Goal: Task Accomplishment & Management: Complete application form

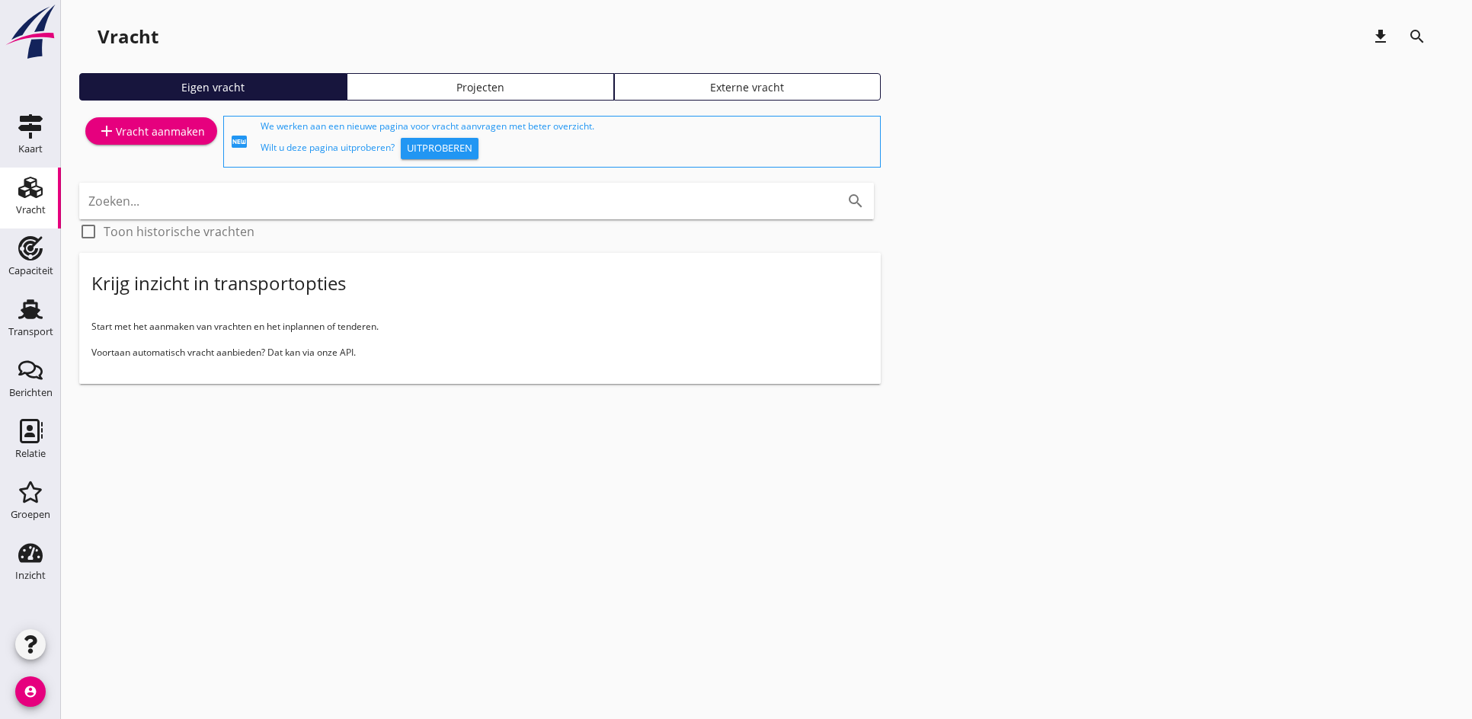
click at [135, 131] on div "add Vracht aanmaken" at bounding box center [150, 131] width 107 height 18
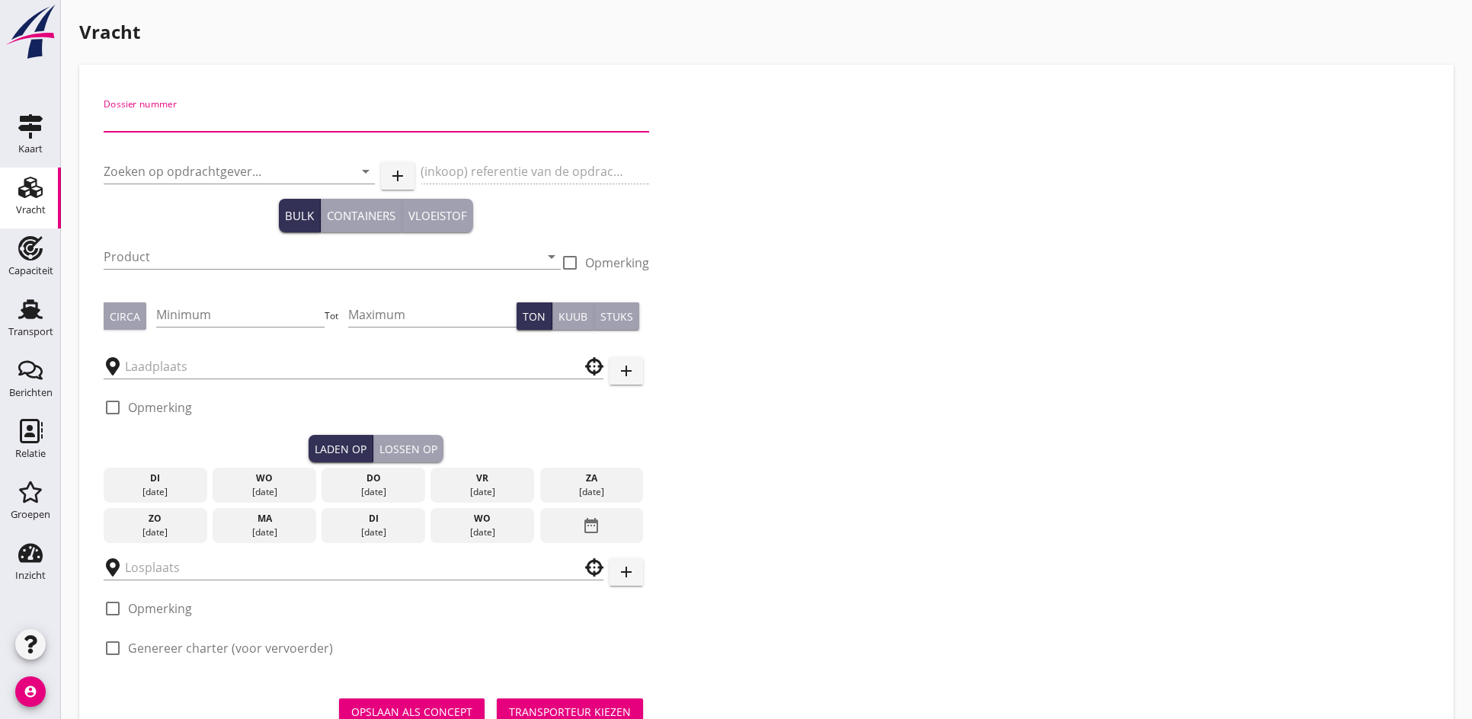
click at [157, 118] on input "Dossier nummer" at bounding box center [376, 119] width 545 height 24
click at [147, 120] on input "2025" at bounding box center [376, 119] width 545 height 24
type input "20250584"
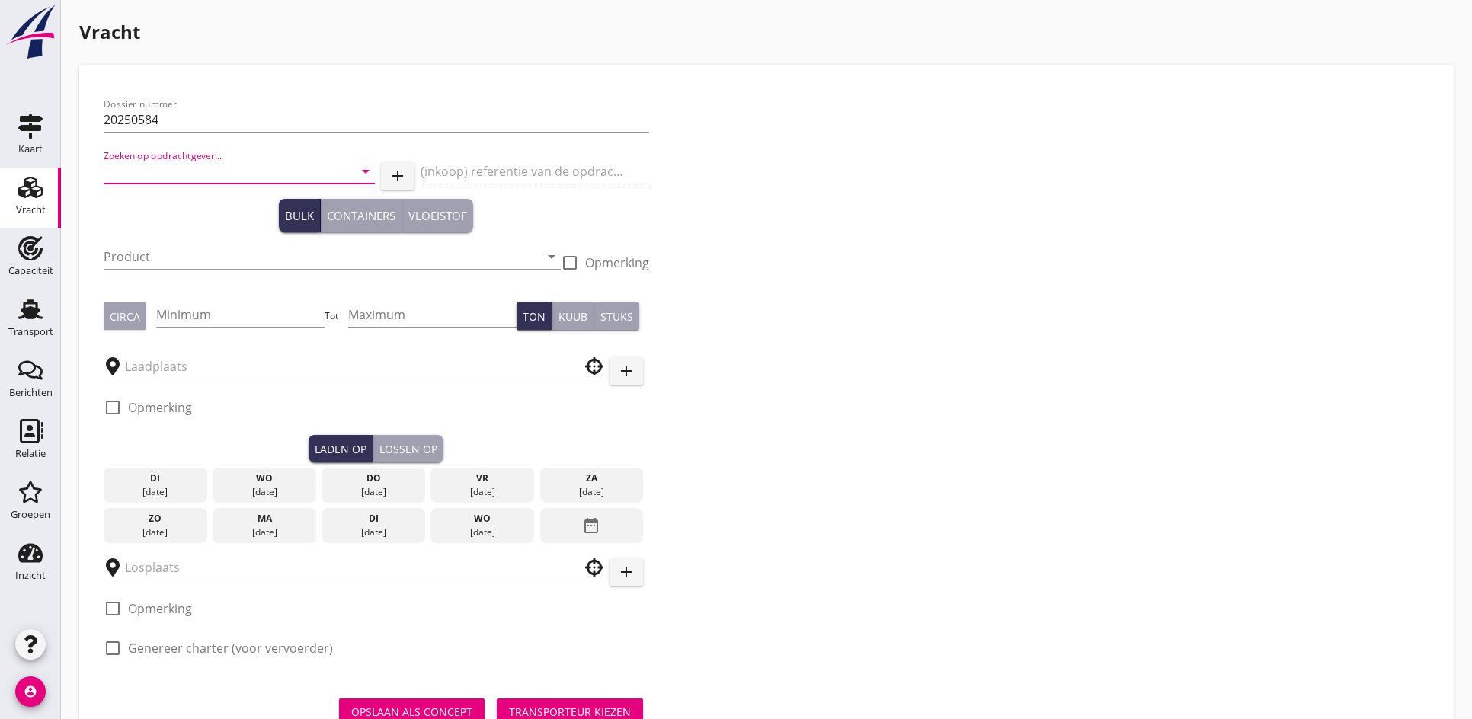
click at [139, 173] on input "Zoeken op opdrachtgever..." at bounding box center [218, 171] width 229 height 24
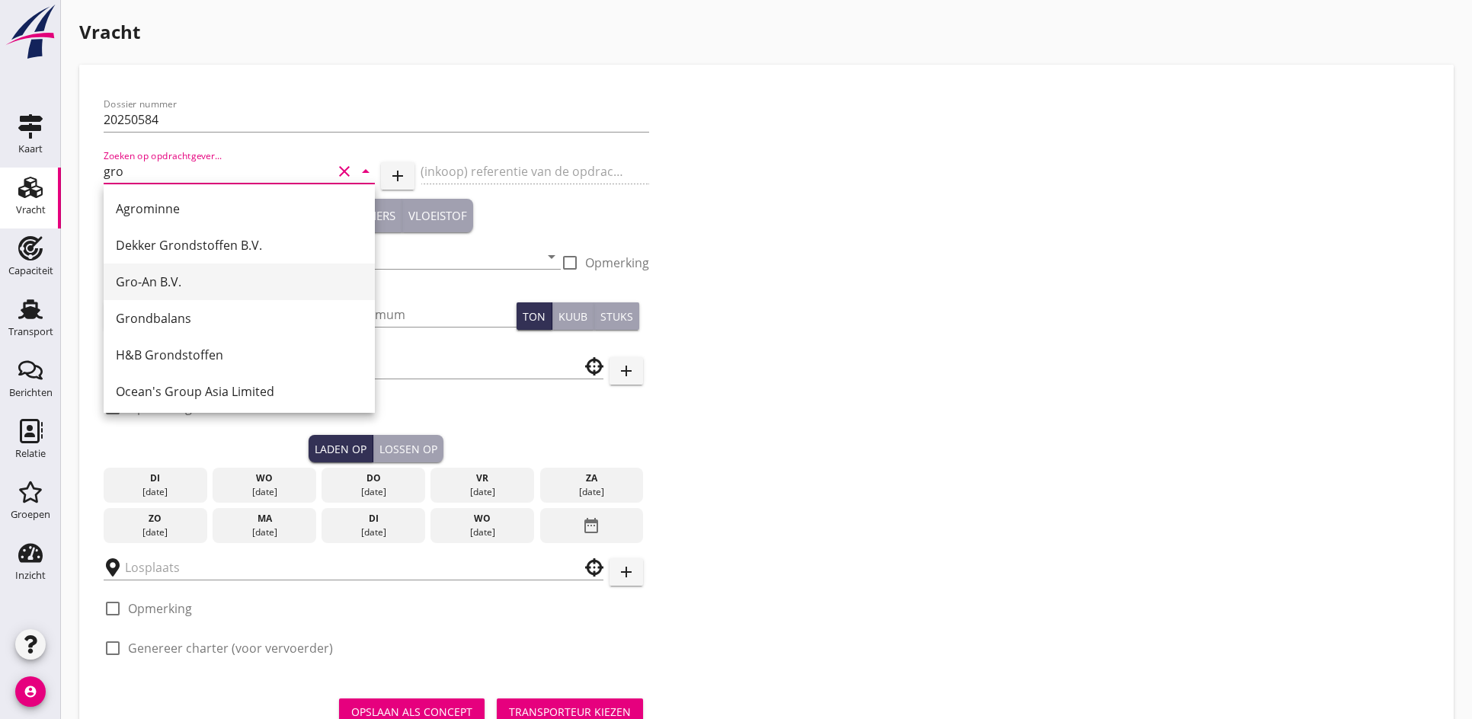
click at [171, 265] on div "Agrominne Dekker Grondstoffen B.V. Gro-An B.V. Grondbalans H&B Grondstoffen Oce…" at bounding box center [239, 300] width 271 height 232
click at [160, 283] on div "Gro-An B.V." at bounding box center [239, 282] width 247 height 18
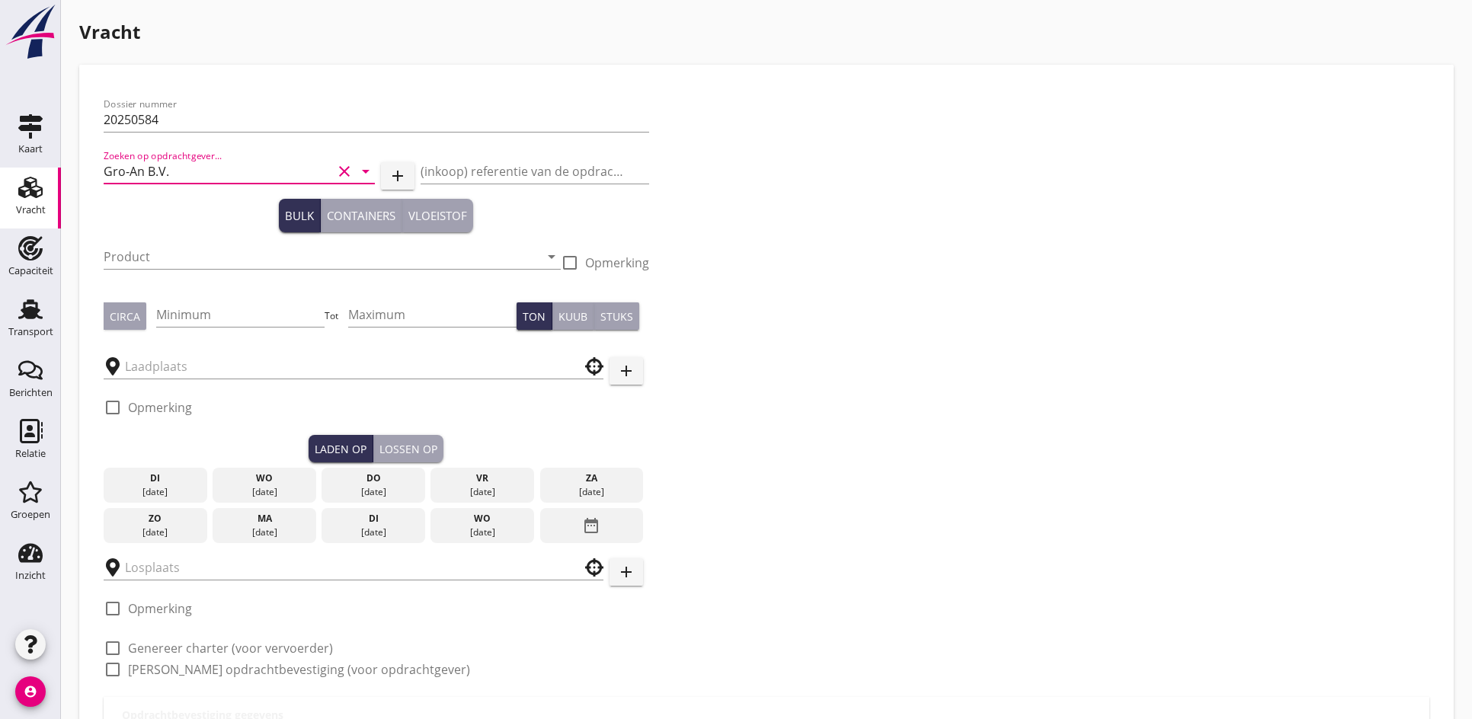
type input "Gro-An B.V."
click at [159, 257] on input "Product" at bounding box center [322, 257] width 436 height 24
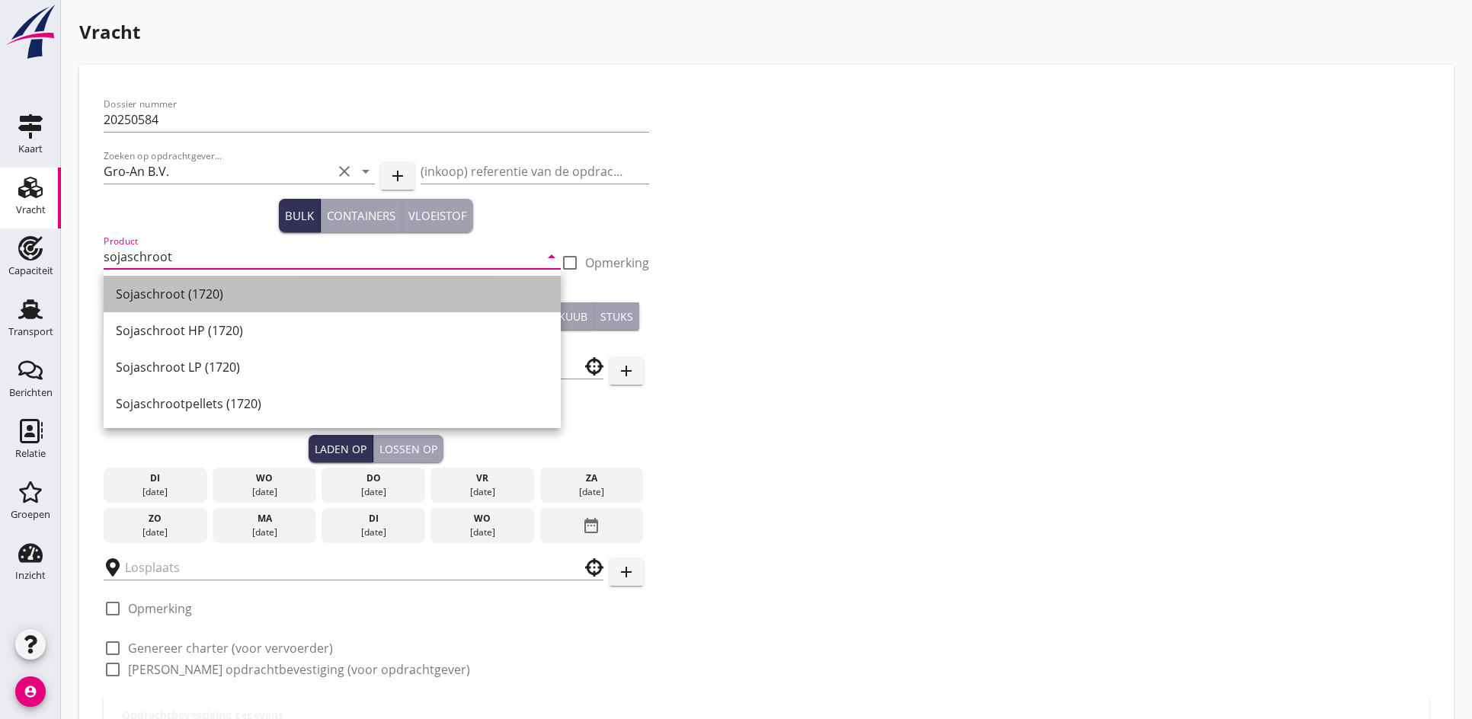
click at [164, 290] on div "Sojaschroot (1720)" at bounding box center [332, 294] width 433 height 18
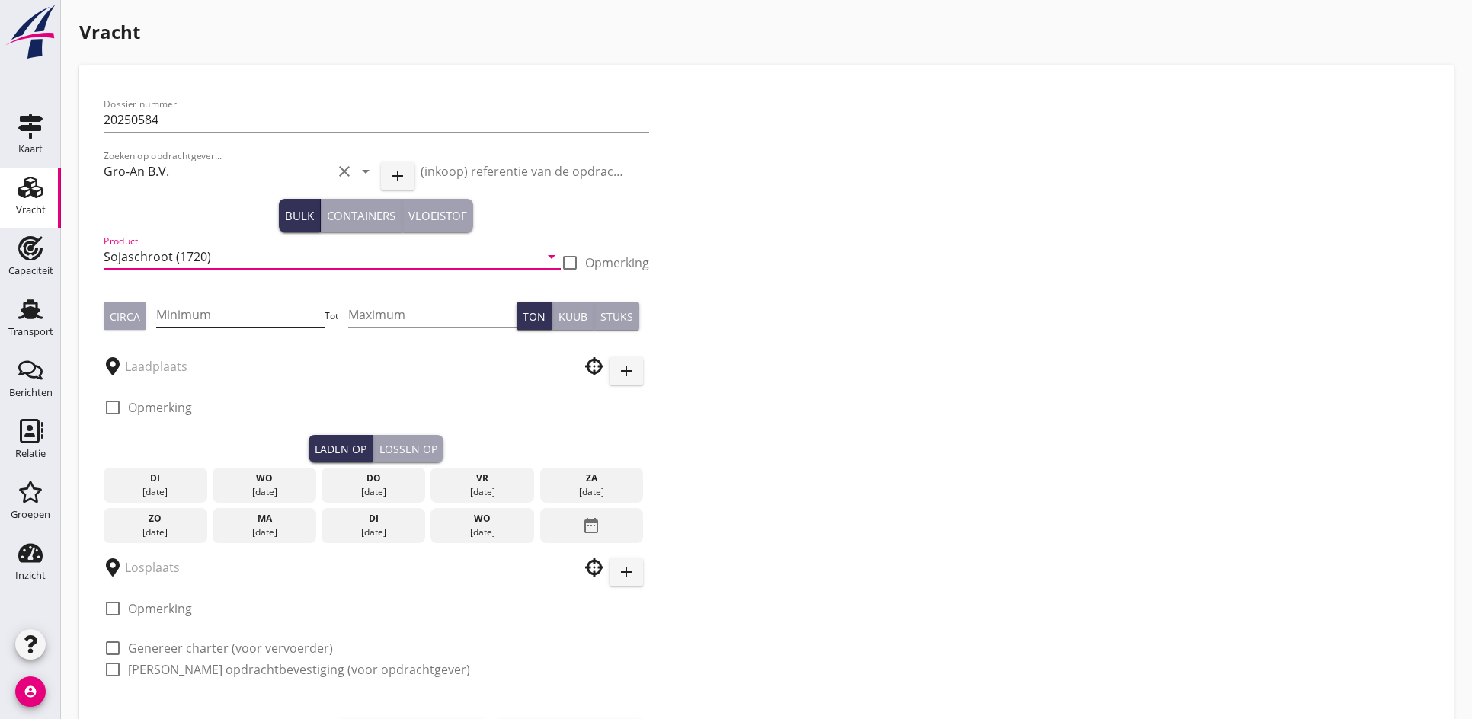
type input "Sojaschroot (1720)"
click at [190, 314] on input "Minimum" at bounding box center [240, 314] width 168 height 24
type input "800"
click at [126, 321] on div "Circa" at bounding box center [125, 316] width 30 height 16
click at [146, 379] on div at bounding box center [354, 366] width 500 height 24
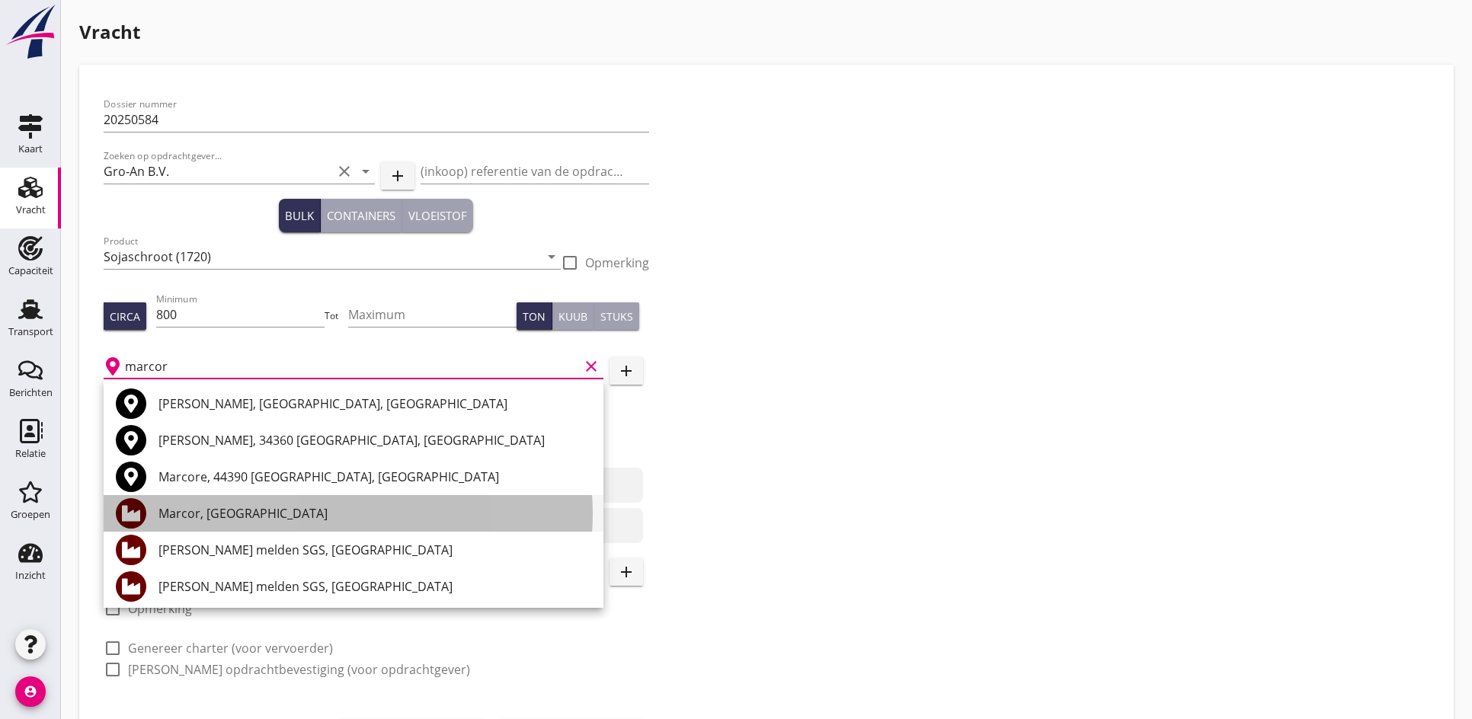
click at [274, 510] on div "Marcor, [GEOGRAPHIC_DATA]" at bounding box center [374, 513] width 433 height 18
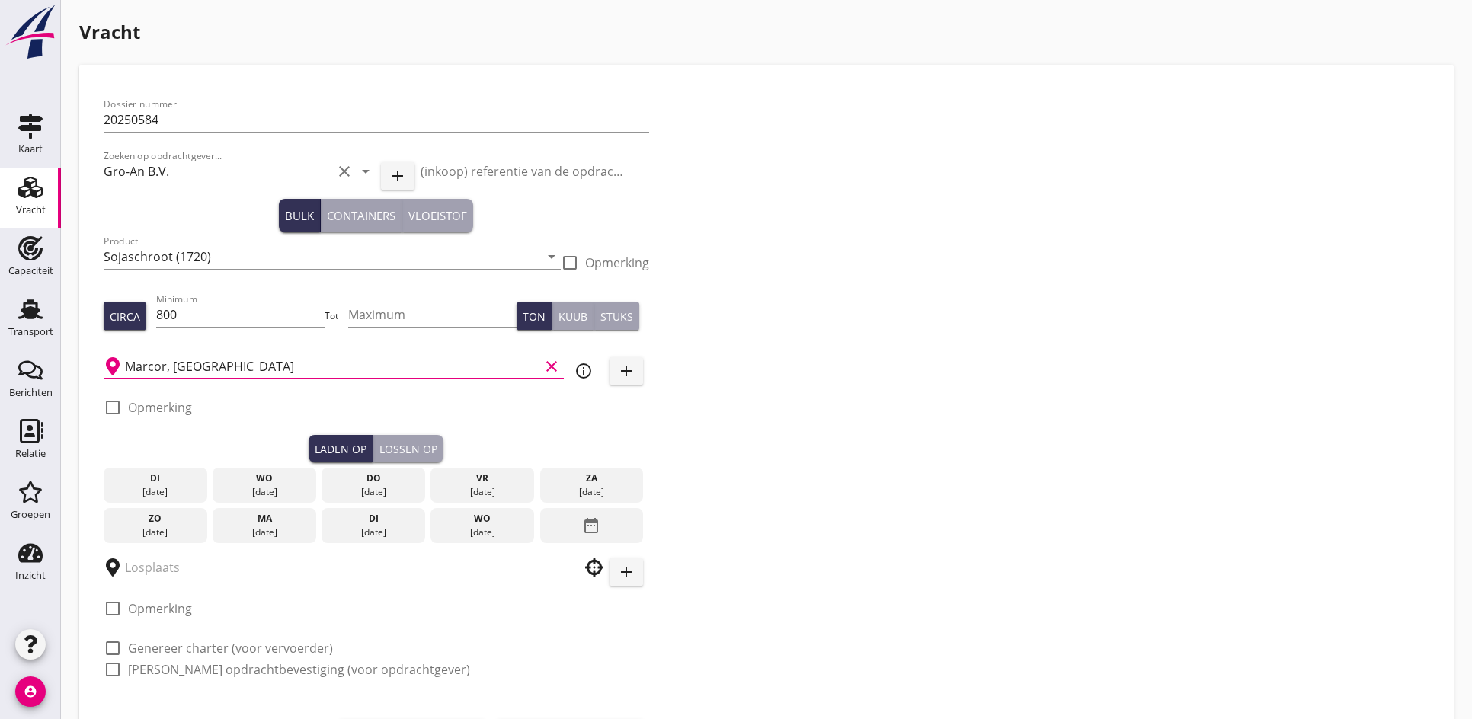
type input "Marcor, [GEOGRAPHIC_DATA]"
click at [362, 485] on div "[DATE]" at bounding box center [373, 492] width 96 height 14
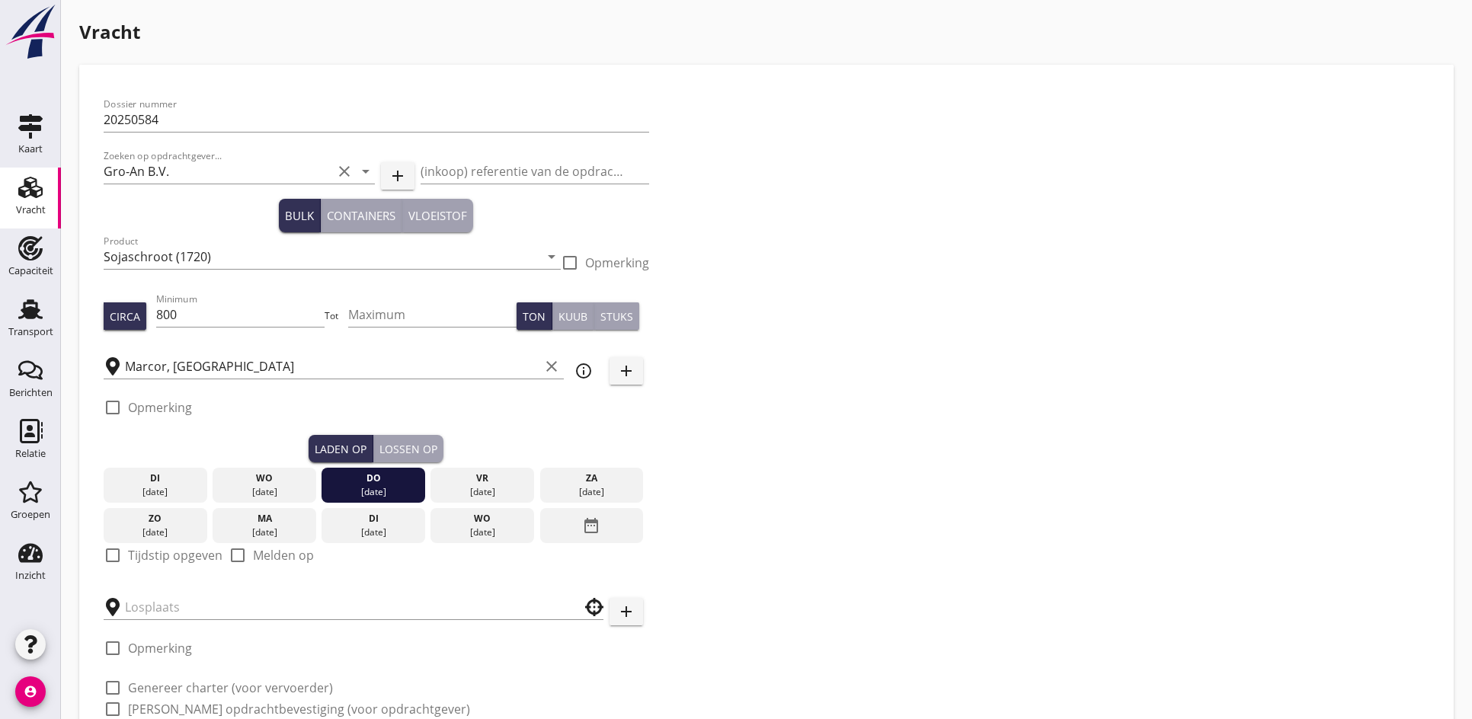
click at [114, 549] on div at bounding box center [113, 555] width 26 height 26
checkbox input "true"
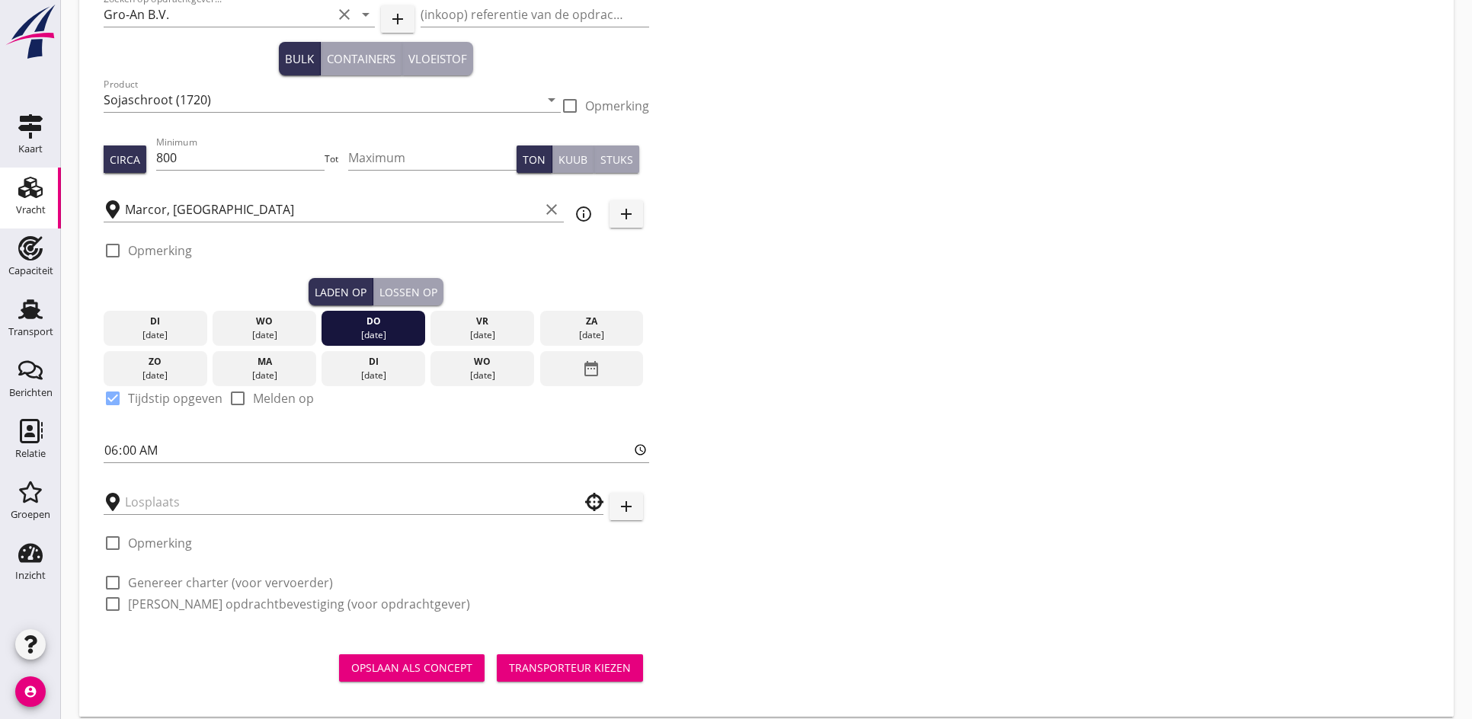
scroll to position [173, 0]
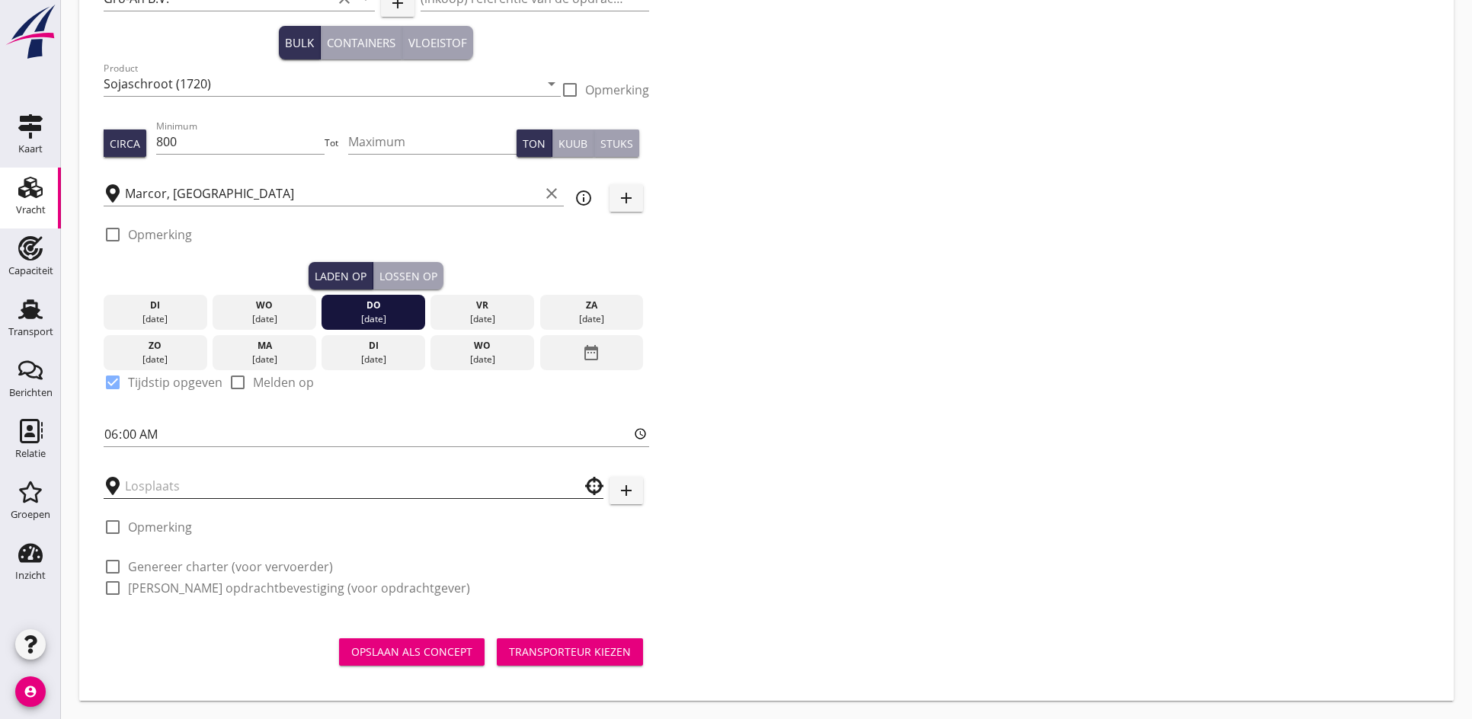
click at [149, 488] on input "text" at bounding box center [343, 486] width 436 height 24
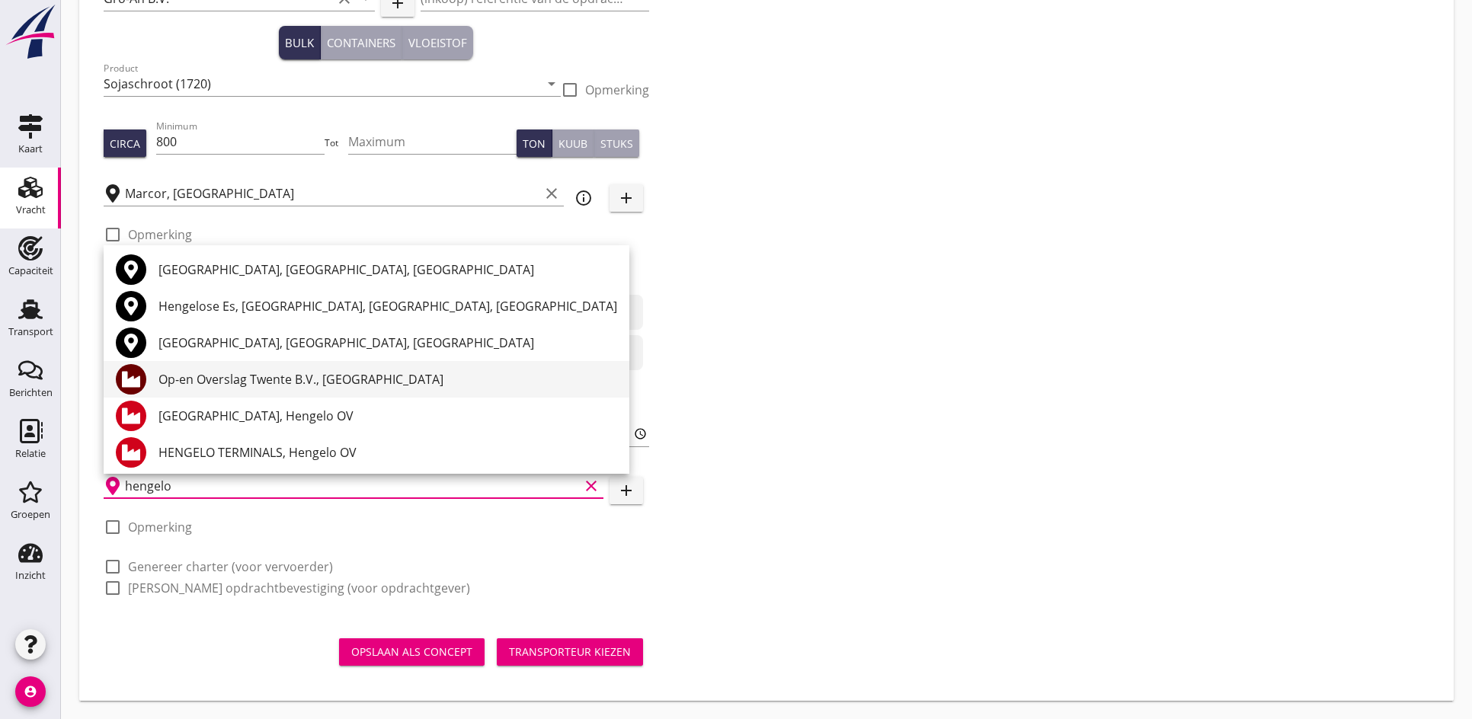
click at [240, 385] on div "Op-en Overslag Twente B.V., [GEOGRAPHIC_DATA]" at bounding box center [387, 379] width 459 height 18
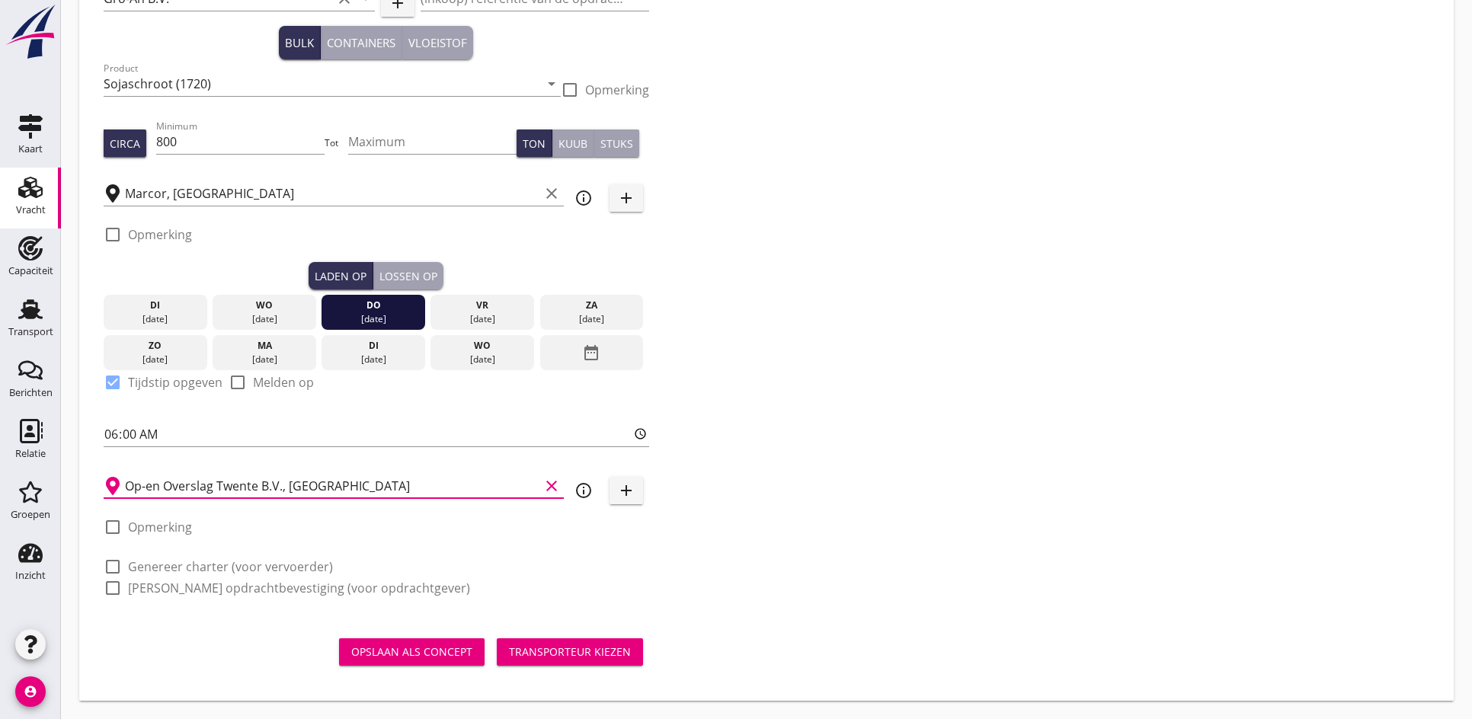
type input "Op-en Overslag Twente B.V., [GEOGRAPHIC_DATA]"
drag, startPoint x: 101, startPoint y: 564, endPoint x: 112, endPoint y: 565, distance: 11.5
click at [102, 564] on div at bounding box center [113, 567] width 26 height 26
click at [112, 565] on div at bounding box center [113, 567] width 26 height 26
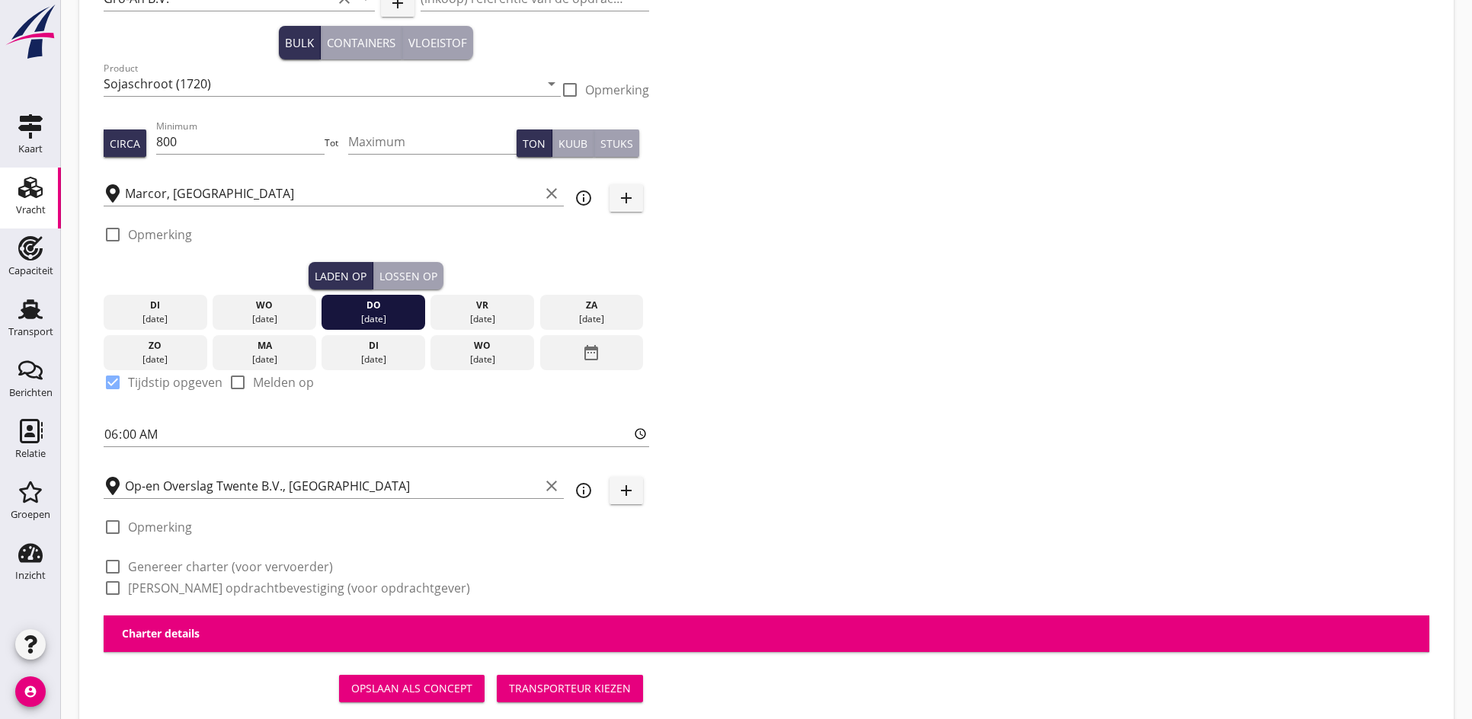
click at [112, 565] on div at bounding box center [113, 567] width 26 height 26
checkbox input "true"
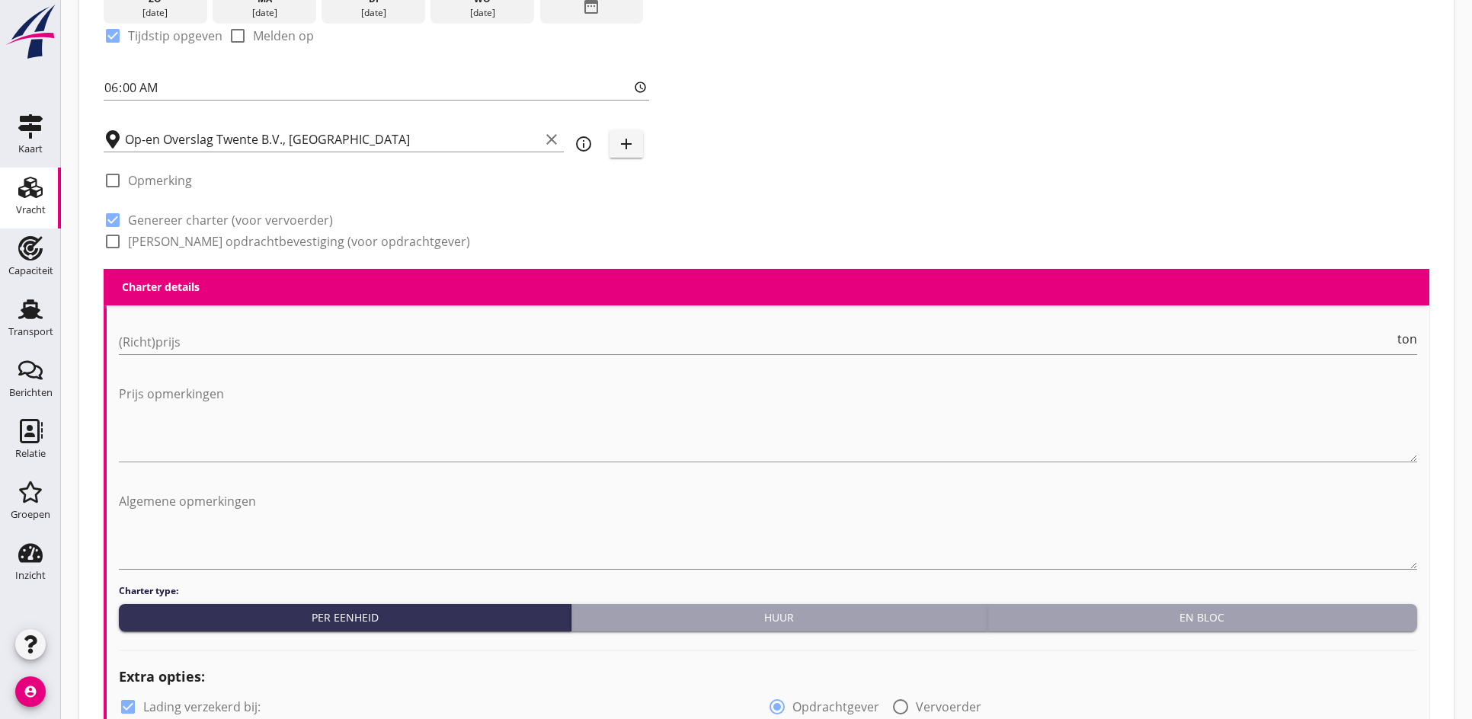
scroll to position [554, 0]
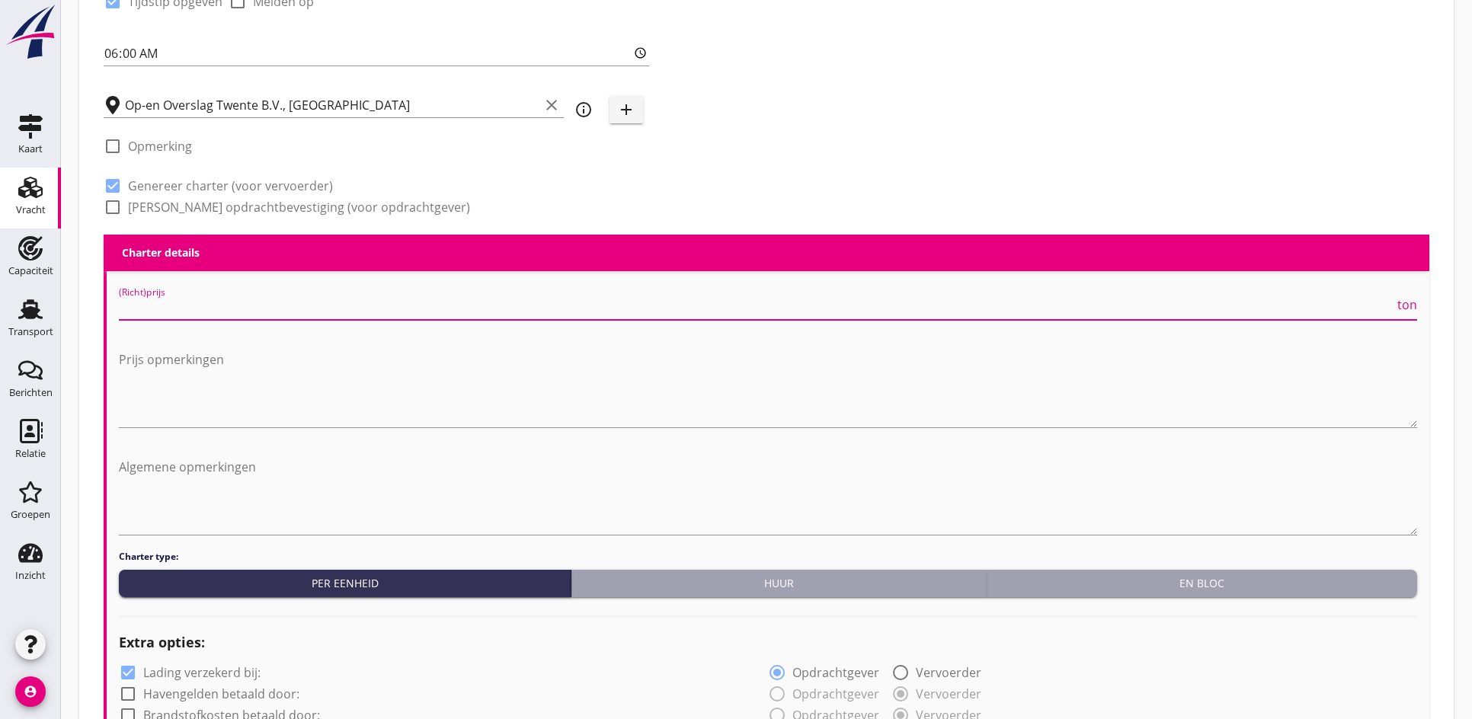
click at [158, 312] on input "(Richt)prijs" at bounding box center [756, 308] width 1275 height 24
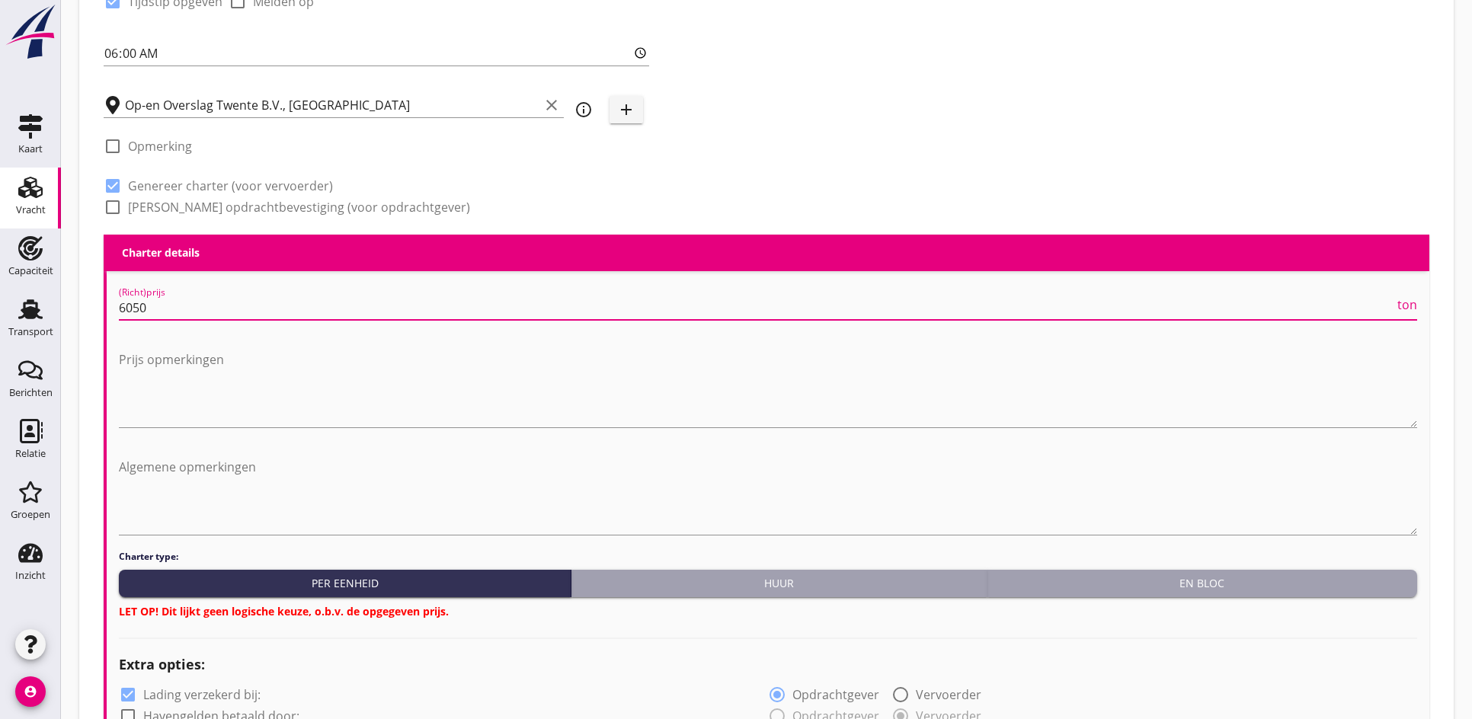
type input "6050"
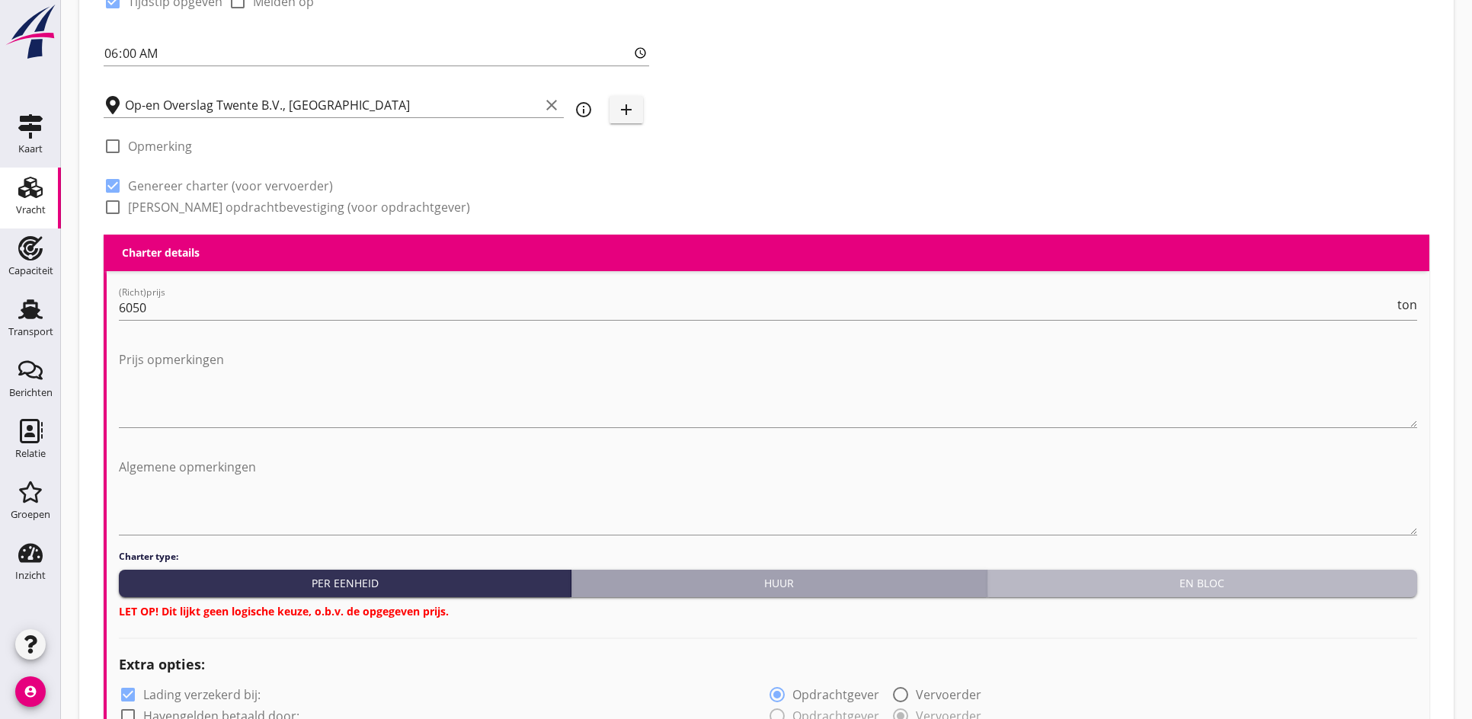
click at [1156, 576] on div "En bloc" at bounding box center [1201, 583] width 417 height 16
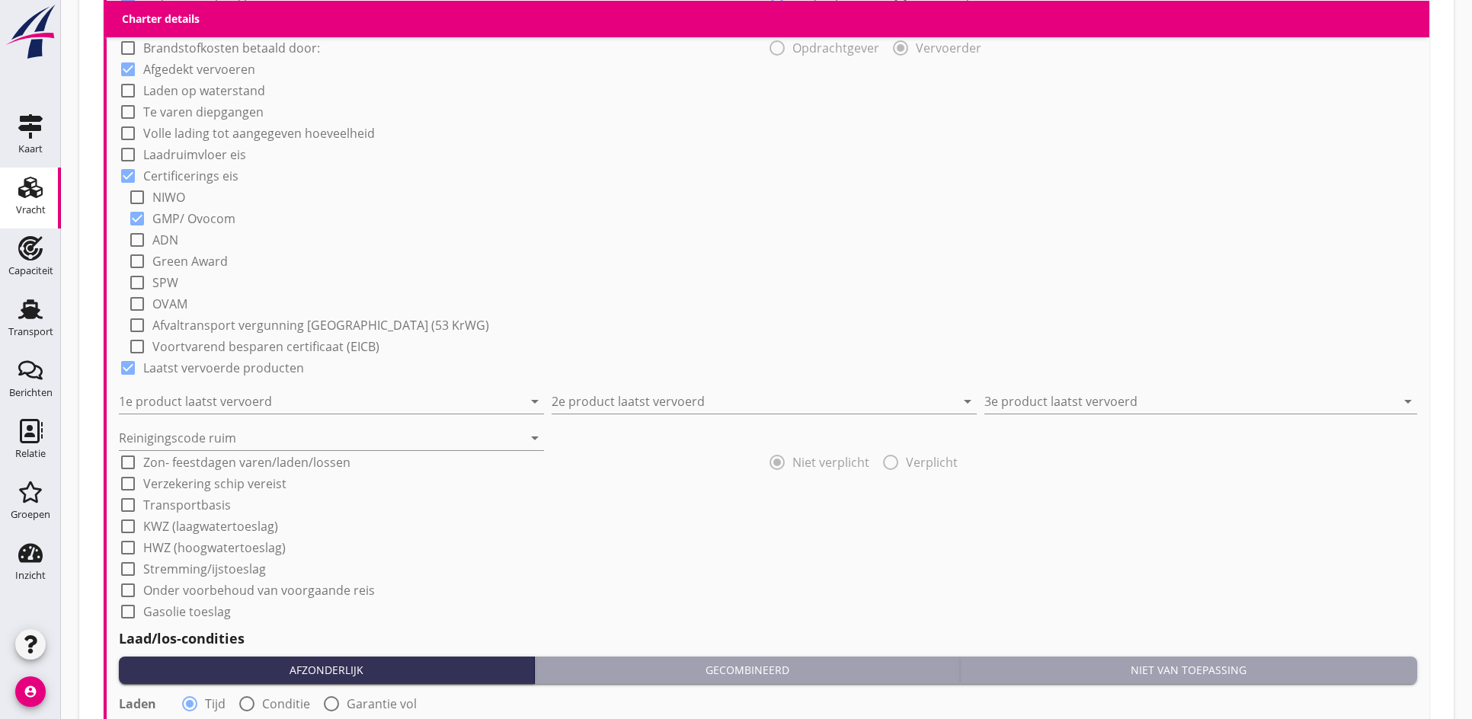
scroll to position [1239, 0]
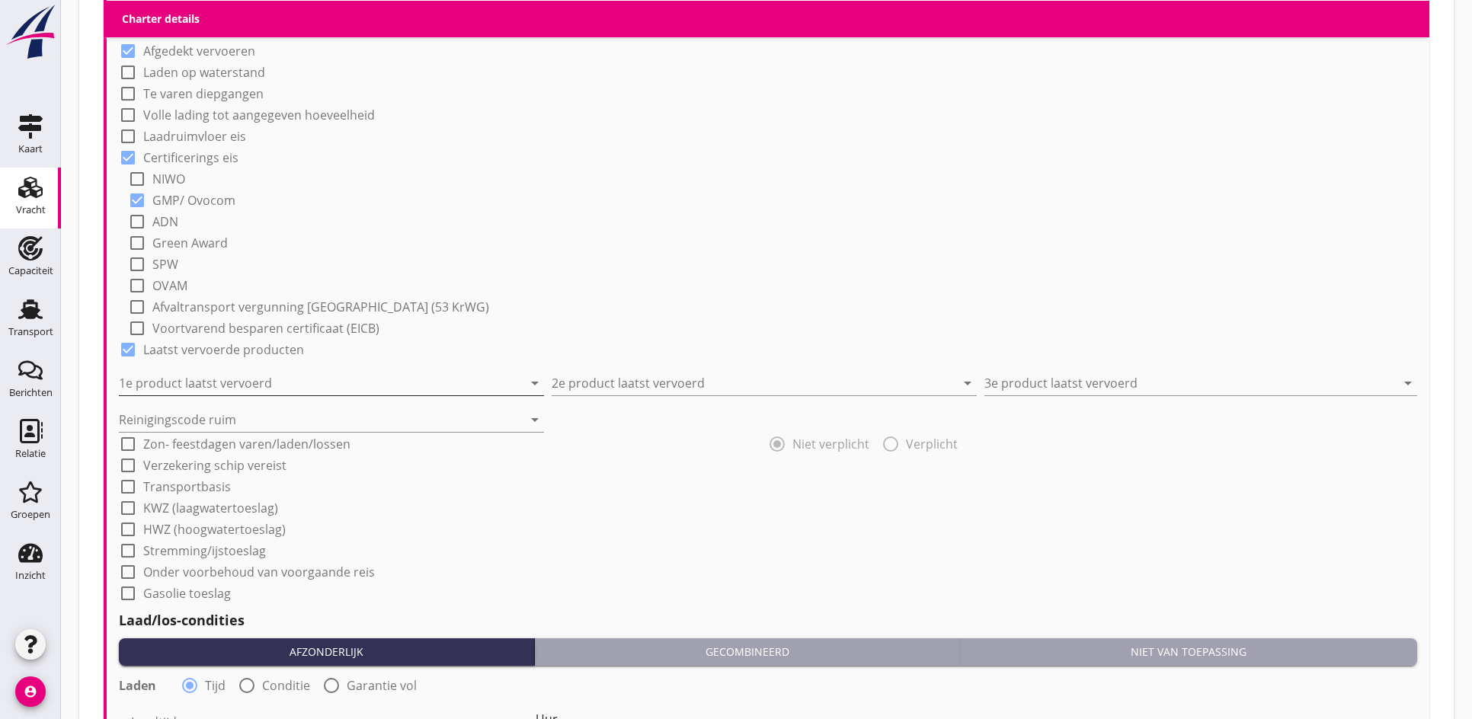
click at [219, 395] on div "1e product laatst vervoerd arrow_drop_down" at bounding box center [331, 383] width 425 height 24
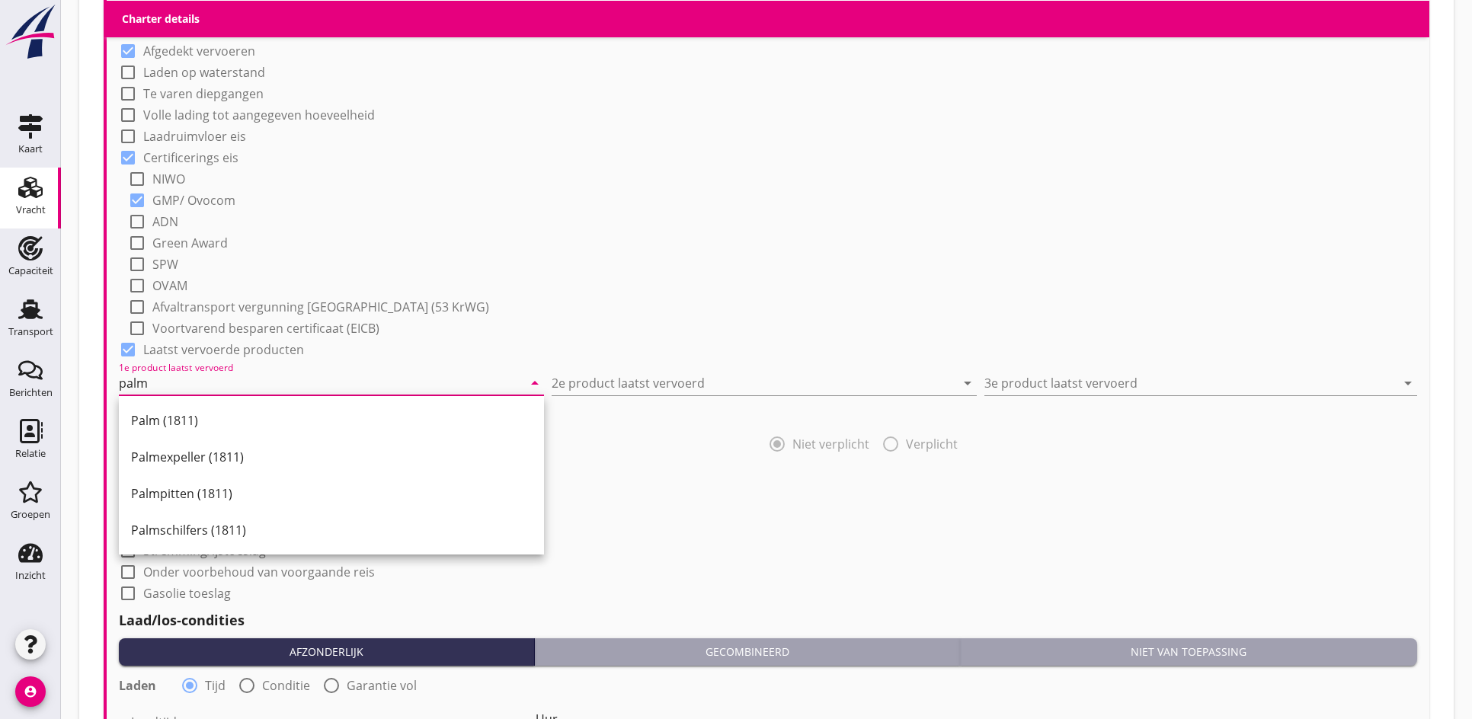
type input "palm"
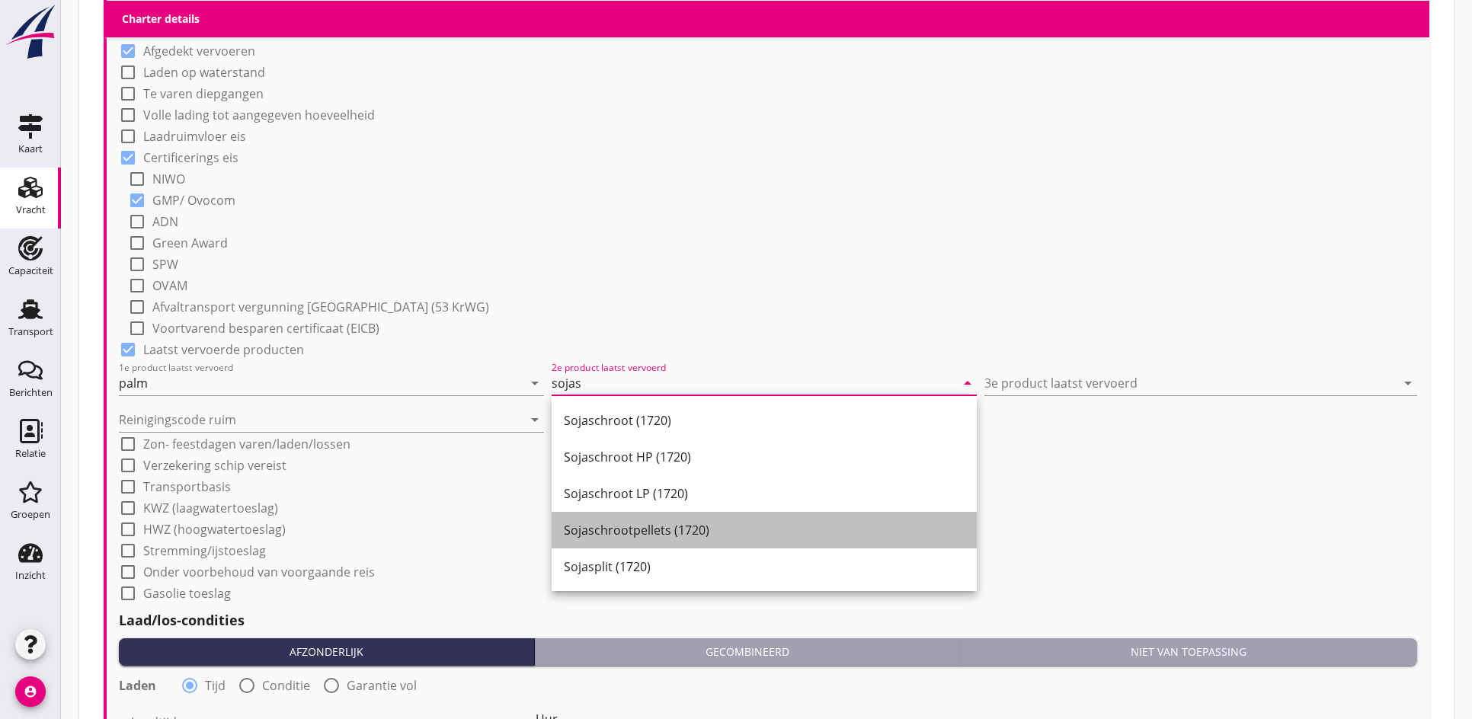
click at [582, 537] on div "Sojaschrootpellets (1720)" at bounding box center [764, 530] width 401 height 18
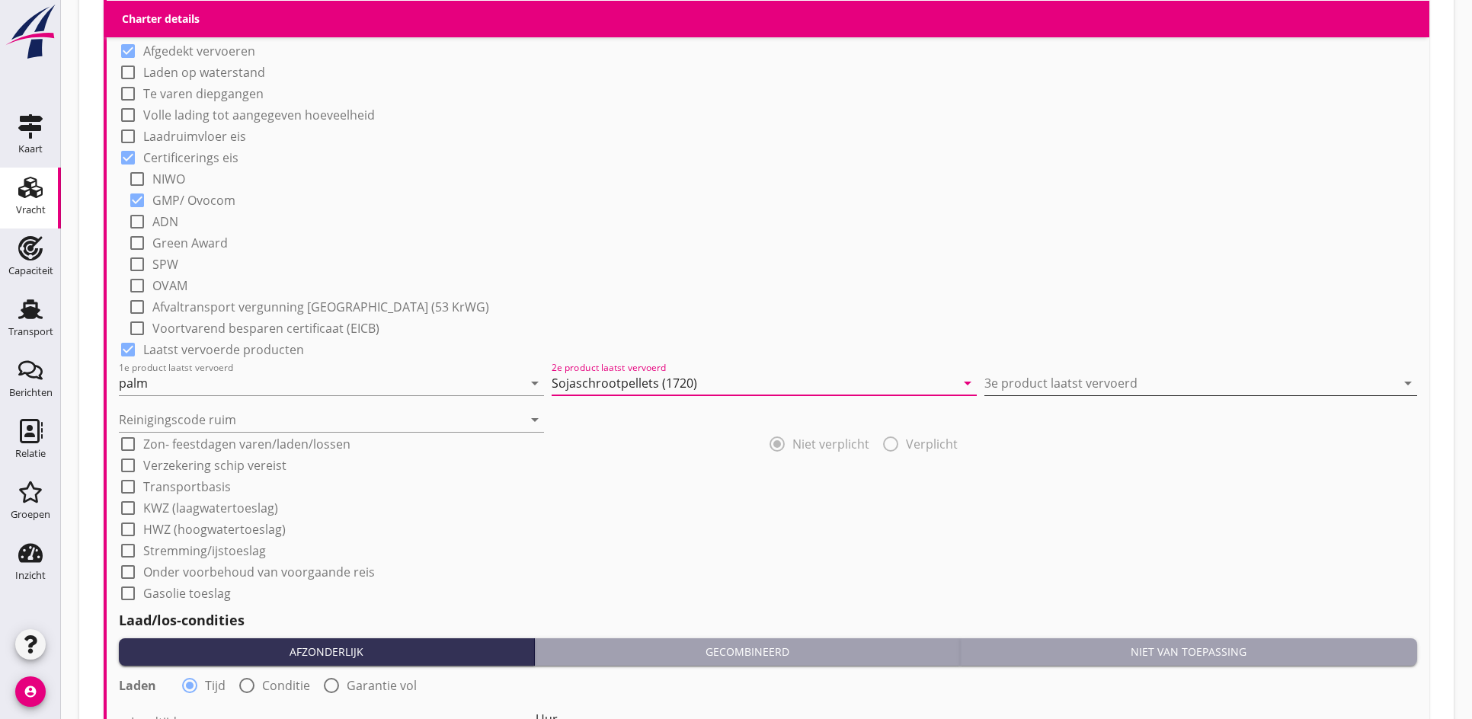
type input "Sojaschrootpellets (1720)"
click at [1054, 393] on input "3e product laatst vervoerd" at bounding box center [1189, 383] width 411 height 24
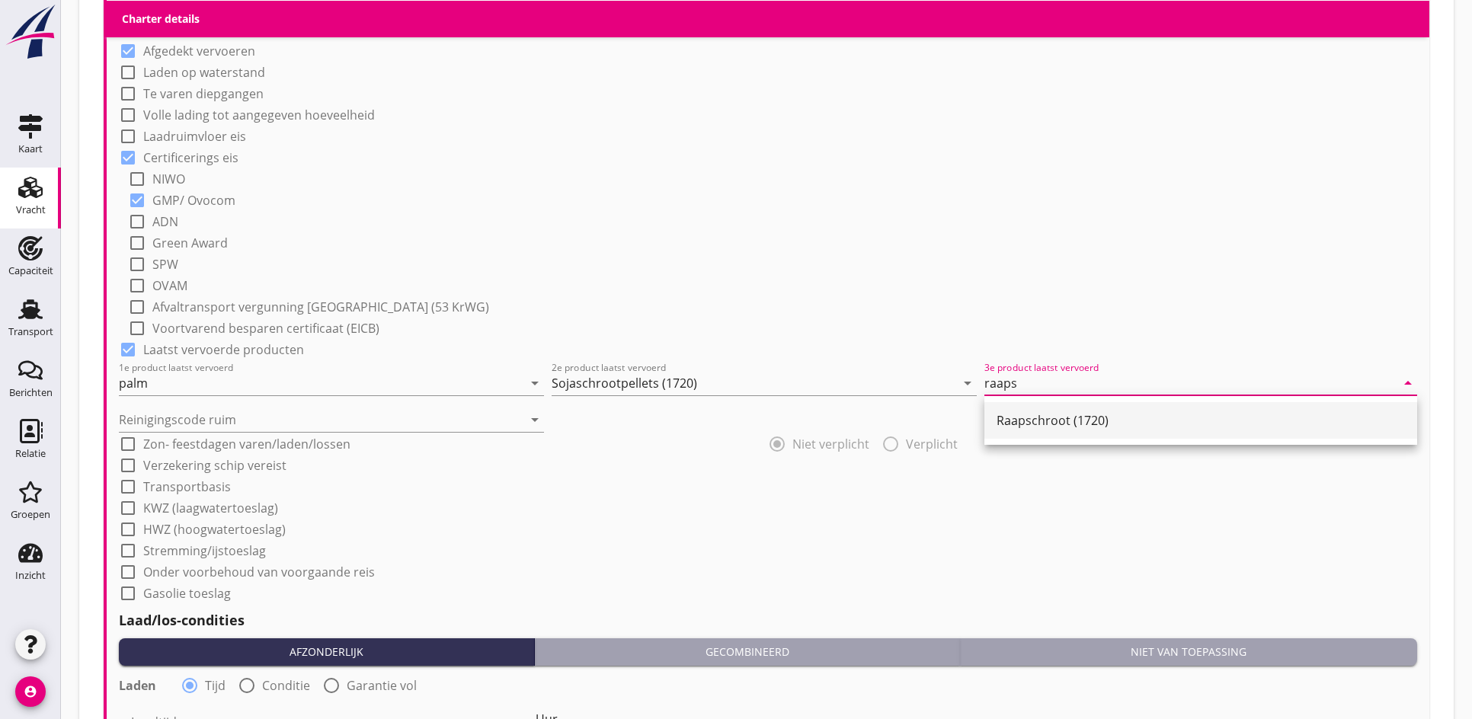
click at [1050, 406] on div "Raapschroot (1720)" at bounding box center [1200, 420] width 408 height 37
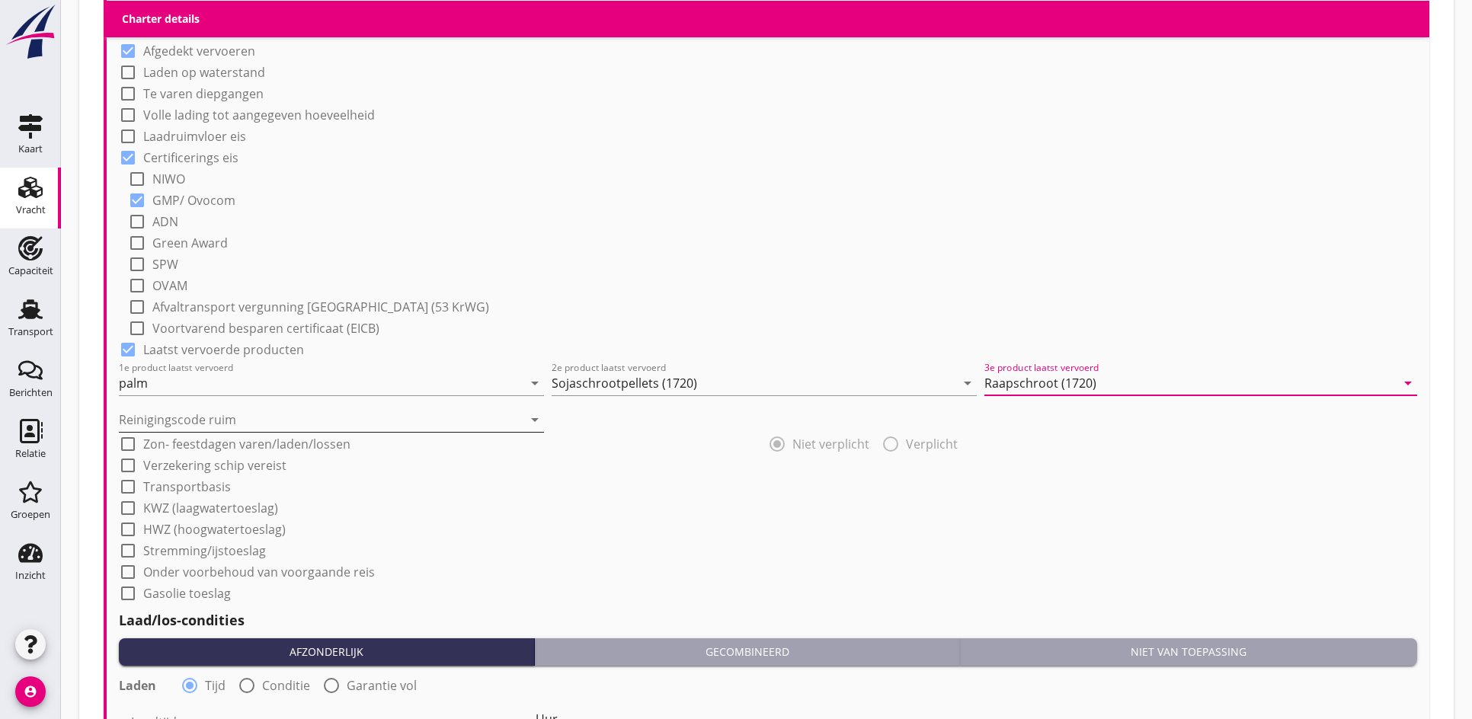
type input "Raapschroot (1720)"
click at [250, 414] on input "Reinigingscode ruim" at bounding box center [321, 420] width 404 height 24
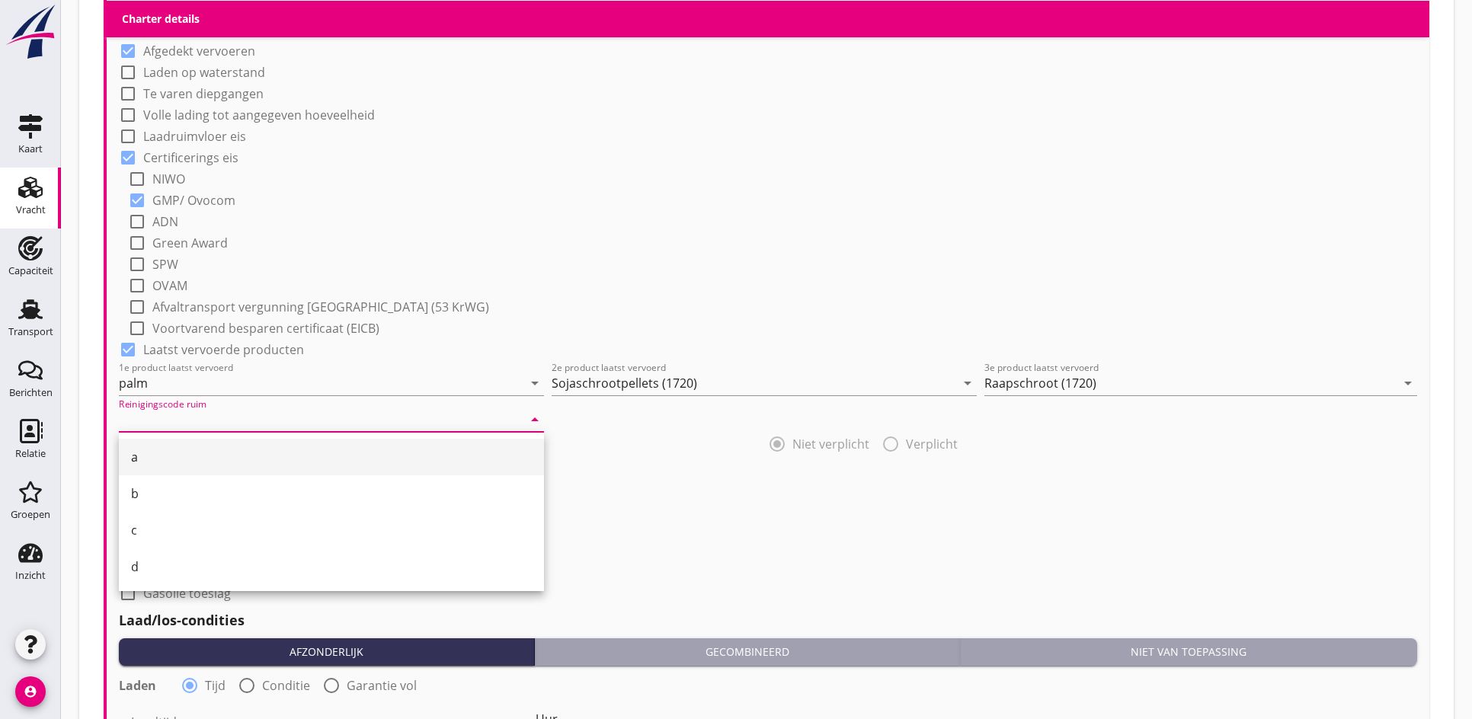
click at [193, 452] on div "a" at bounding box center [331, 457] width 401 height 18
type input "a"
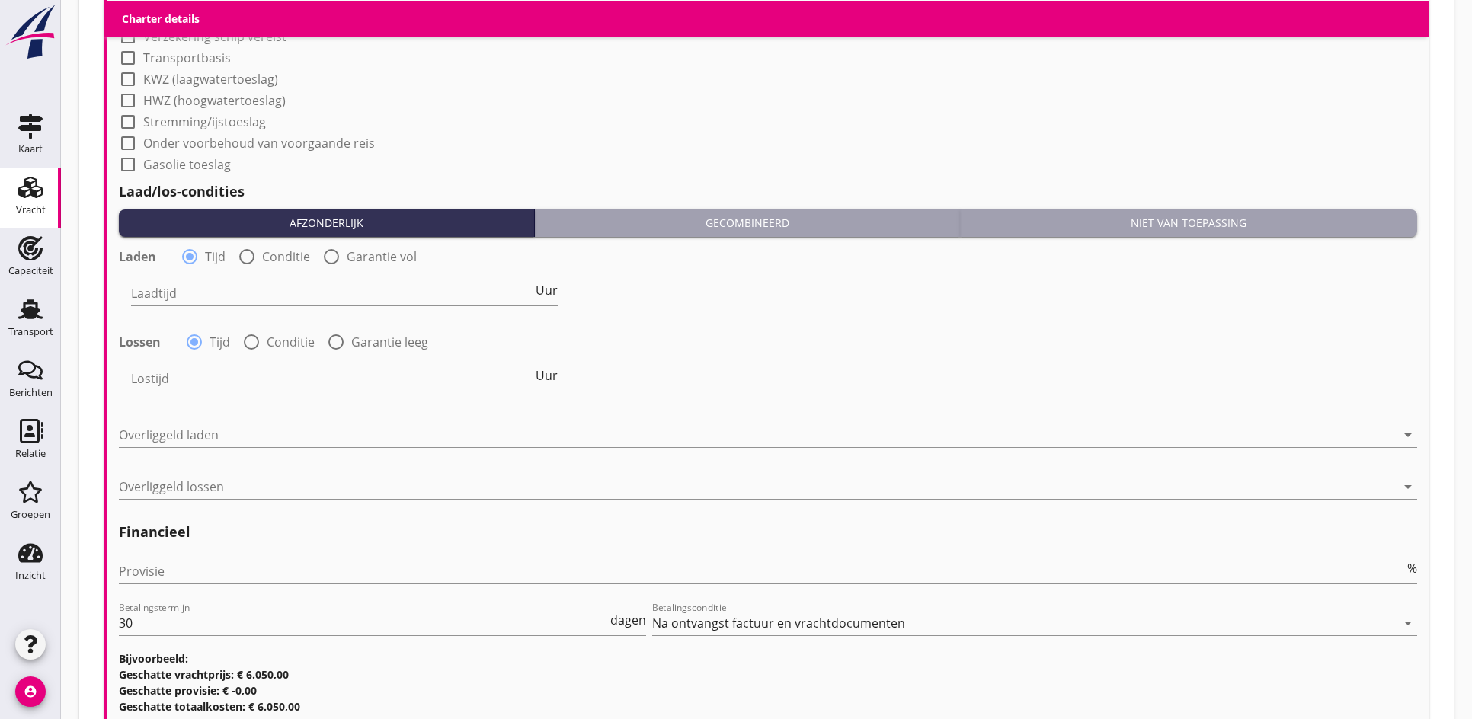
scroll to position [1696, 0]
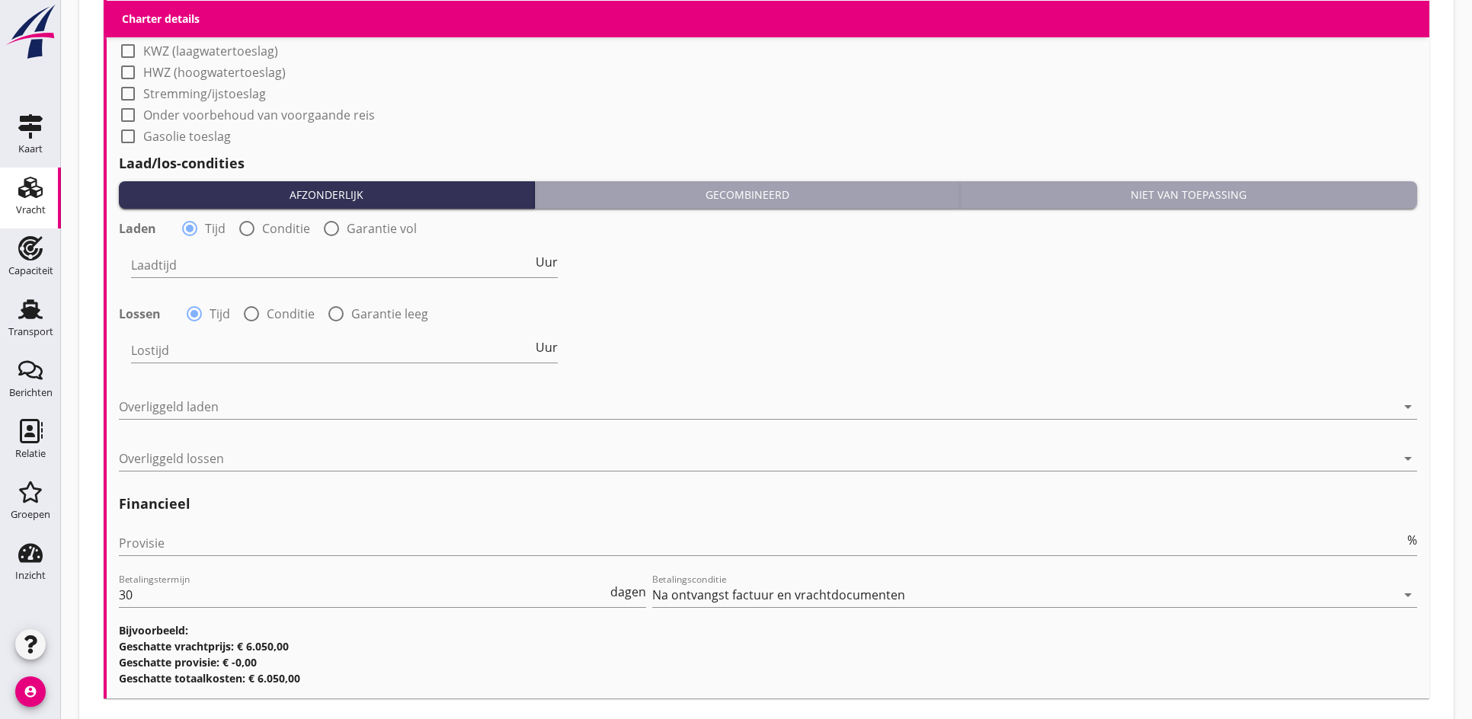
click at [244, 234] on div at bounding box center [247, 229] width 26 height 26
radio input "false"
radio input "true"
click at [251, 310] on div at bounding box center [251, 314] width 26 height 26
radio input "false"
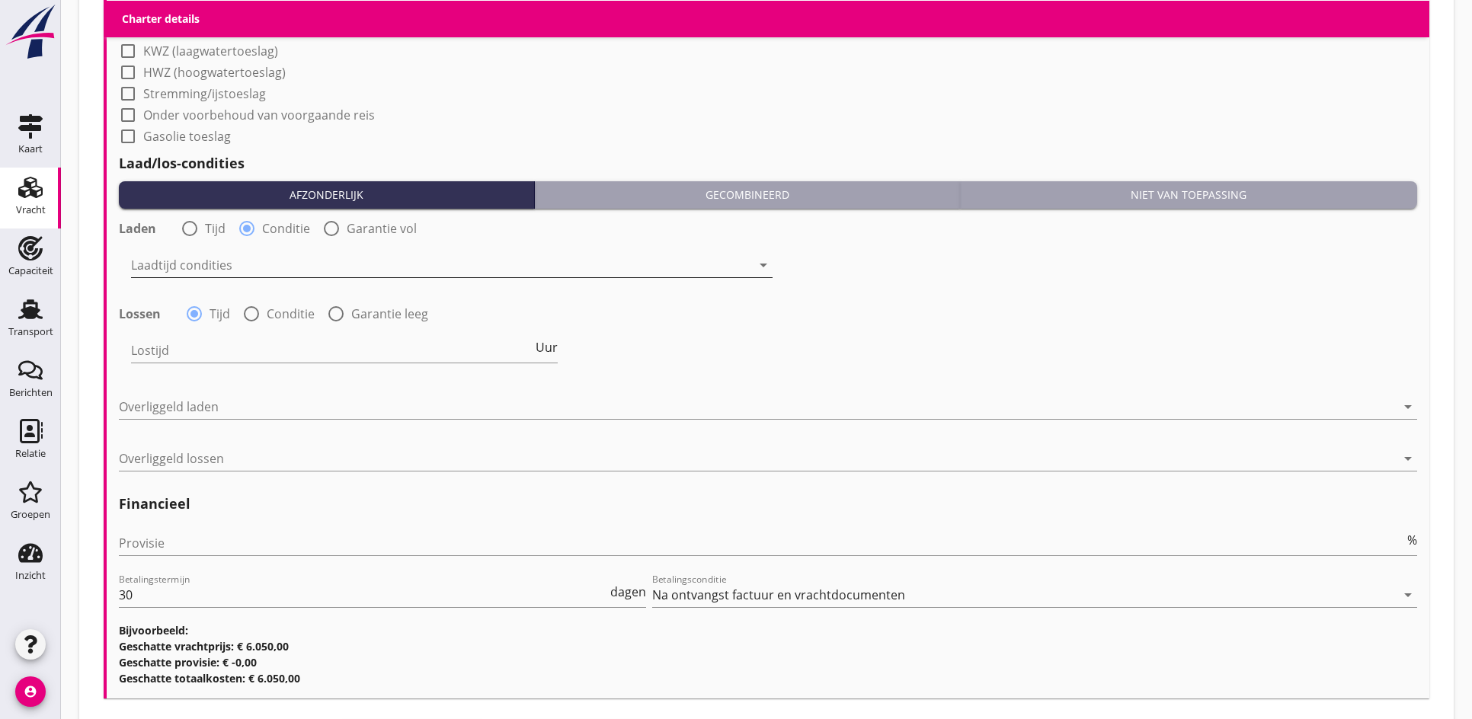
radio input "true"
click at [225, 260] on div at bounding box center [441, 265] width 620 height 24
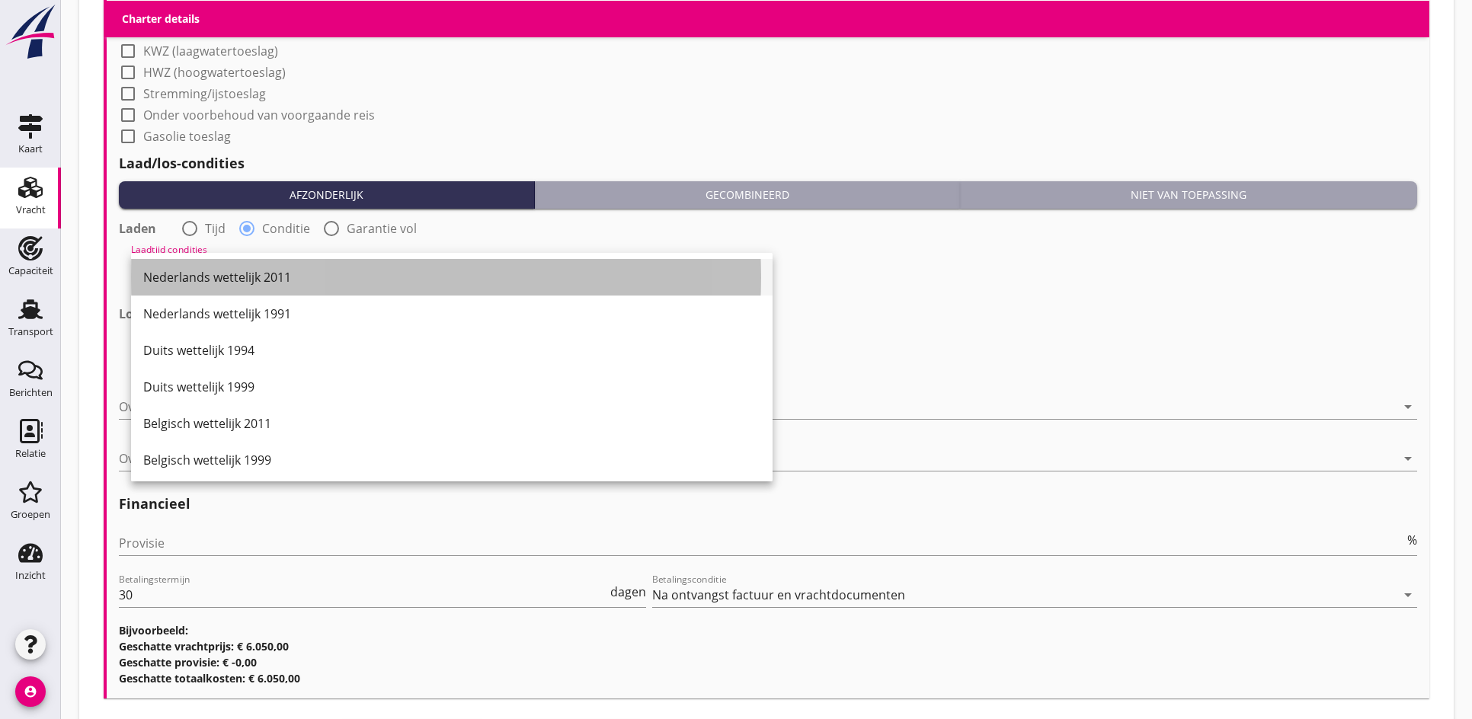
click at [229, 273] on div "Nederlands wettelijk 2011" at bounding box center [451, 277] width 617 height 18
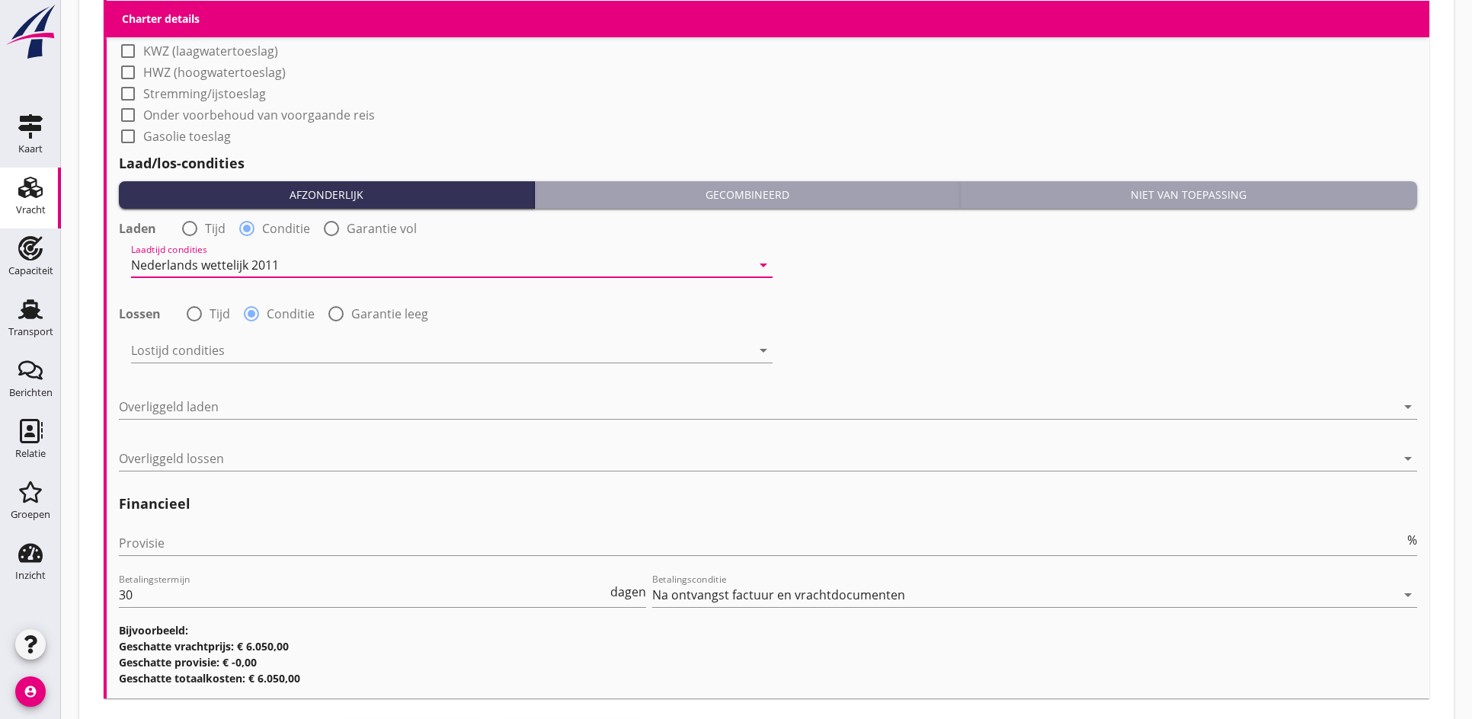
click at [217, 336] on div "Lostijd condities arrow_drop_down" at bounding box center [451, 353] width 641 height 49
click at [211, 347] on div at bounding box center [441, 350] width 620 height 24
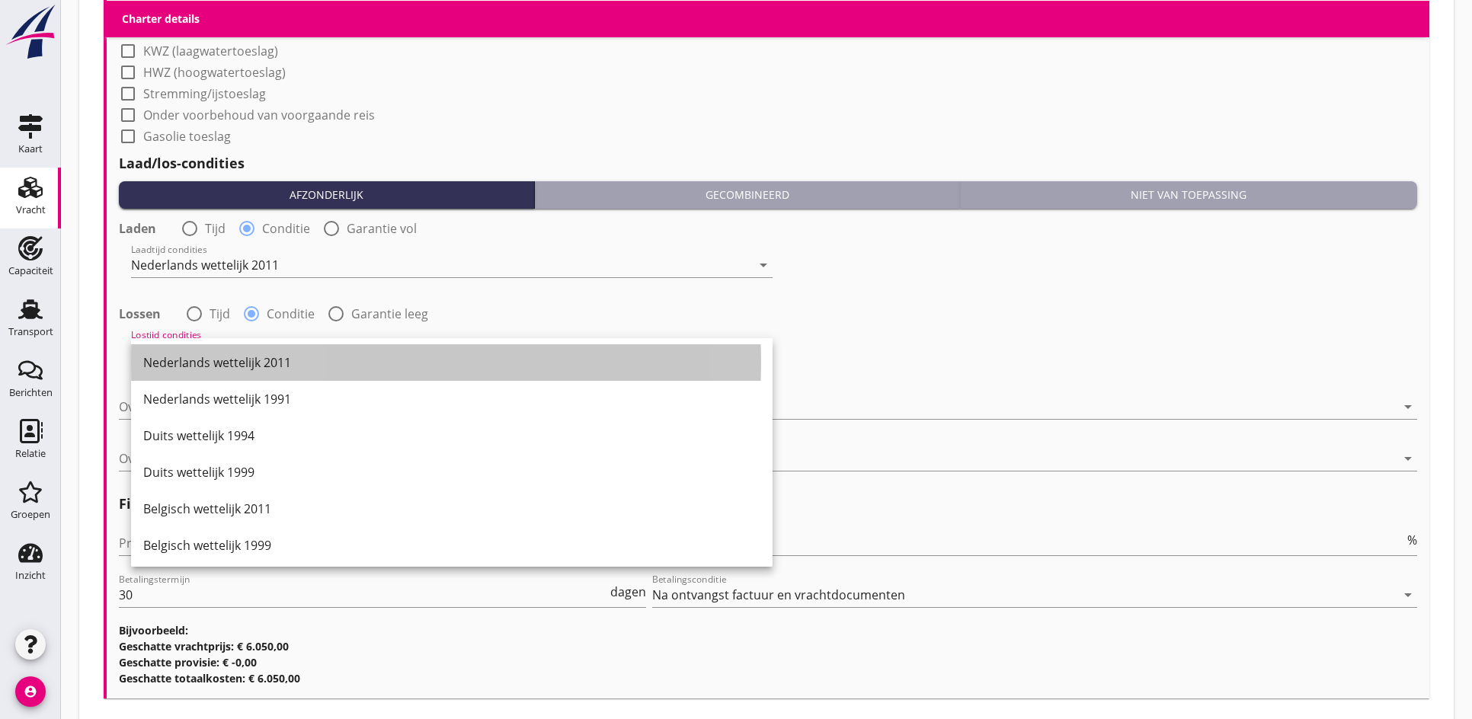
click at [211, 347] on div "Nederlands wettelijk 2011" at bounding box center [451, 362] width 617 height 37
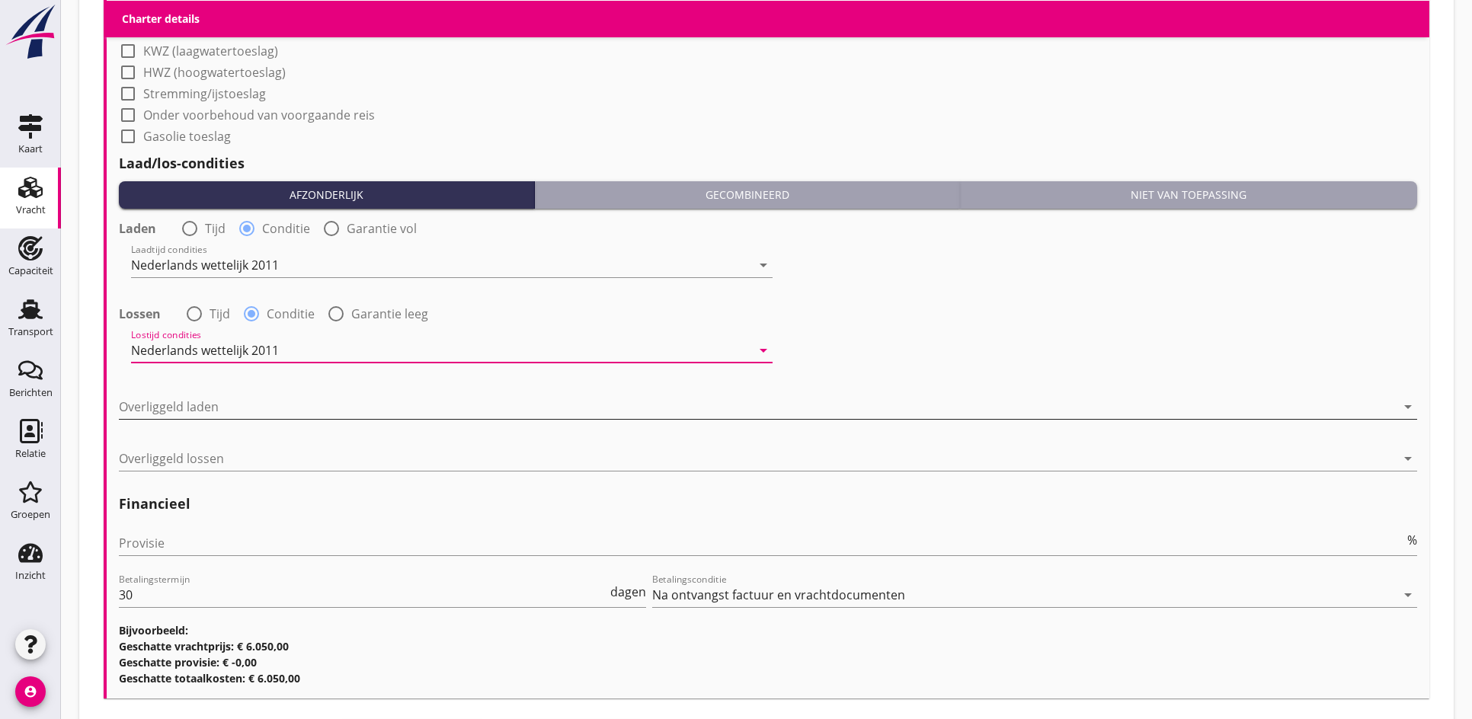
click at [177, 412] on div at bounding box center [757, 407] width 1277 height 24
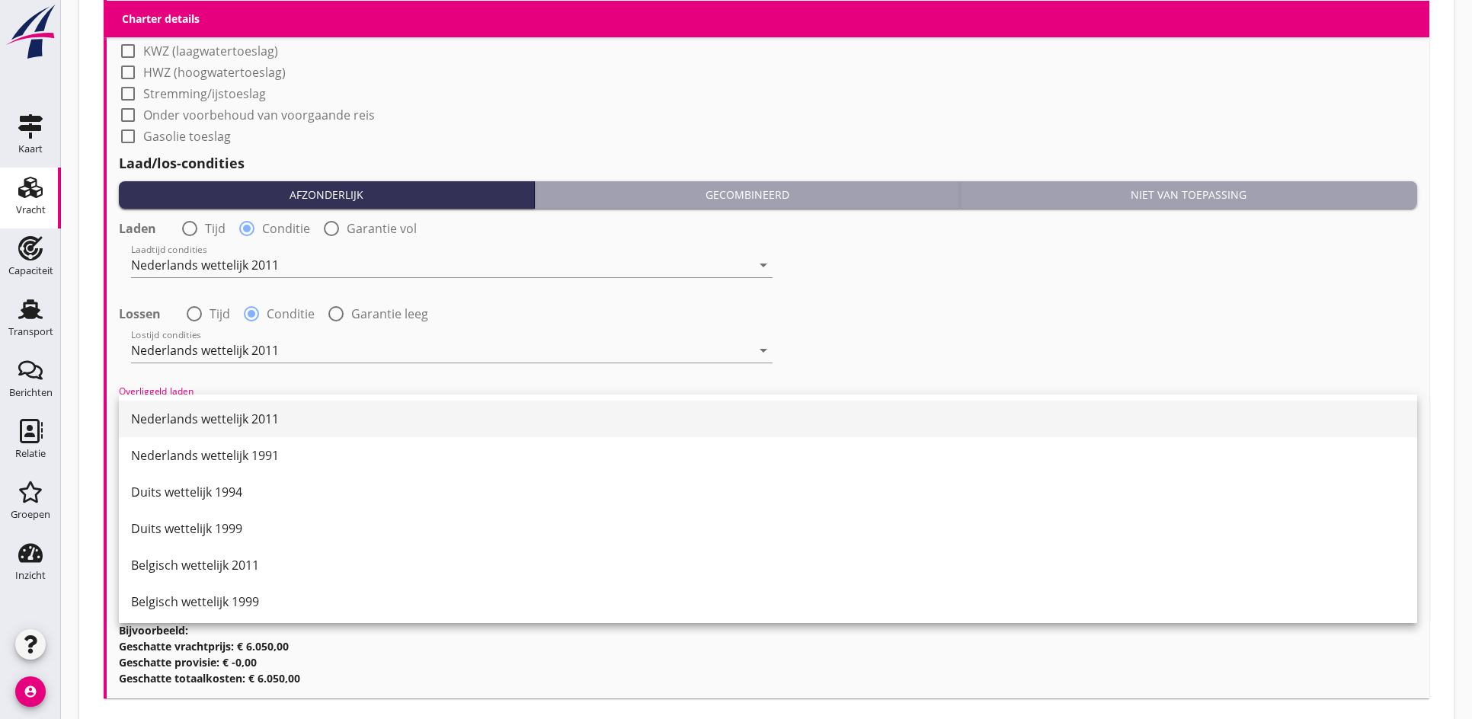
click at [178, 413] on div "Nederlands wettelijk 2011" at bounding box center [768, 419] width 1274 height 18
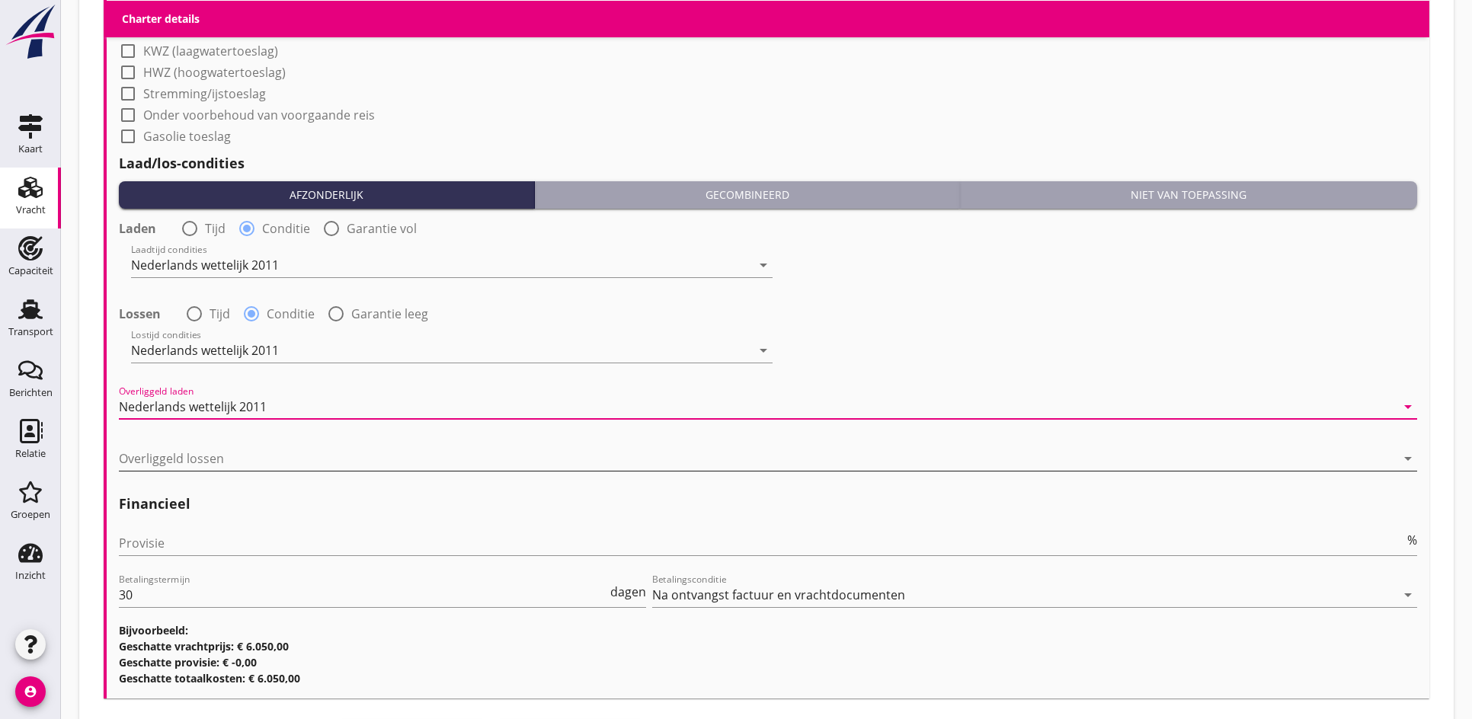
click at [167, 455] on div at bounding box center [757, 458] width 1277 height 24
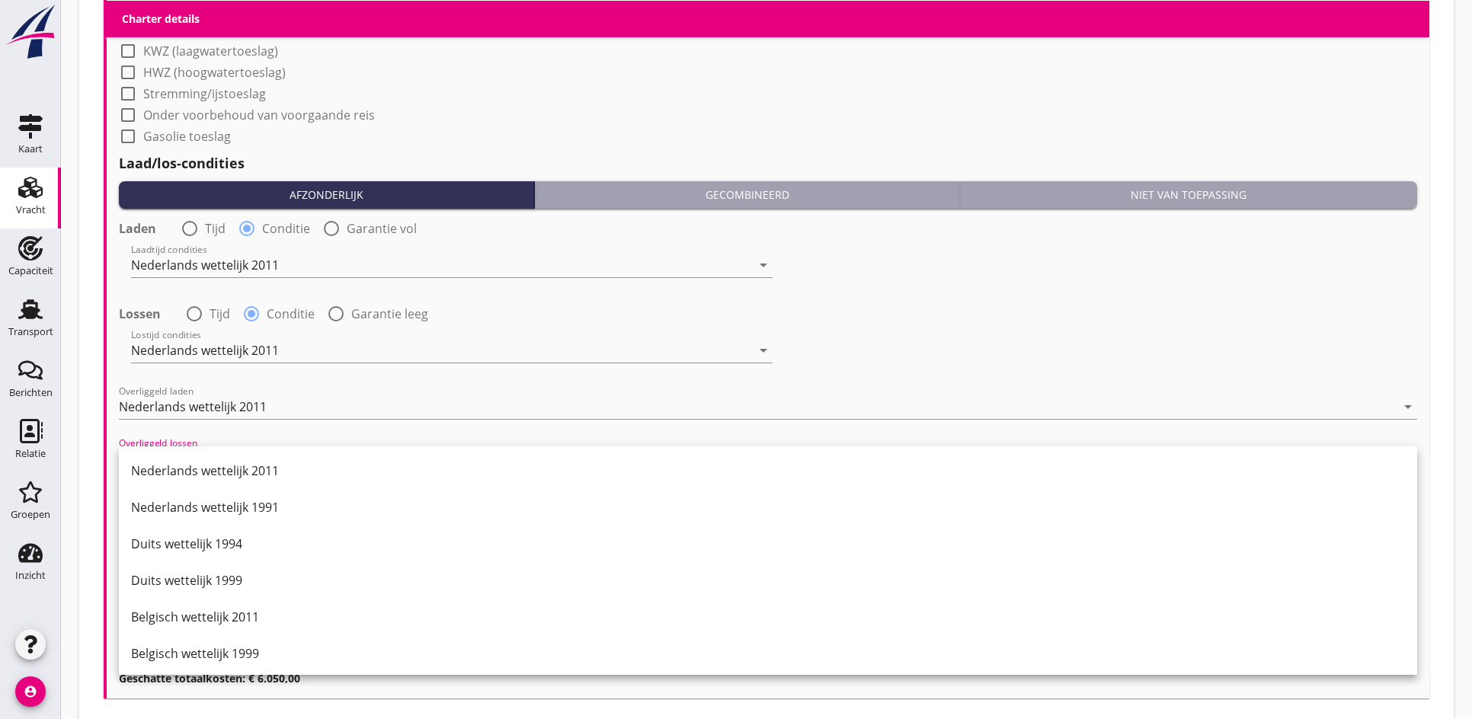
drag, startPoint x: 177, startPoint y: 453, endPoint x: 195, endPoint y: 467, distance: 22.9
click at [177, 453] on div "Nederlands wettelijk 2011" at bounding box center [768, 470] width 1274 height 37
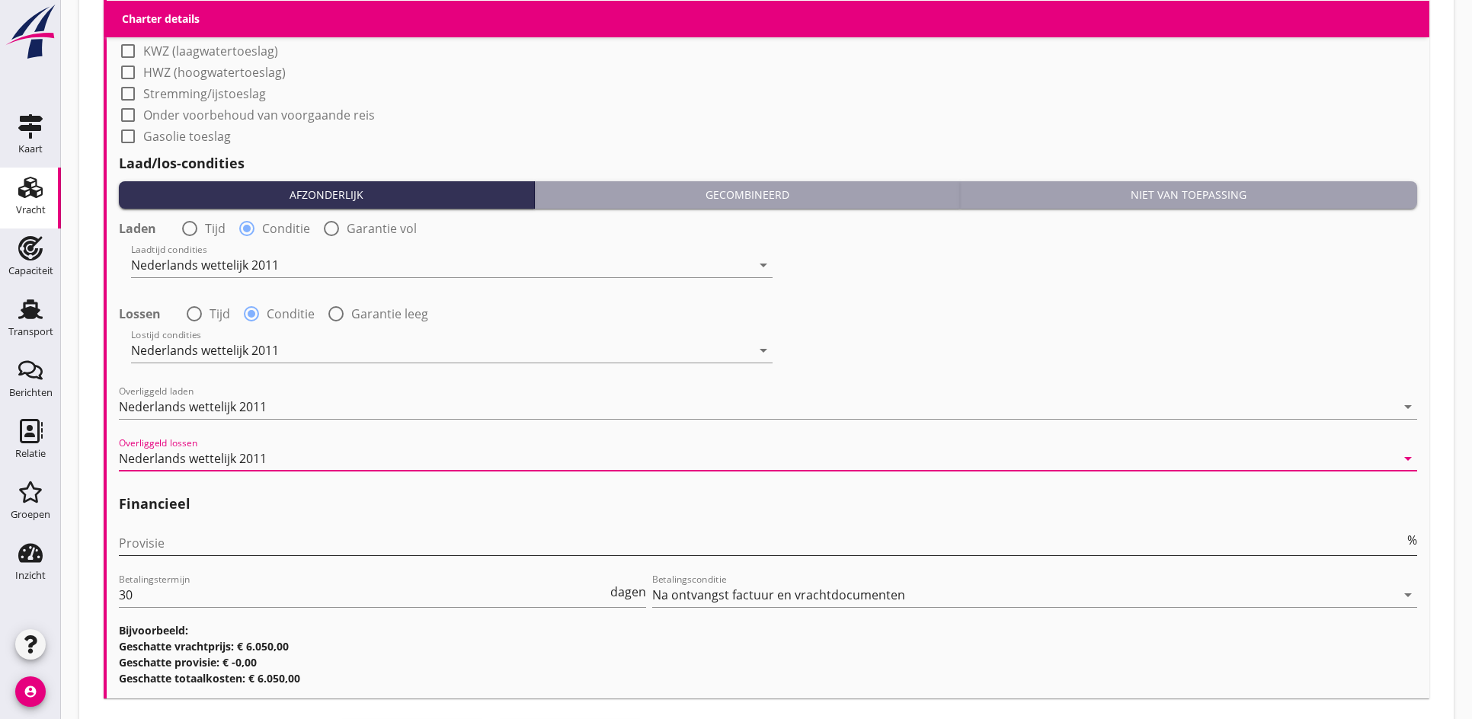
click at [169, 548] on input "Provisie" at bounding box center [761, 543] width 1285 height 24
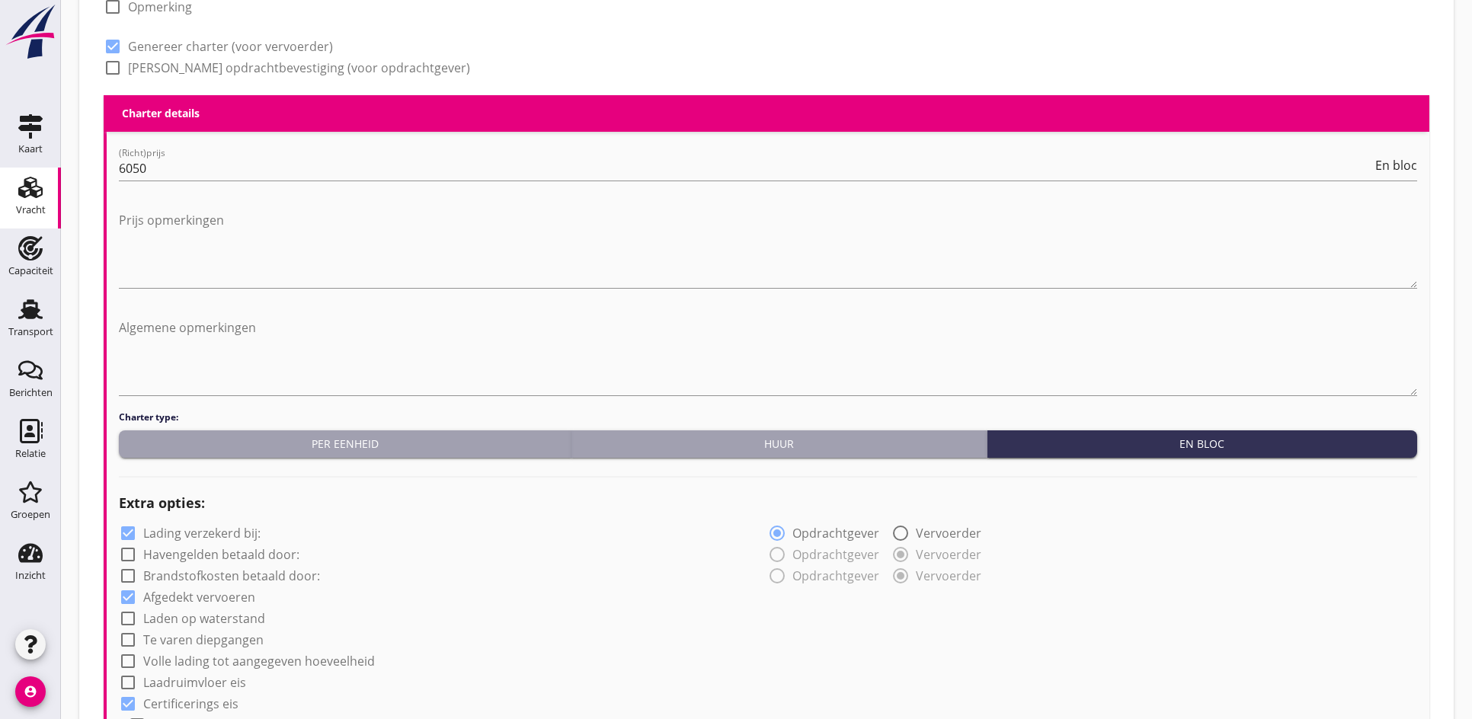
scroll to position [713, 0]
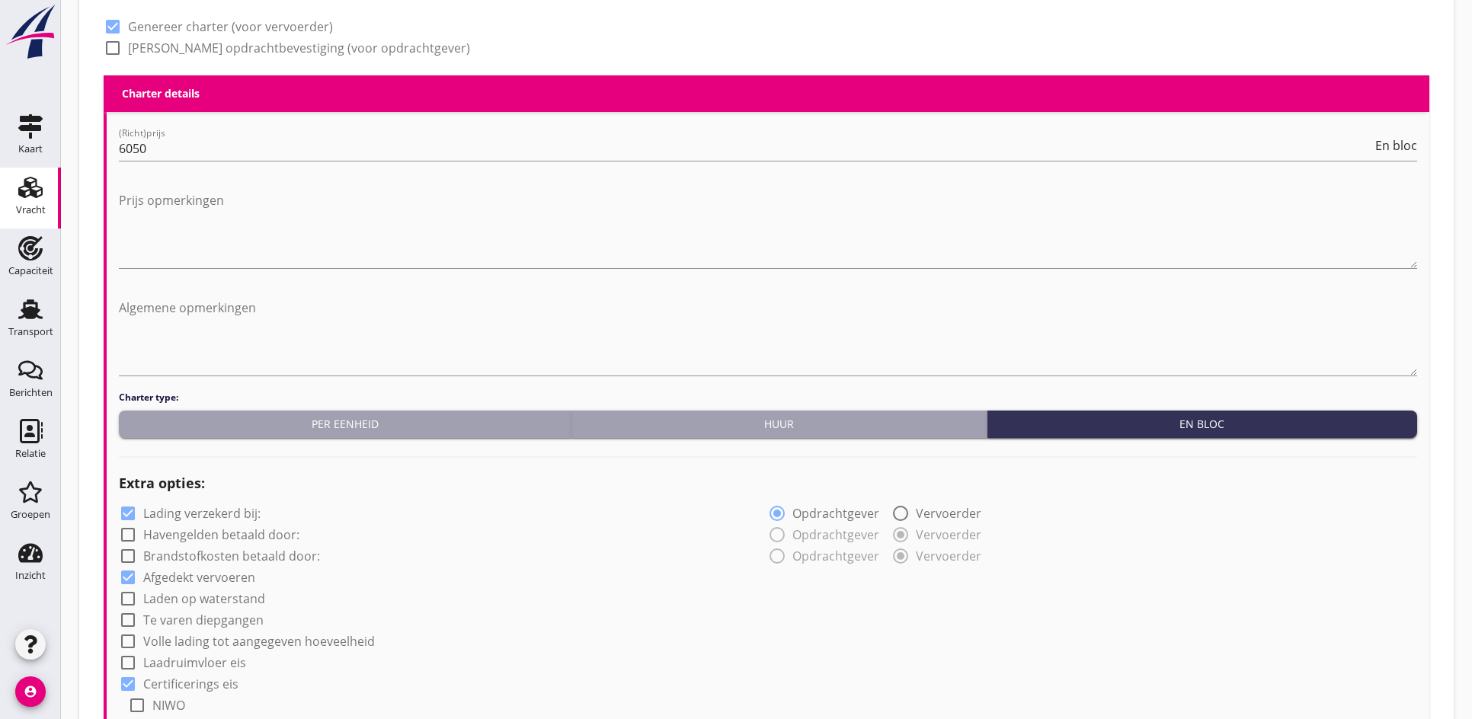
type input "5"
click at [107, 49] on div at bounding box center [113, 48] width 26 height 26
checkbox input "true"
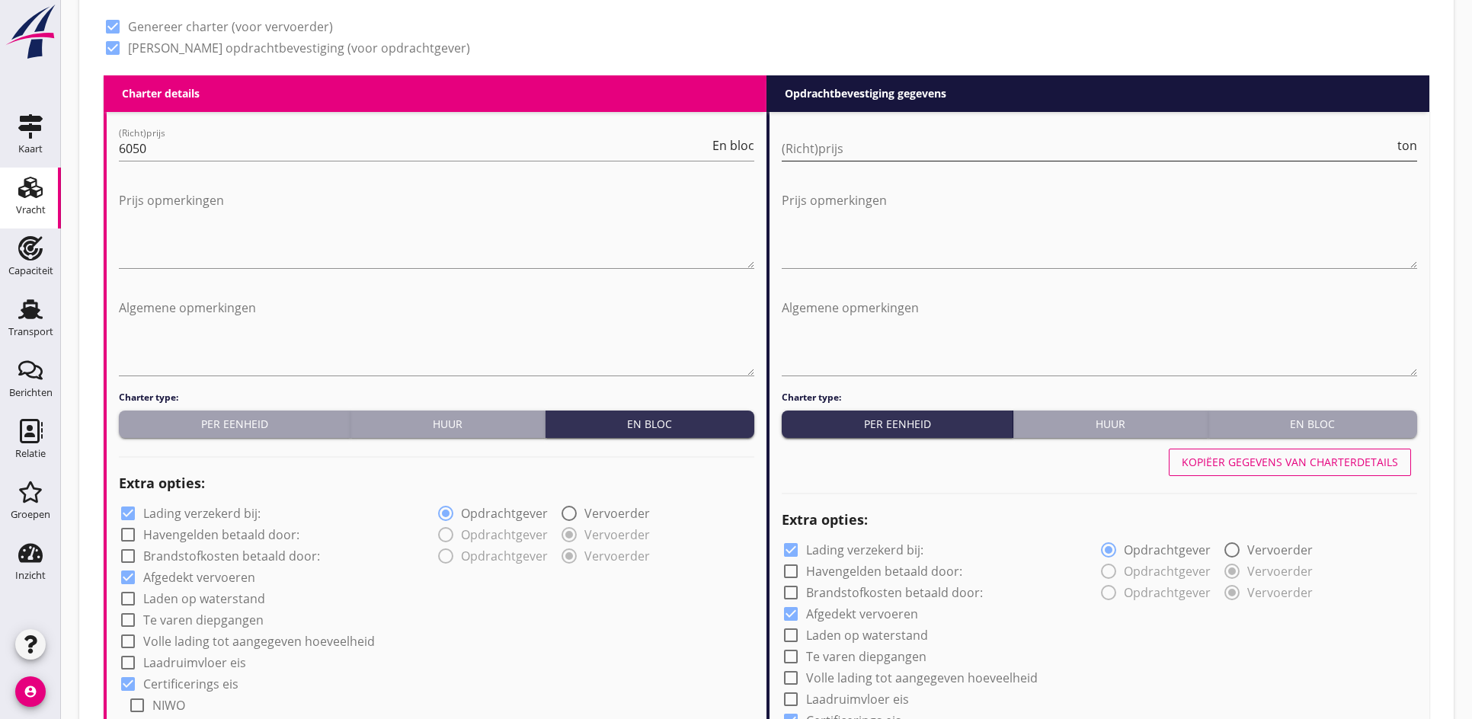
click at [831, 146] on input "(Richt)prijs" at bounding box center [1087, 148] width 612 height 24
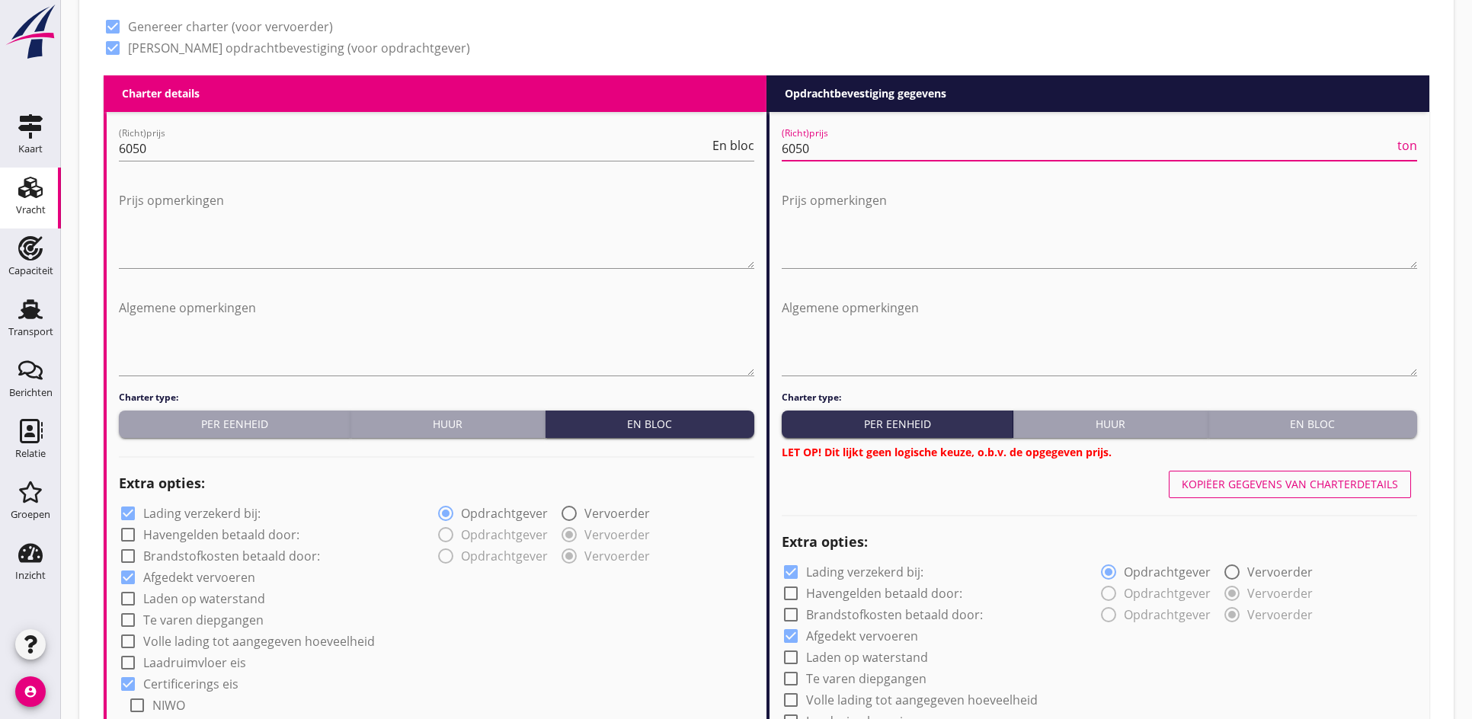
type input "6050"
click at [1235, 420] on div "En bloc" at bounding box center [1312, 424] width 197 height 16
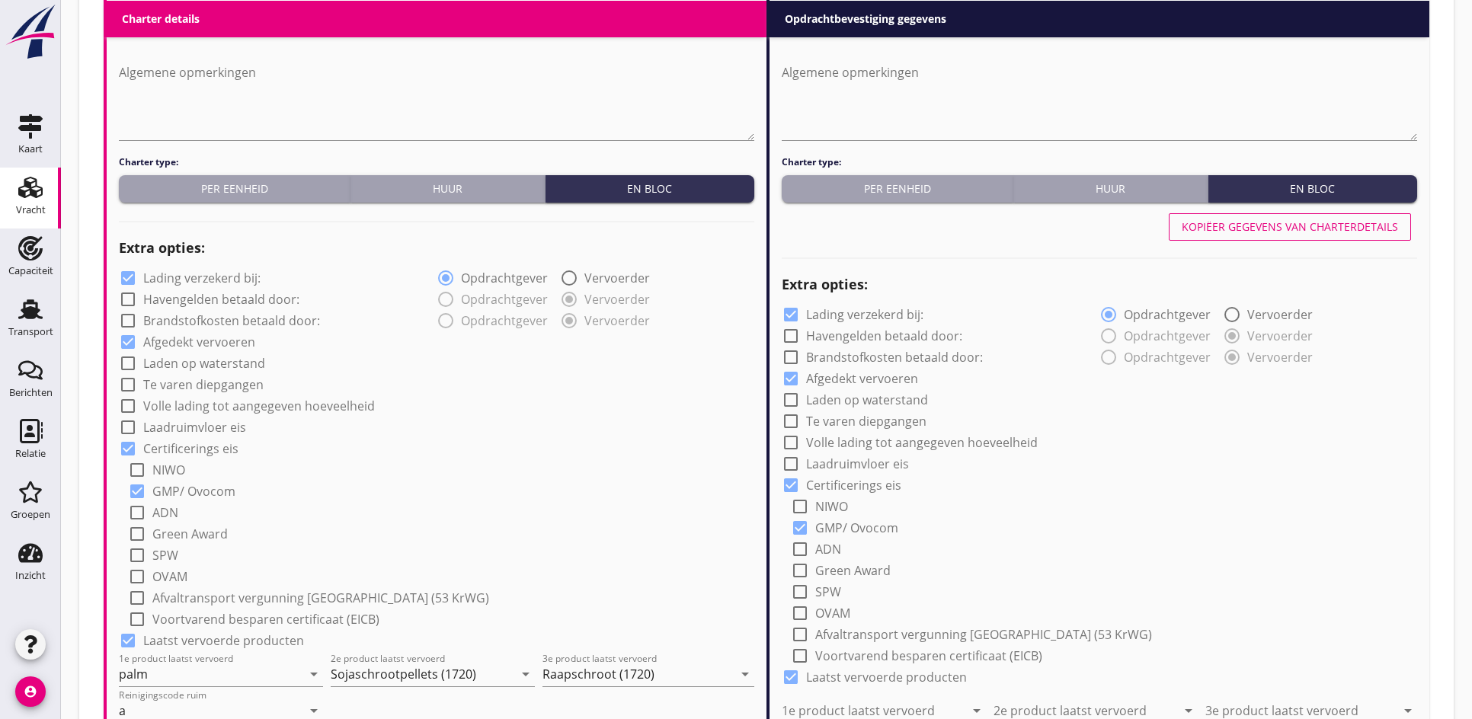
scroll to position [941, 0]
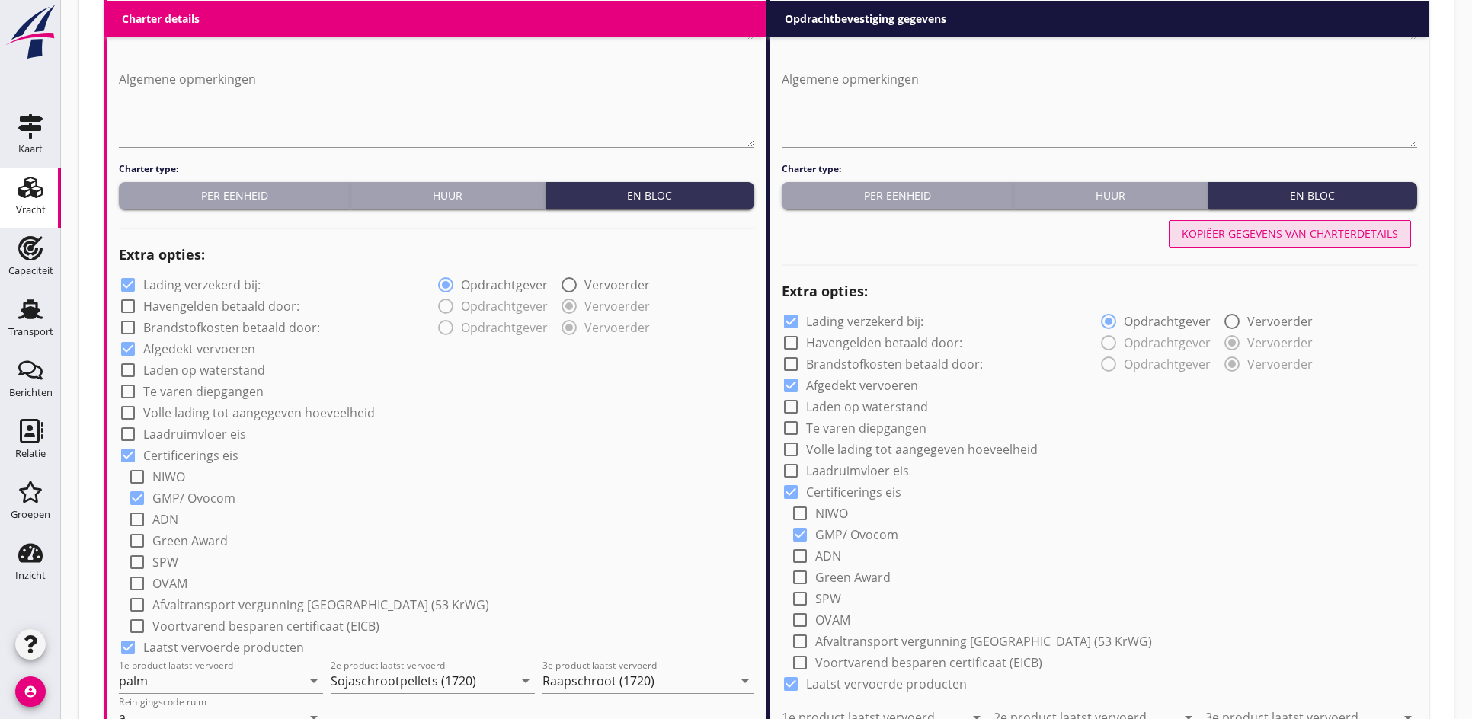
click at [1243, 229] on div "Kopiëer gegevens van charterdetails" at bounding box center [1289, 233] width 216 height 16
type input "palm"
type input "Sojaschrootpellets (1720)"
type input "Raapschroot (1720)"
type input "a"
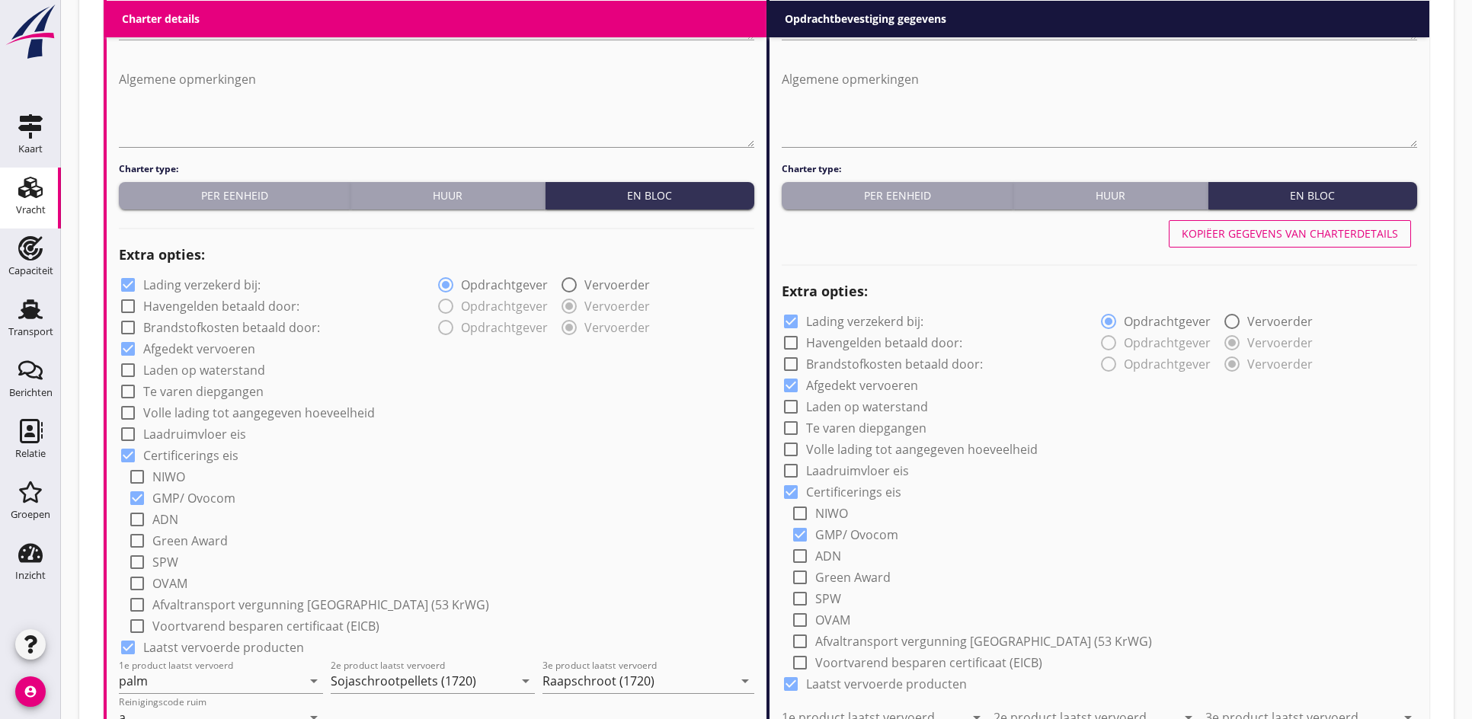
radio input "false"
radio input "true"
radio input "false"
radio input "true"
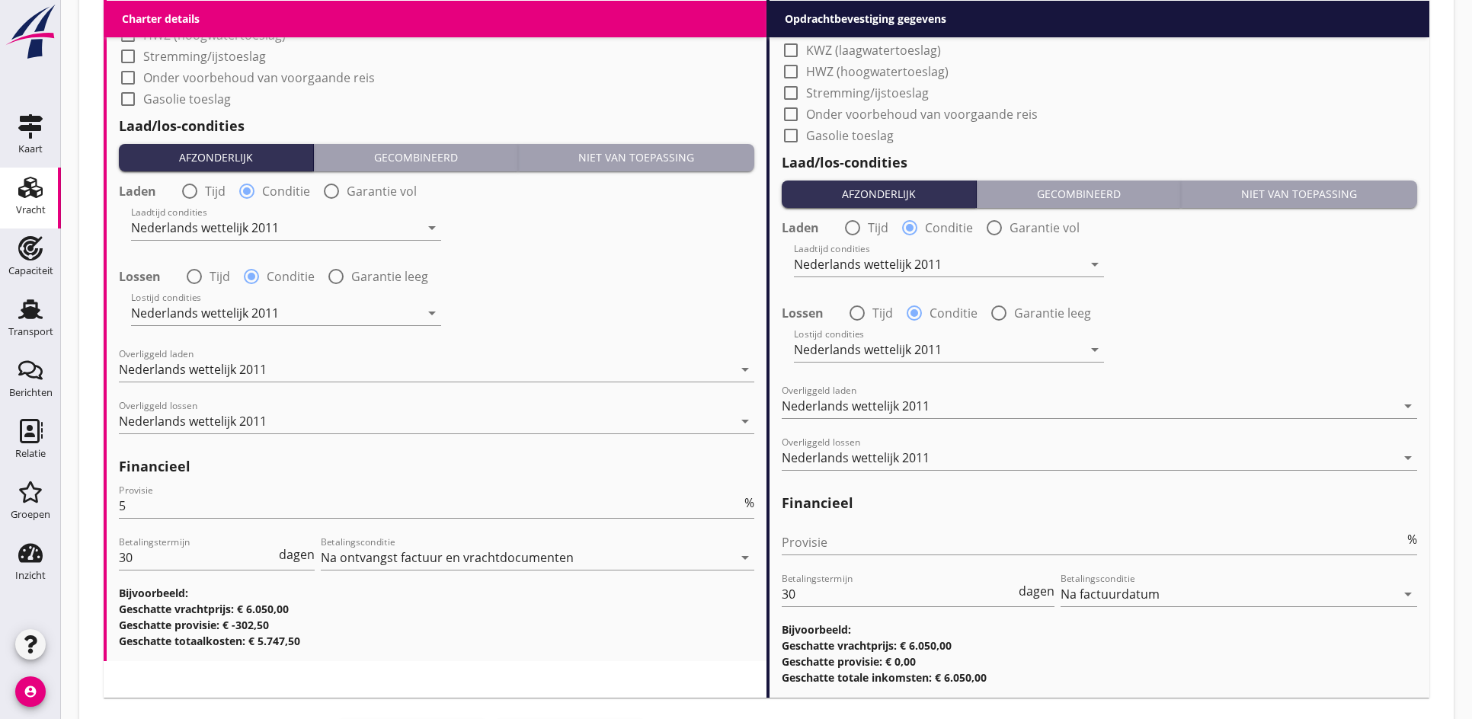
scroll to position [1816, 0]
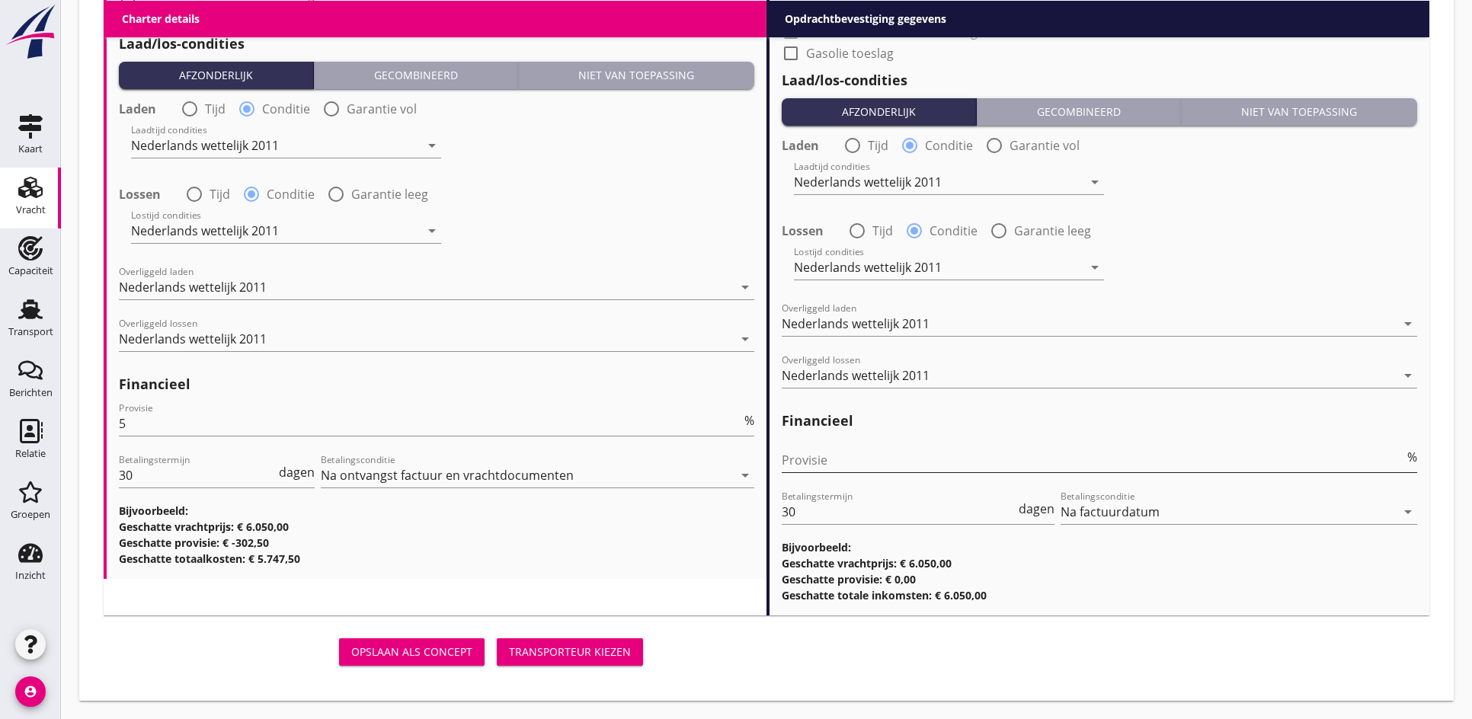
click at [823, 459] on input "Provisie" at bounding box center [1092, 460] width 622 height 24
type input "0"
click at [588, 656] on div "Transporteur kiezen" at bounding box center [570, 652] width 122 height 16
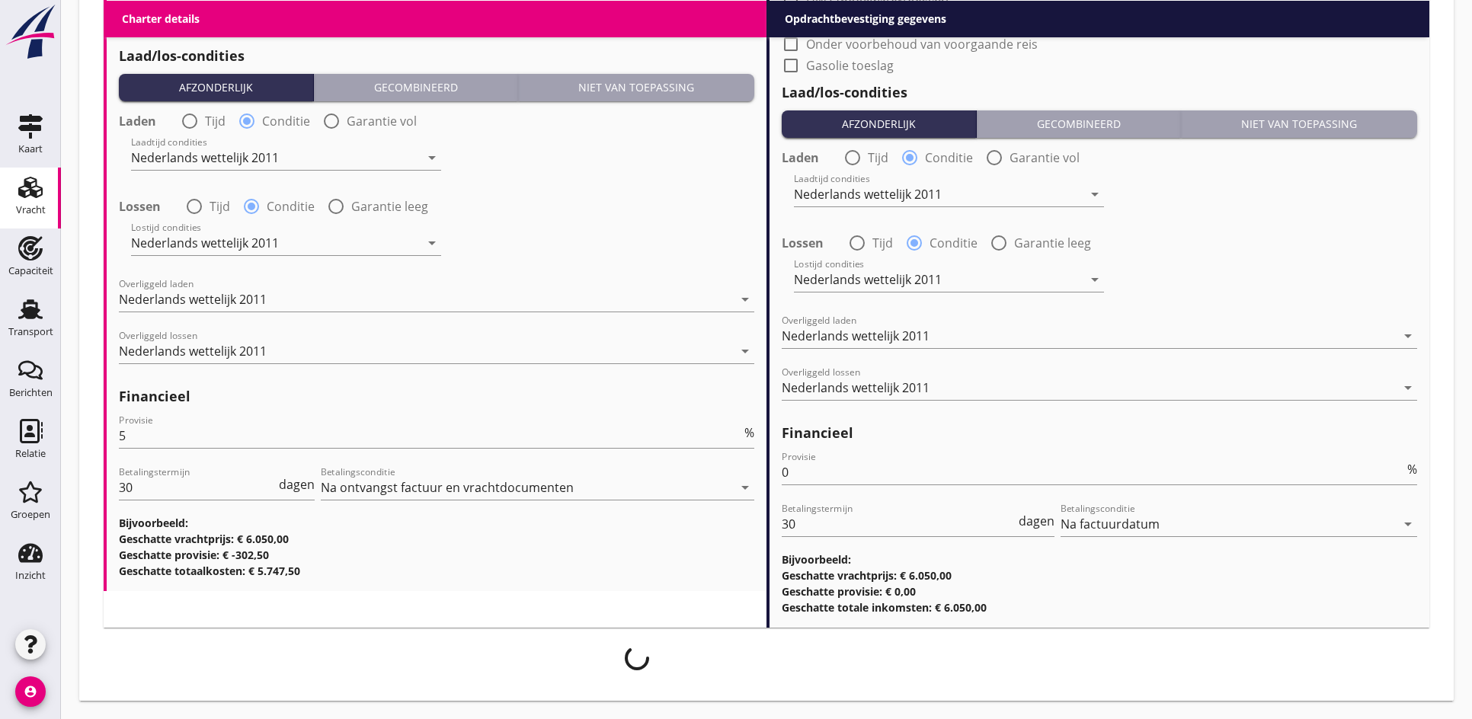
scroll to position [1804, 0]
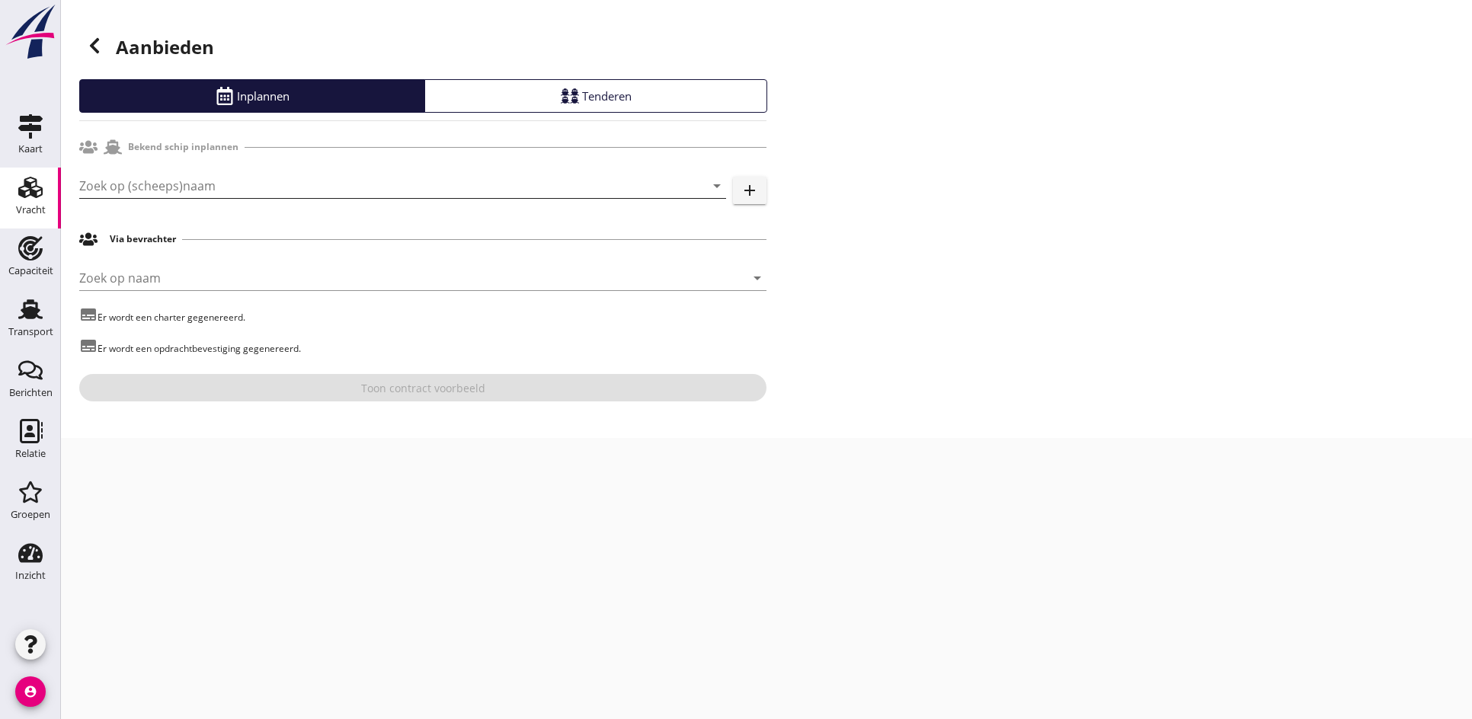
click at [168, 174] on input "Zoek op (scheeps)naam" at bounding box center [381, 186] width 604 height 24
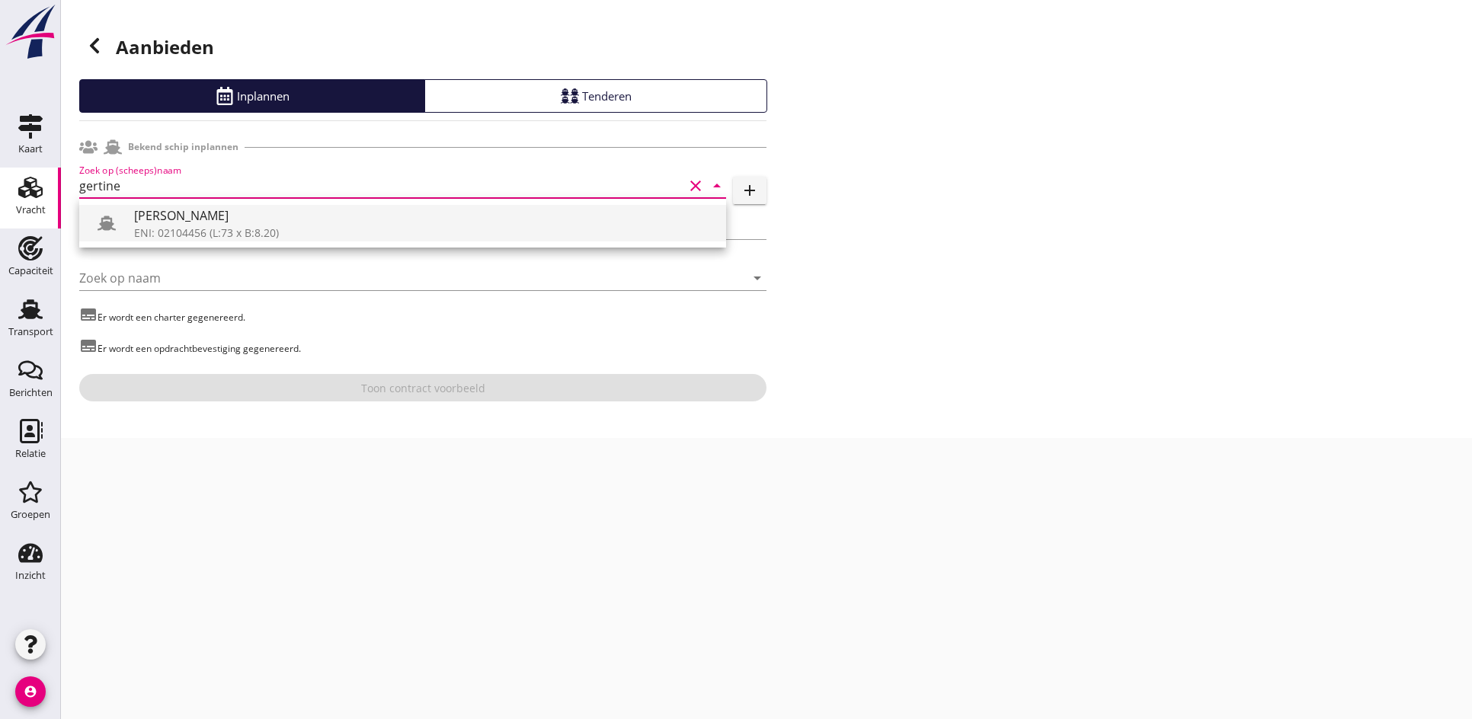
click at [254, 219] on div "[PERSON_NAME]" at bounding box center [424, 215] width 580 height 18
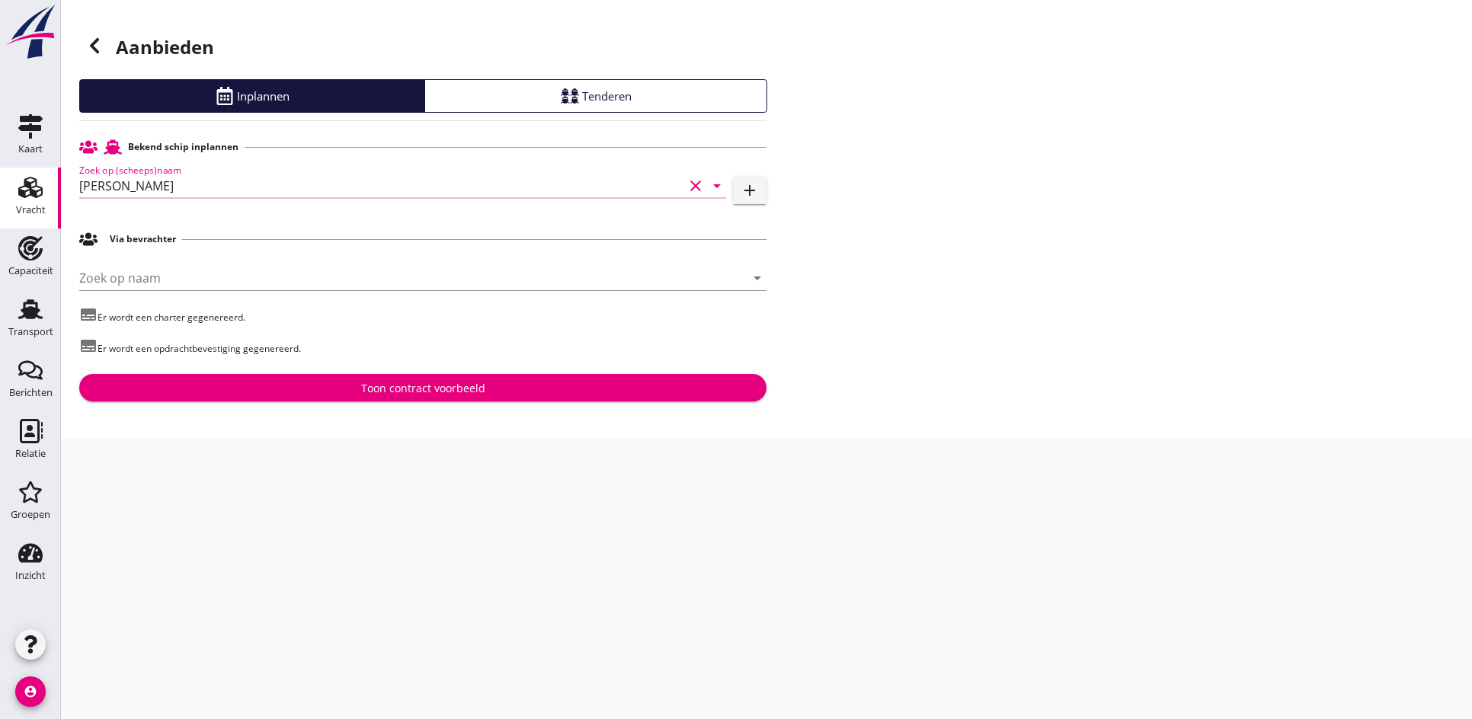
type input "[PERSON_NAME]"
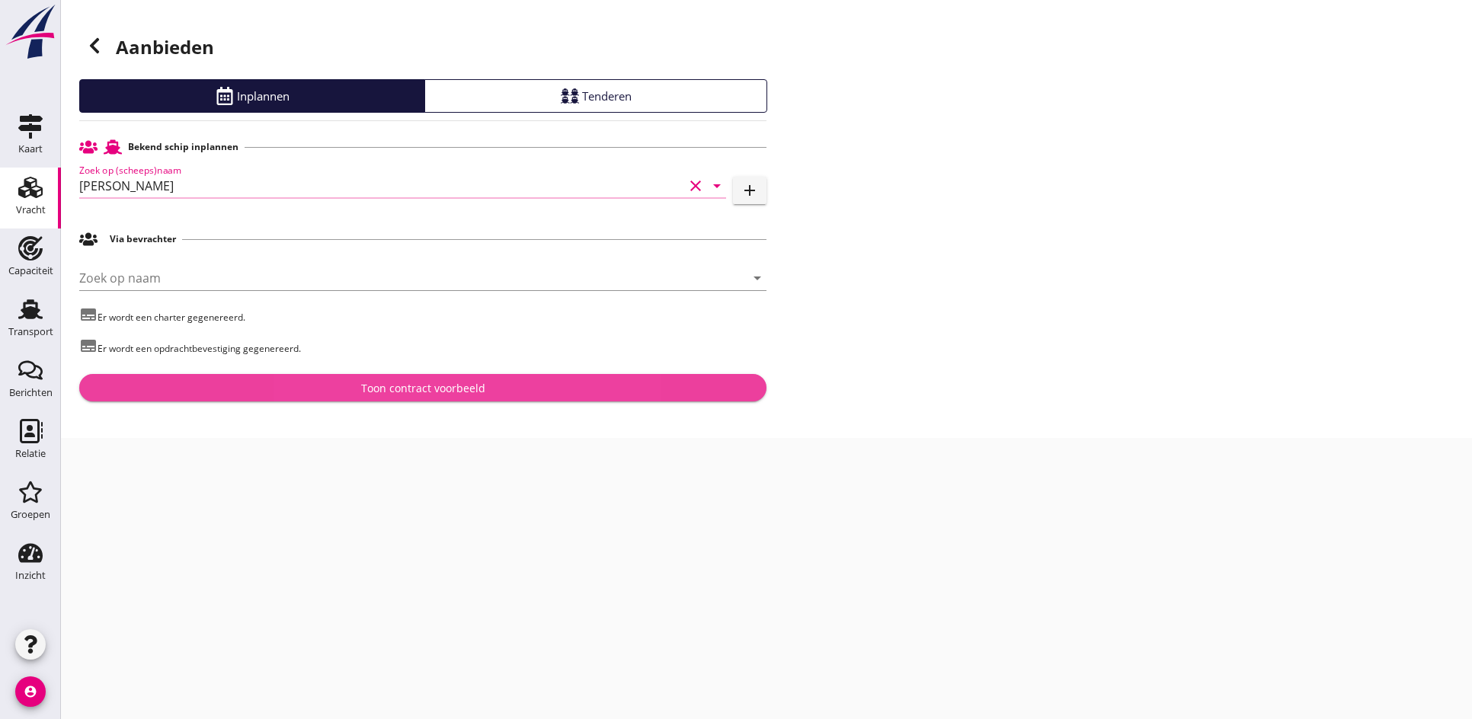
click at [457, 390] on div "Toon contract voorbeeld" at bounding box center [423, 388] width 124 height 16
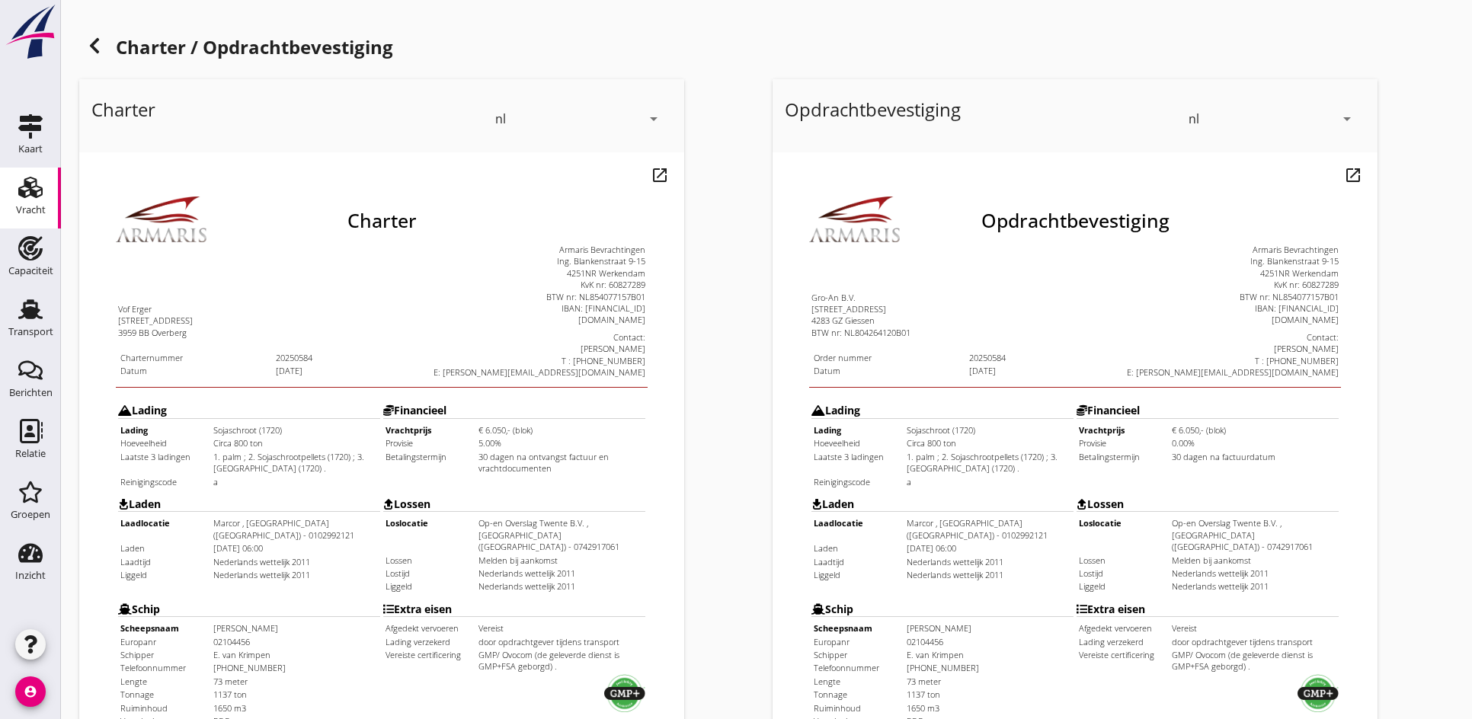
click at [96, 43] on icon at bounding box center [94, 46] width 18 height 18
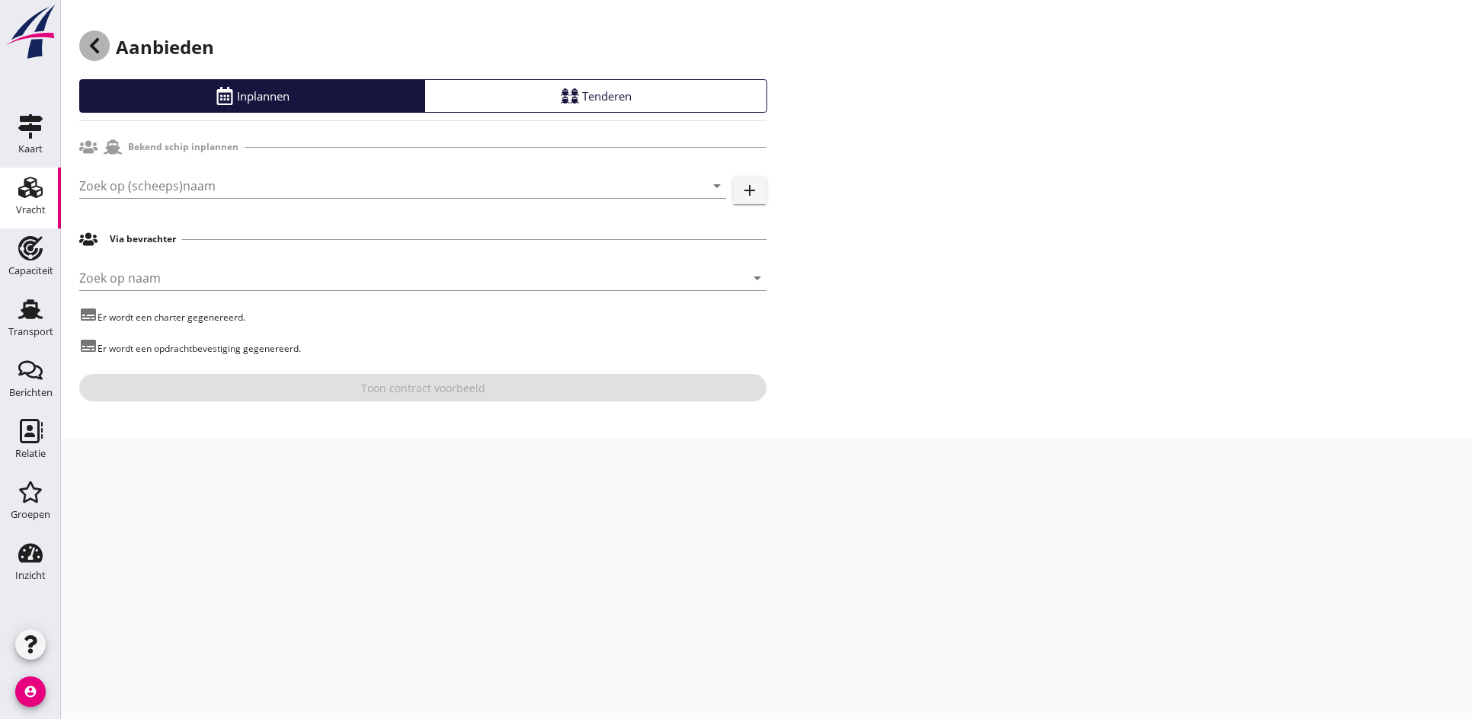
click at [96, 43] on icon at bounding box center [94, 46] width 18 height 18
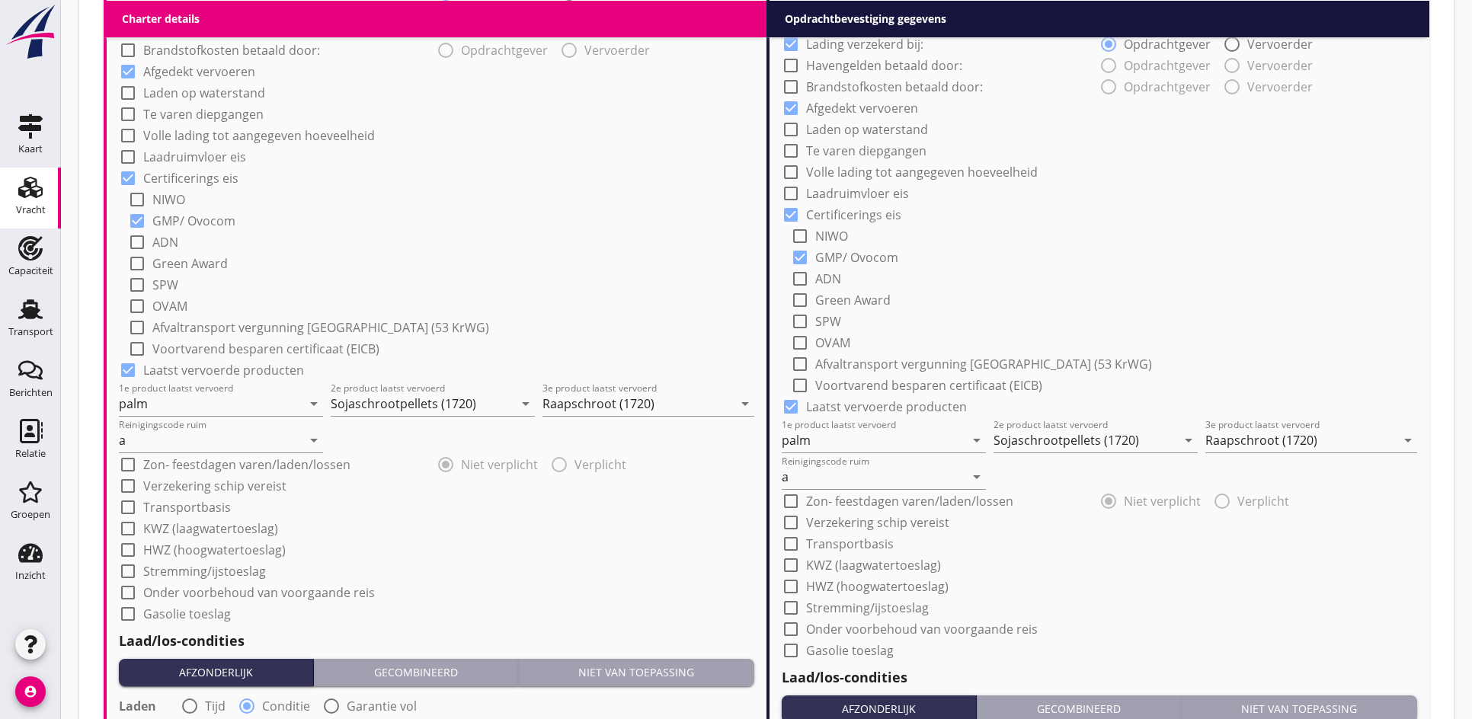
scroll to position [1816, 0]
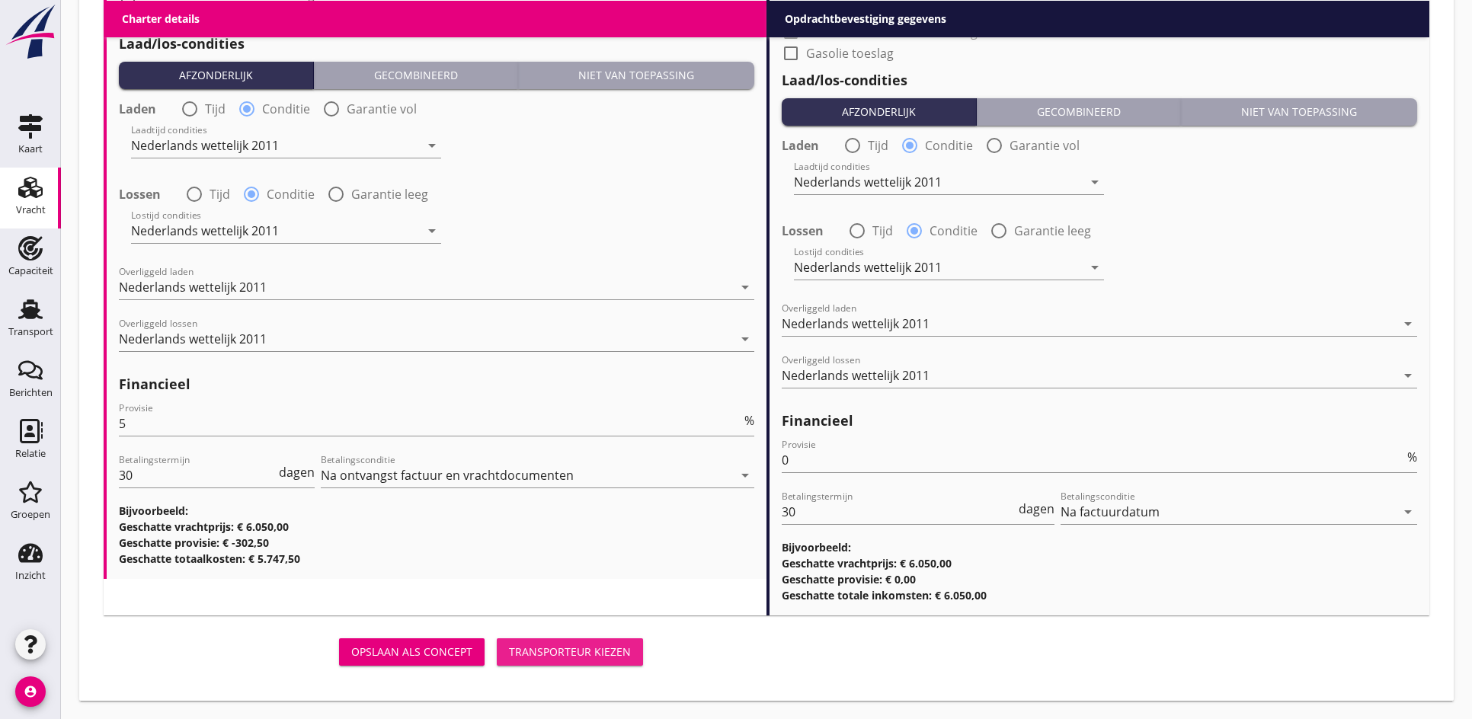
click at [603, 647] on div "Transporteur kiezen" at bounding box center [570, 652] width 122 height 16
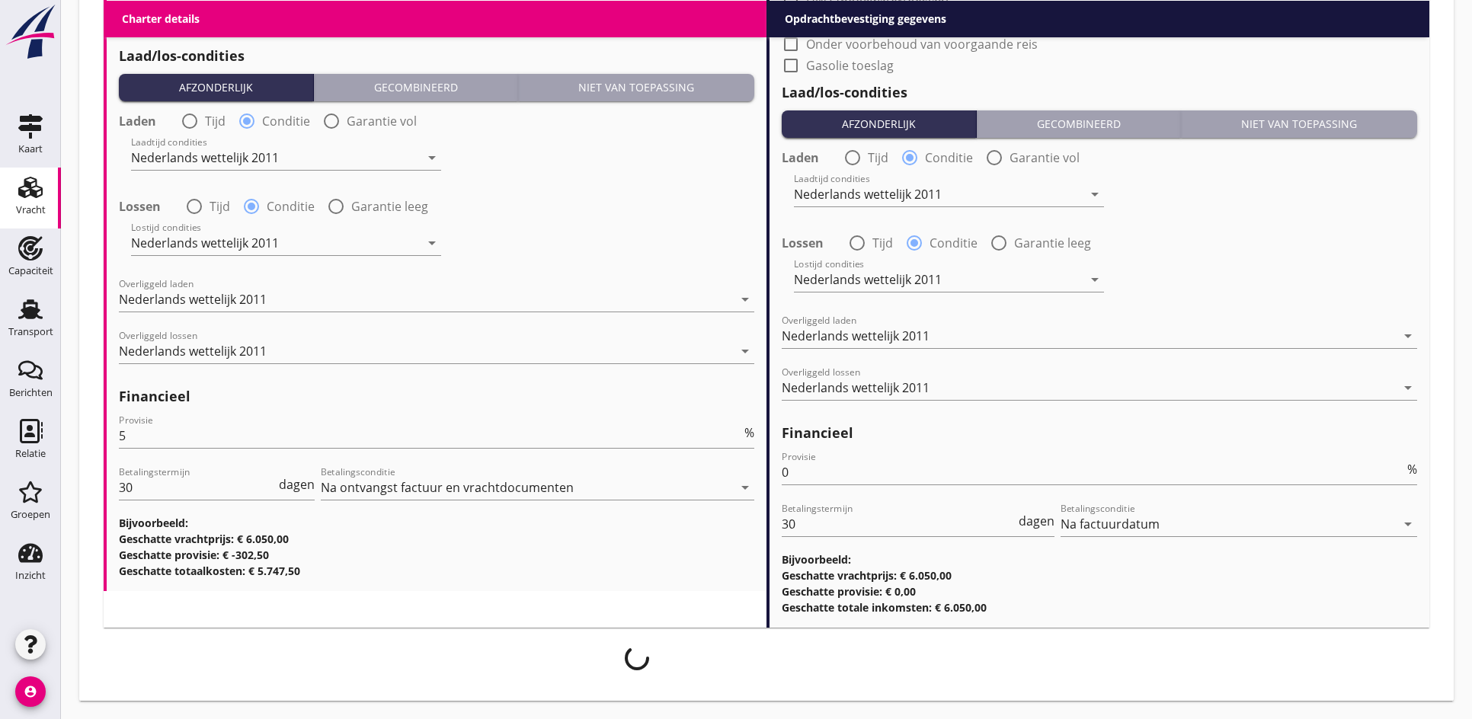
scroll to position [1804, 0]
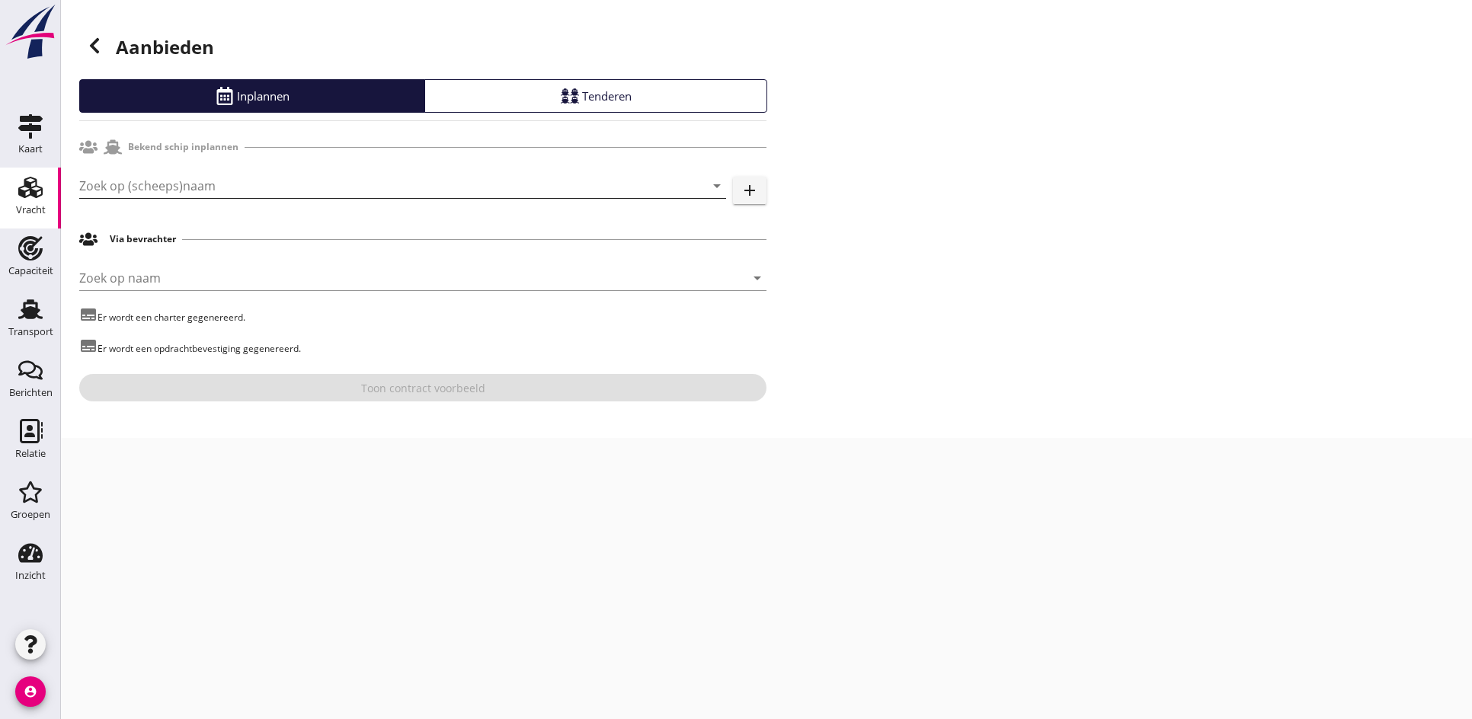
click at [153, 177] on input "Zoek op (scheeps)naam" at bounding box center [381, 186] width 604 height 24
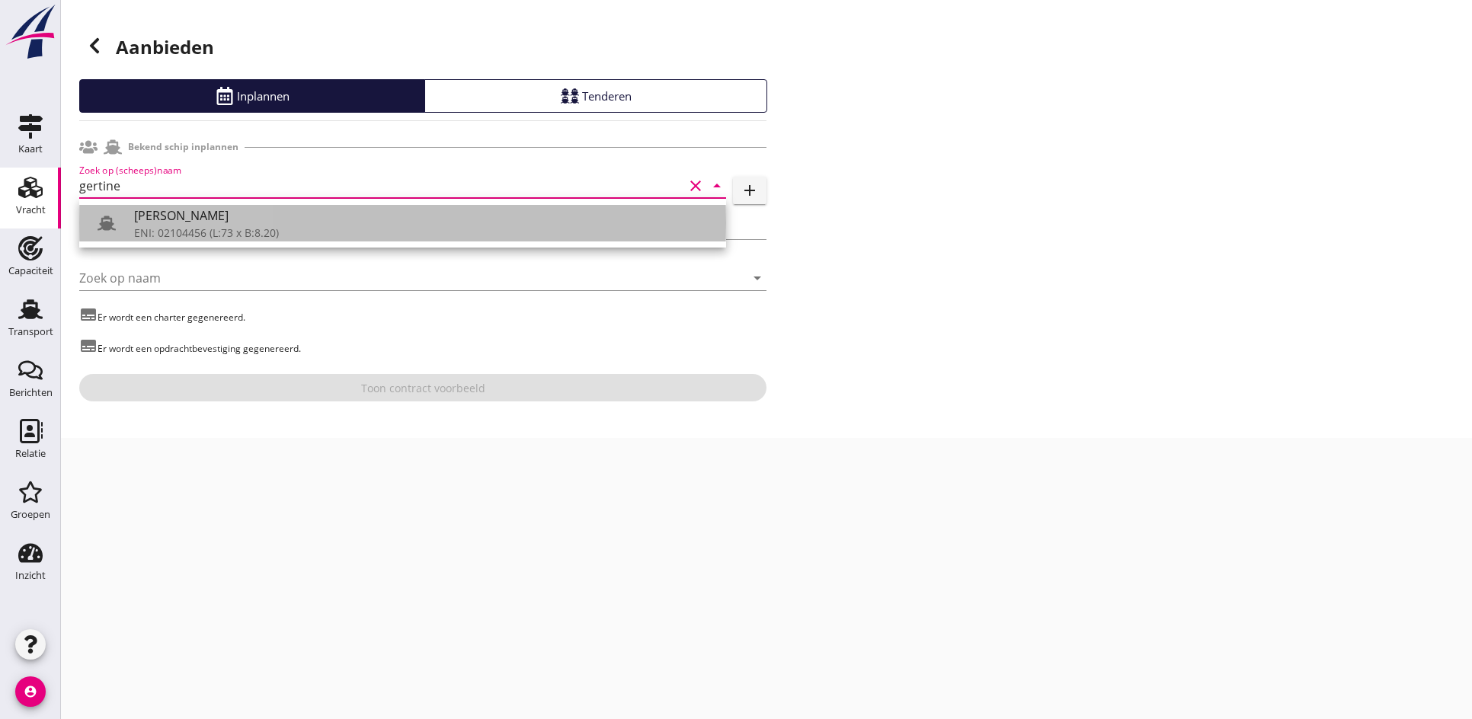
click at [284, 236] on div "ENI: 02104456 (L:73 x B:8.20)" at bounding box center [424, 233] width 580 height 16
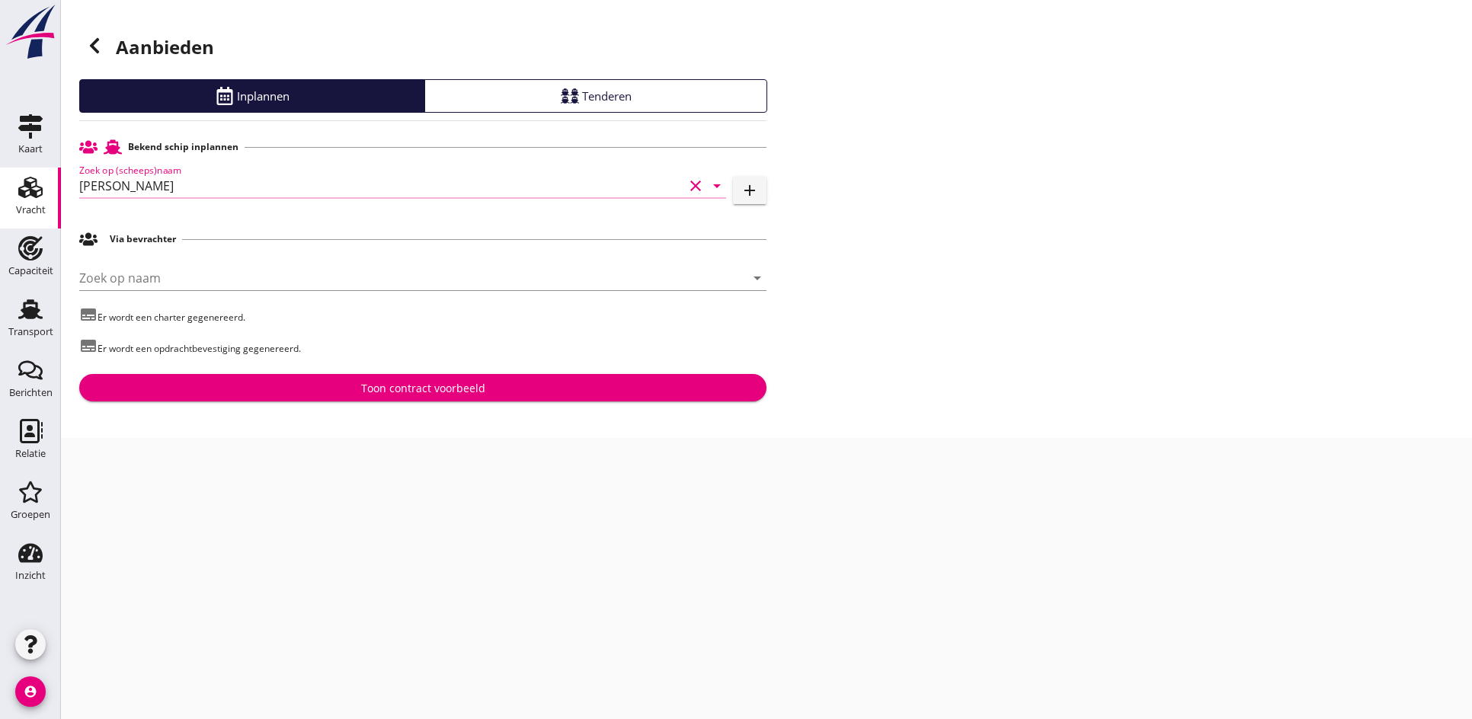
type input "[PERSON_NAME]"
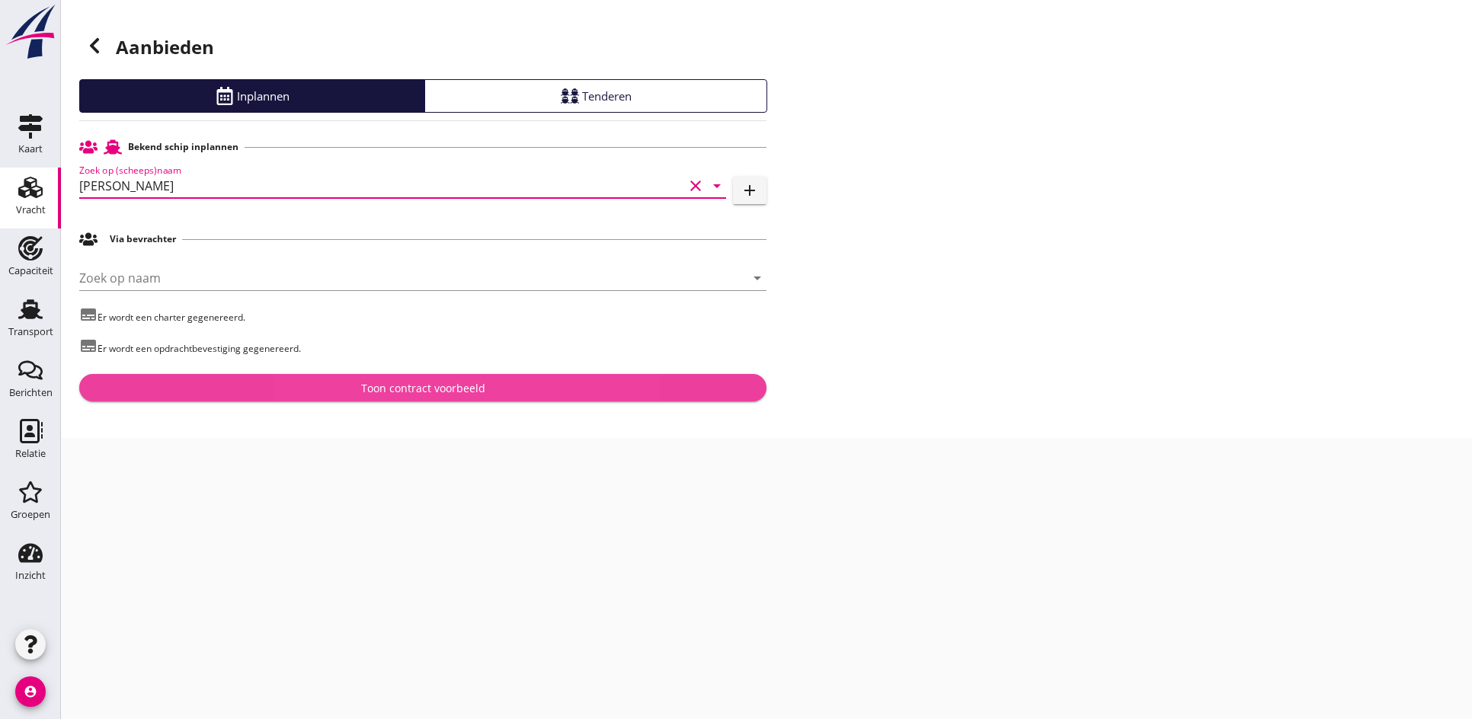
click at [471, 395] on div "Toon contract voorbeeld" at bounding box center [423, 388] width 124 height 16
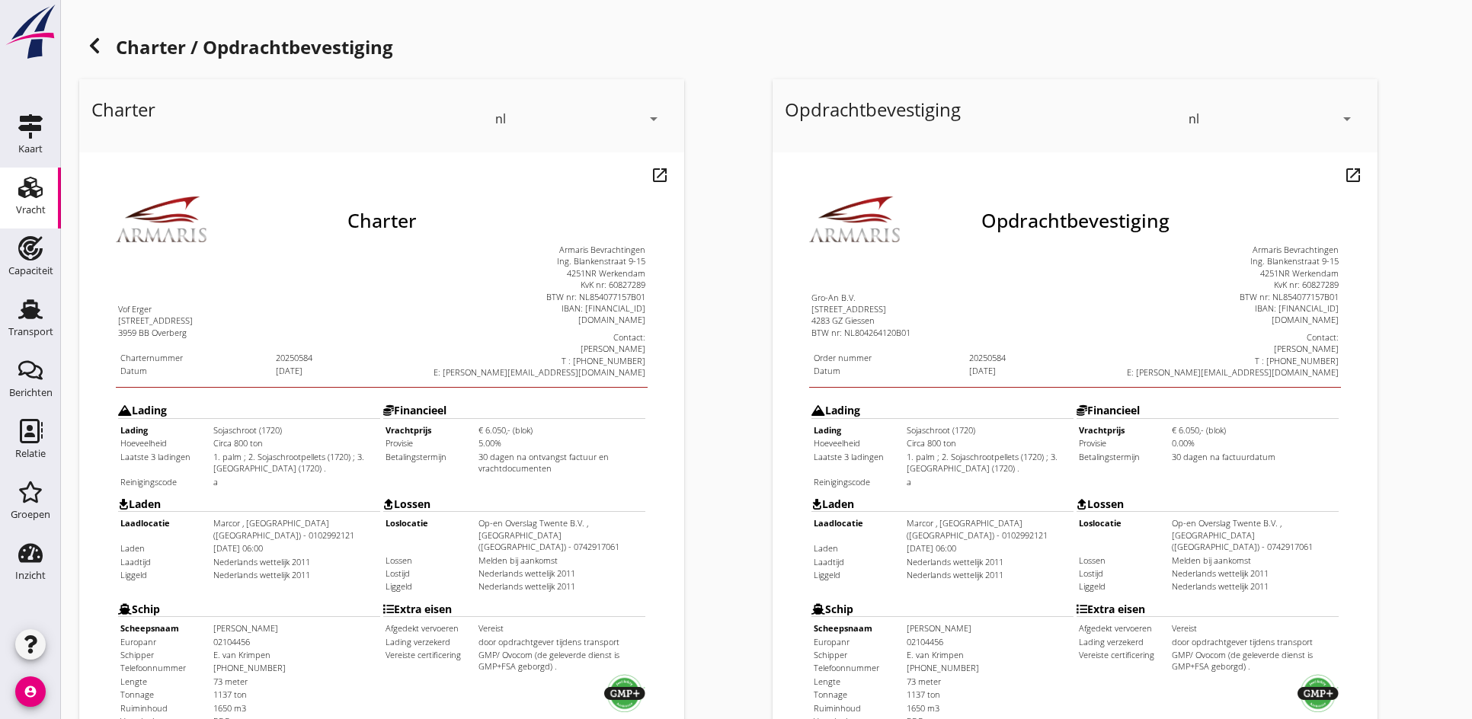
scroll to position [409, 0]
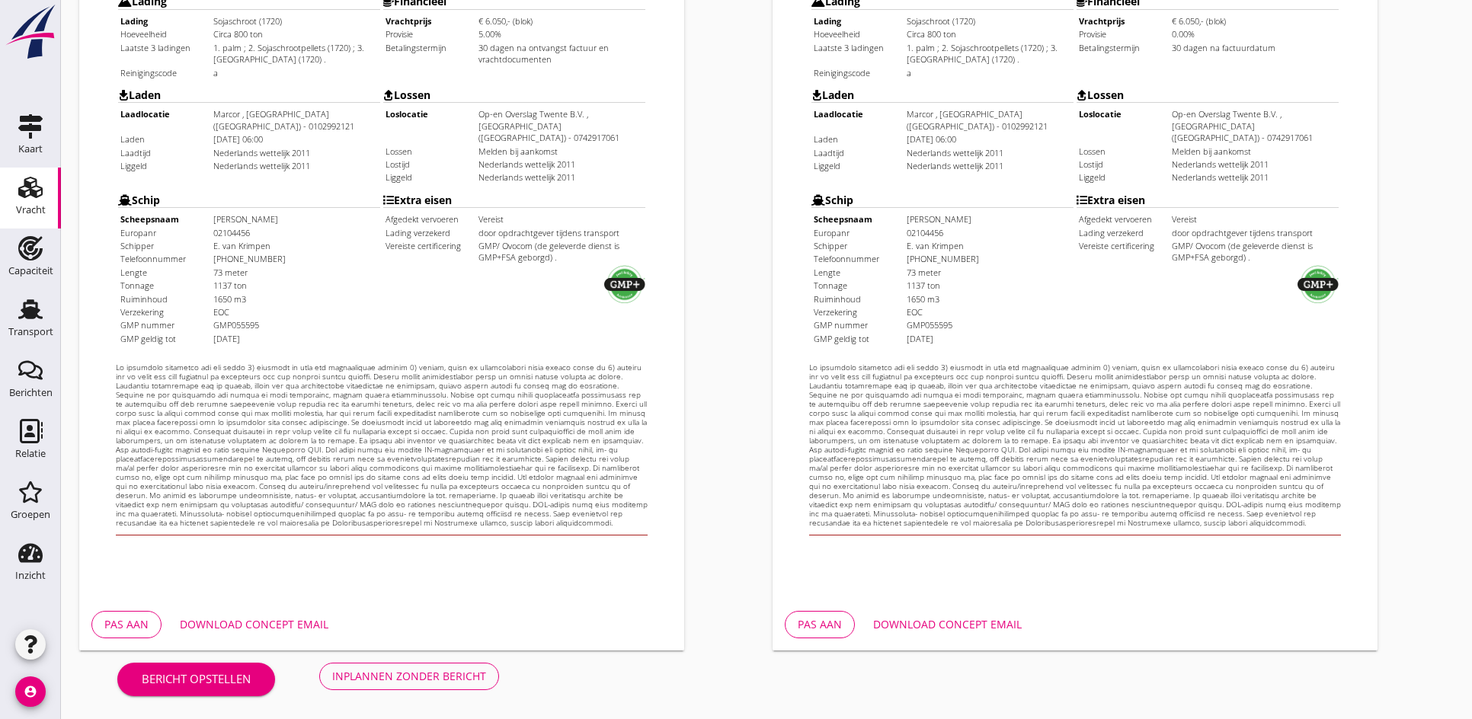
click at [491, 666] on button "Inplannen zonder bericht" at bounding box center [409, 676] width 180 height 27
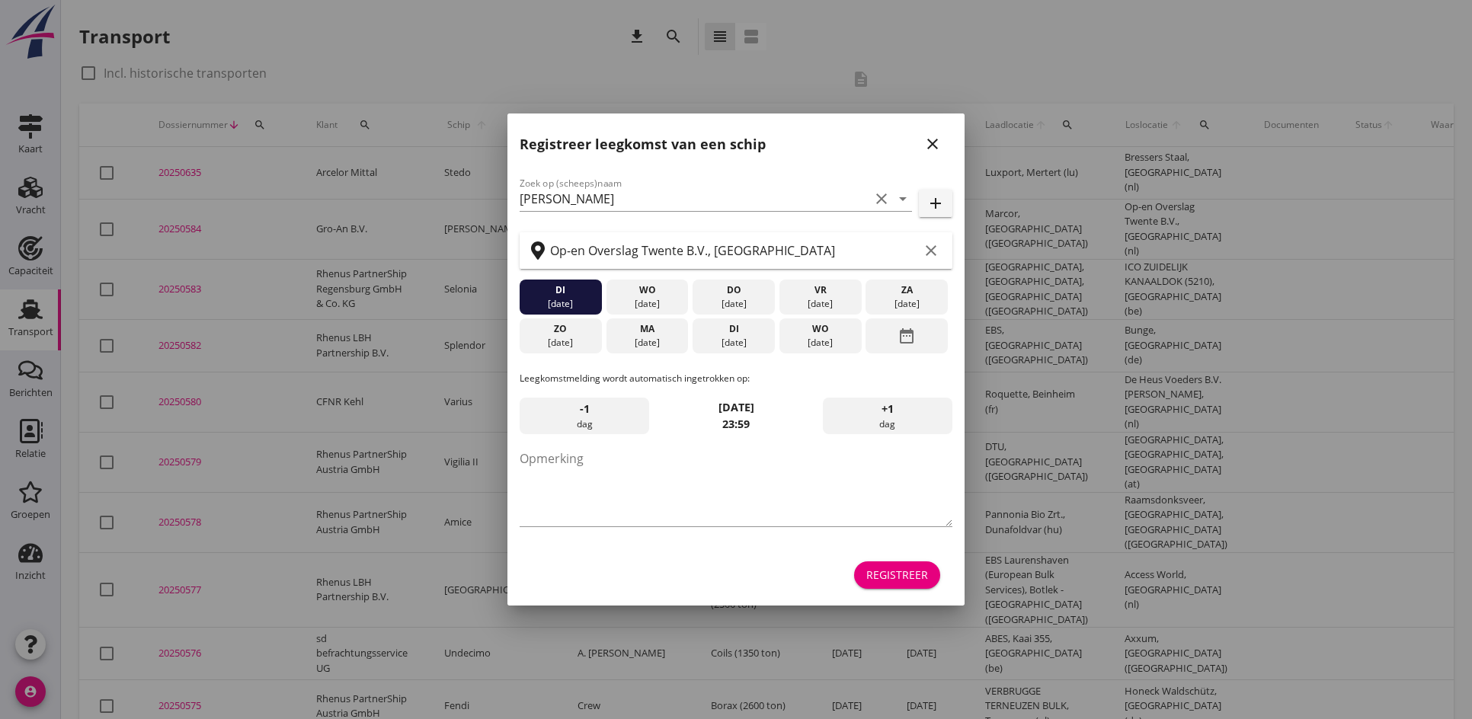
click at [941, 148] on div "close" at bounding box center [932, 144] width 27 height 18
click at [919, 139] on div "Registreer leegkomst van een schip close" at bounding box center [735, 137] width 457 height 49
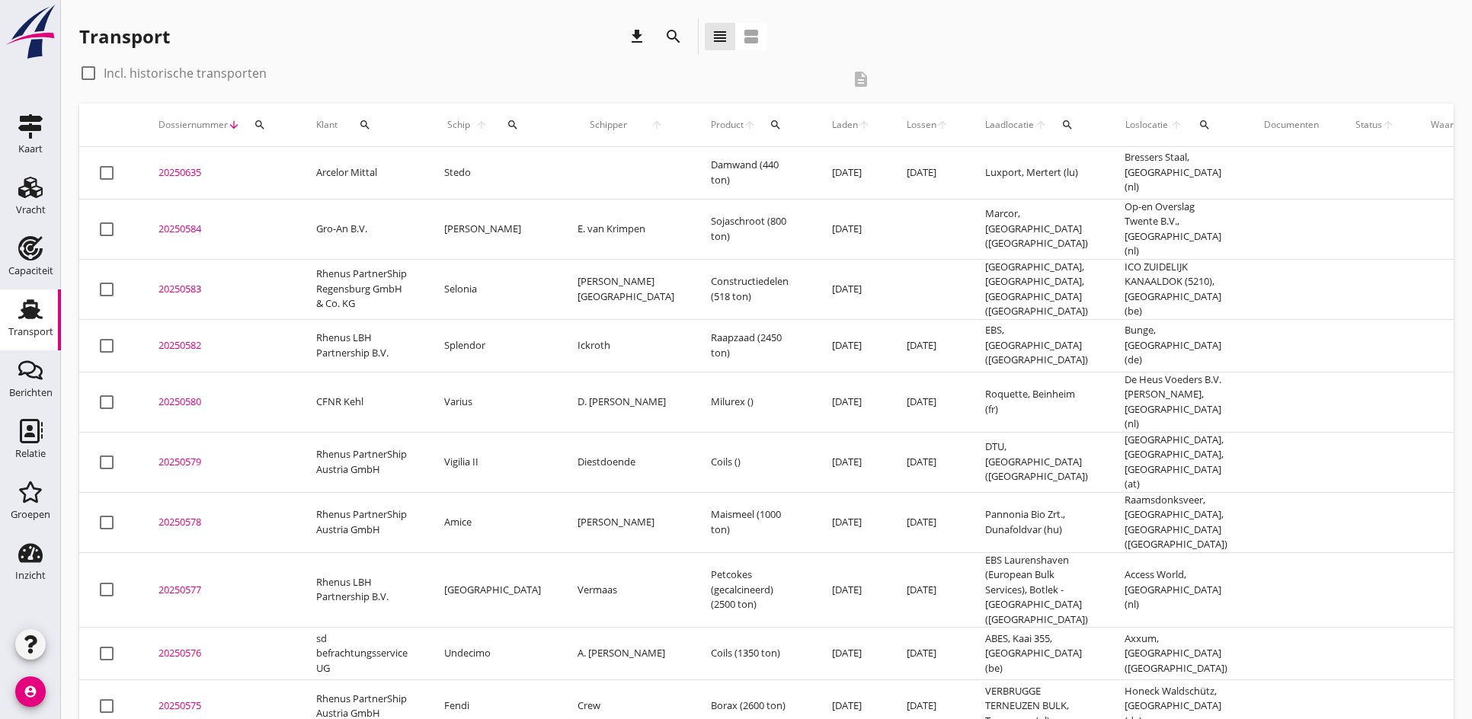
click at [929, 140] on div "Deel track en trace Vracht details Vracht aanpassen Schip wijzigen Vracht kopie…" at bounding box center [736, 717] width 1472 height 1434
click at [192, 226] on div "20250584" at bounding box center [218, 229] width 121 height 15
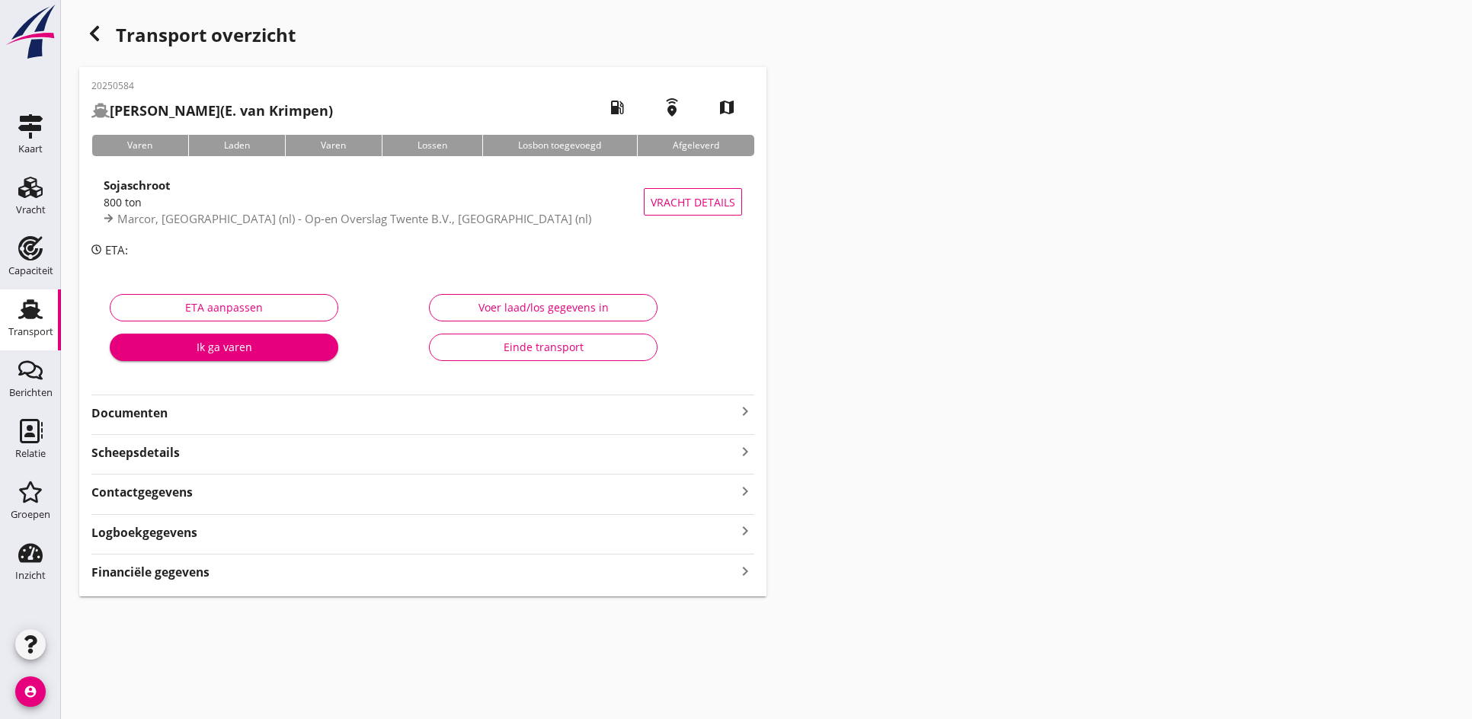
click at [738, 411] on icon "keyboard_arrow_right" at bounding box center [745, 411] width 18 height 18
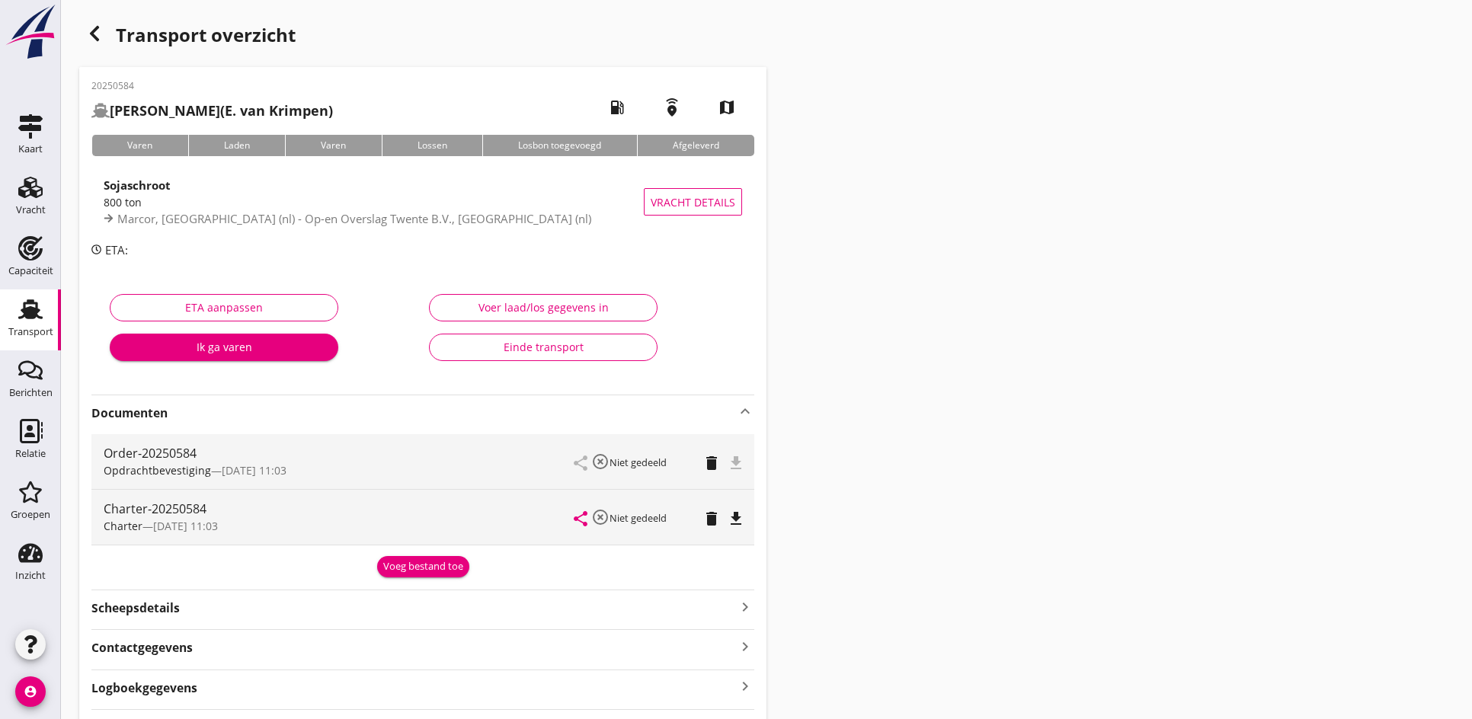
click at [741, 503] on div "share highlight_off Niet gedeeld delete file_download" at bounding box center [658, 517] width 168 height 55
click at [735, 518] on icon "file_download" at bounding box center [736, 519] width 18 height 18
click at [740, 468] on icon "file_download" at bounding box center [736, 463] width 18 height 18
click at [42, 209] on div "Vracht" at bounding box center [31, 210] width 30 height 10
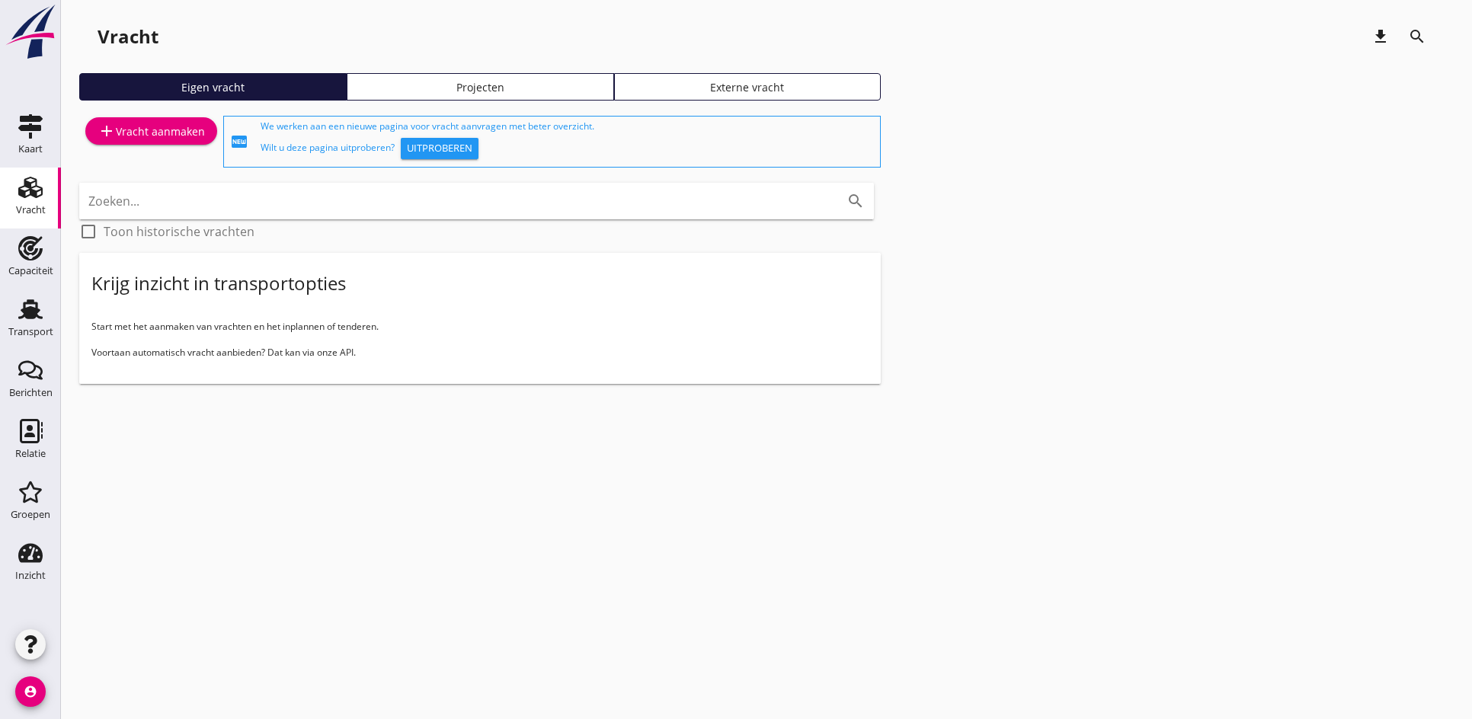
click at [305, 395] on div "add Vracht aanmaken fiber_new We werken aan een nieuwe pagina voor vracht aanvr…" at bounding box center [766, 254] width 1374 height 283
click at [291, 414] on div "Vracht download search Eigen vracht Projecten Externe vracht add Vracht aanmake…" at bounding box center [766, 213] width 1411 height 427
